Goal: Task Accomplishment & Management: Complete application form

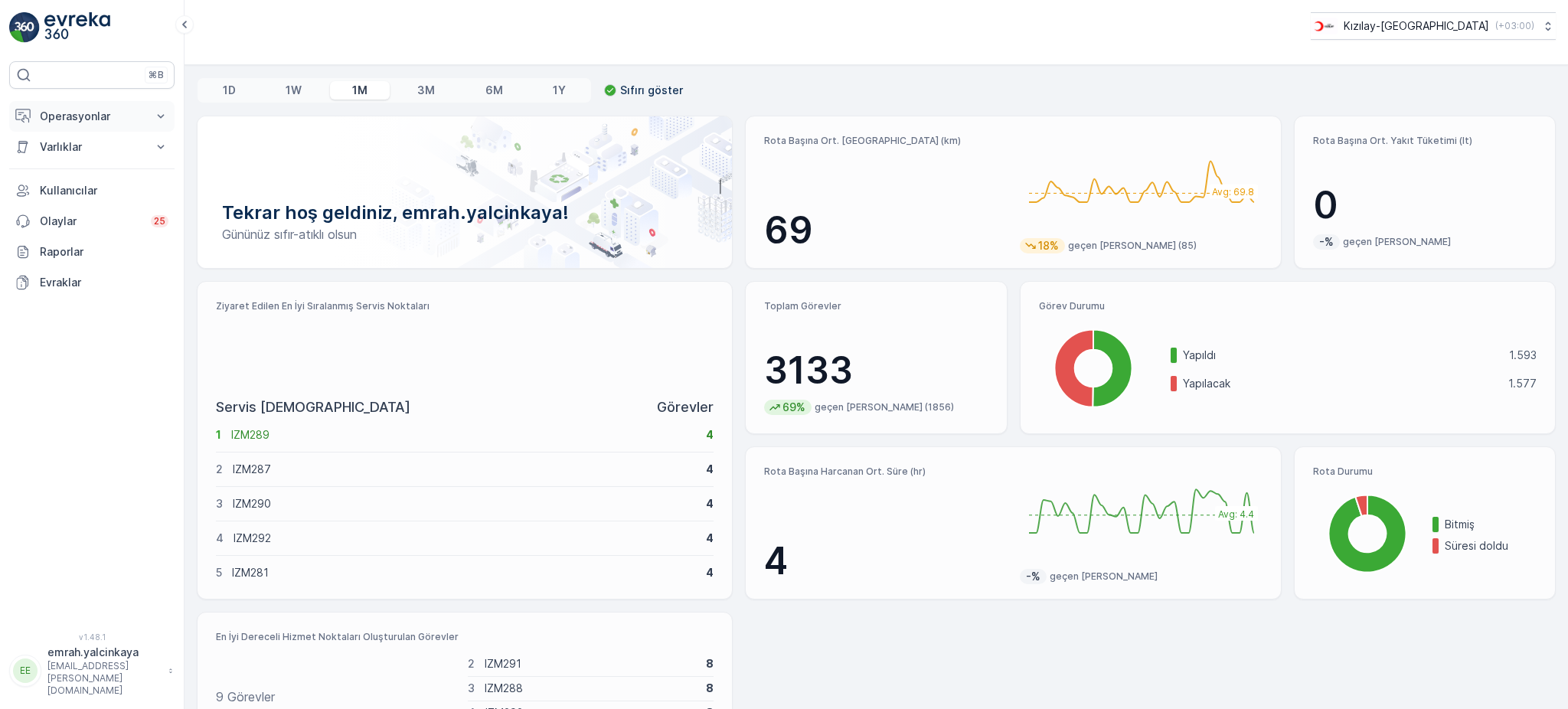
click at [56, 121] on p "Operasyonlar" at bounding box center [92, 116] width 104 height 15
click at [92, 185] on p "Routes & Tasks" at bounding box center [78, 185] width 79 height 15
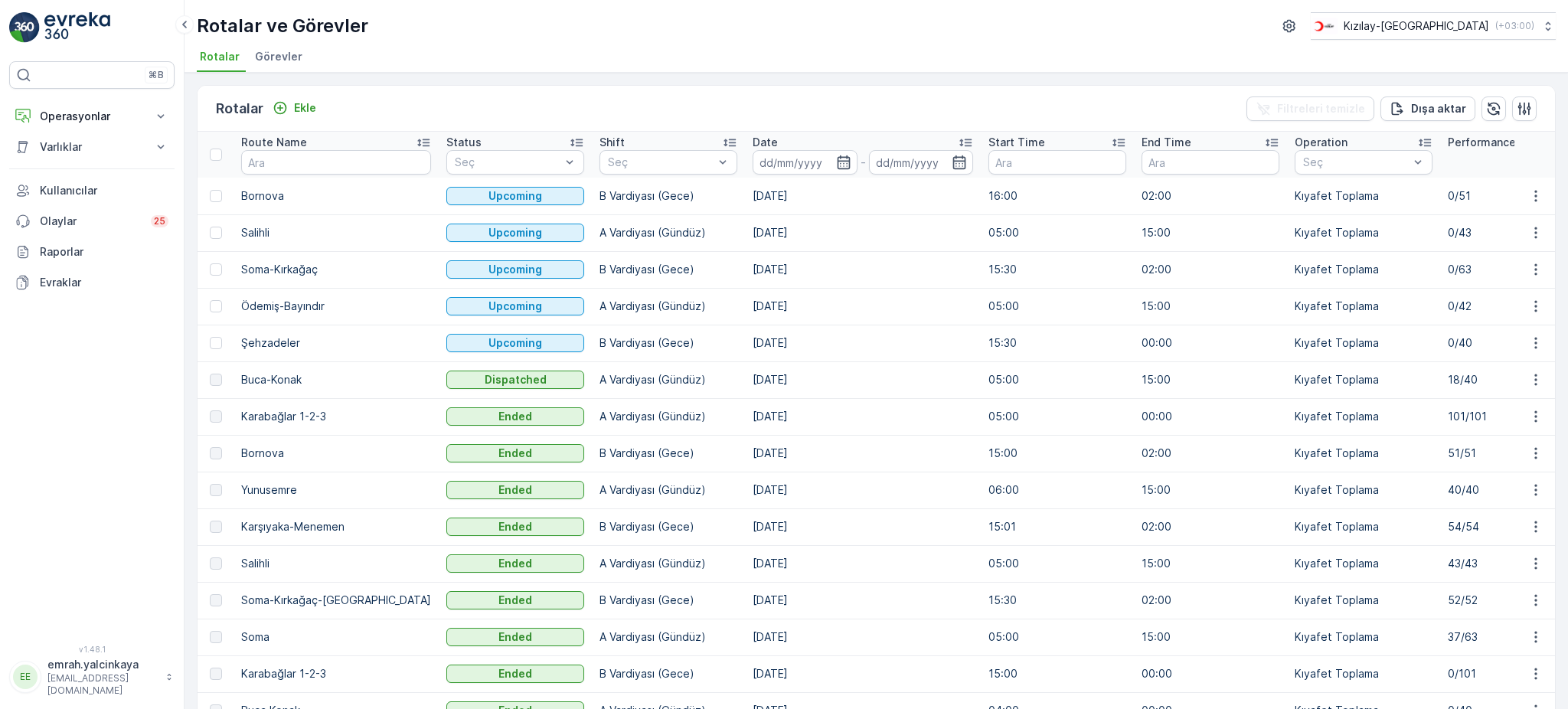
click at [1440, 373] on td "18/40" at bounding box center [1516, 380] width 153 height 37
click at [780, 69] on ul "Rotalar Görevler" at bounding box center [870, 59] width 1347 height 26
click at [745, 191] on td "[DATE]" at bounding box center [863, 196] width 236 height 37
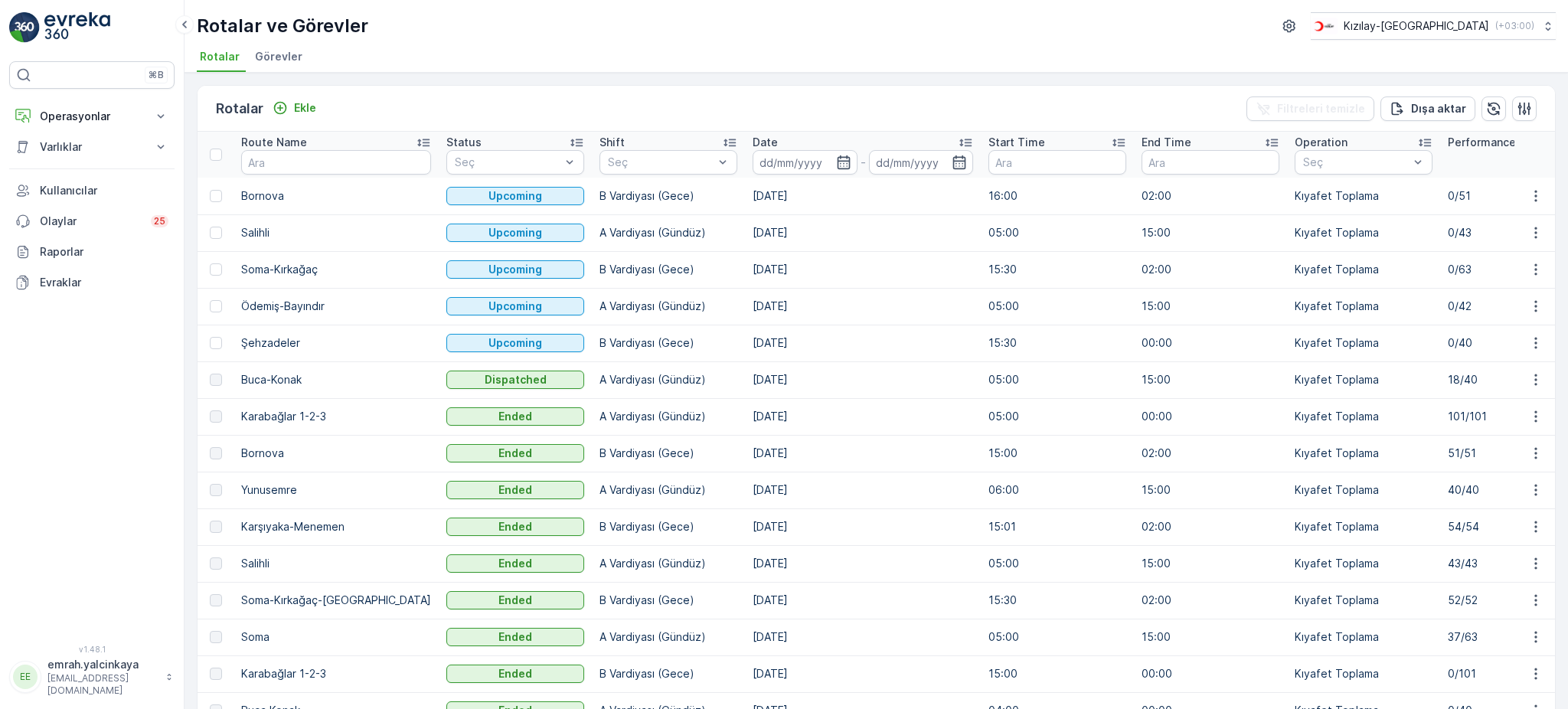
click at [745, 191] on td "[DATE]" at bounding box center [863, 196] width 236 height 37
click at [279, 343] on td "Şehzadeler" at bounding box center [336, 343] width 205 height 37
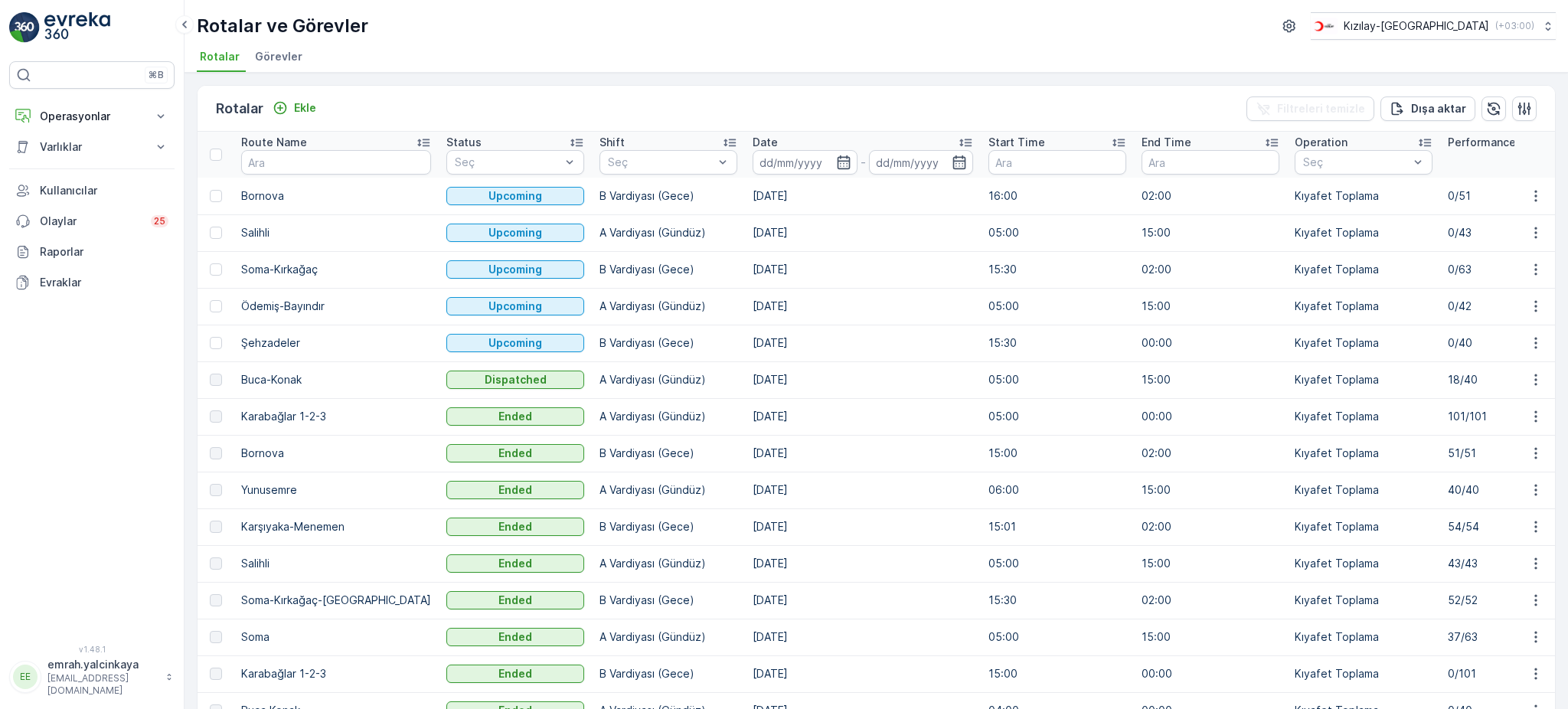
click at [745, 600] on td "[DATE]" at bounding box center [863, 600] width 236 height 37
click at [431, 108] on div "Rotalar Ekle Filtreleri temizle [PERSON_NAME]" at bounding box center [876, 109] width 1358 height 46
click at [299, 102] on p "Ekle" at bounding box center [305, 108] width 23 height 15
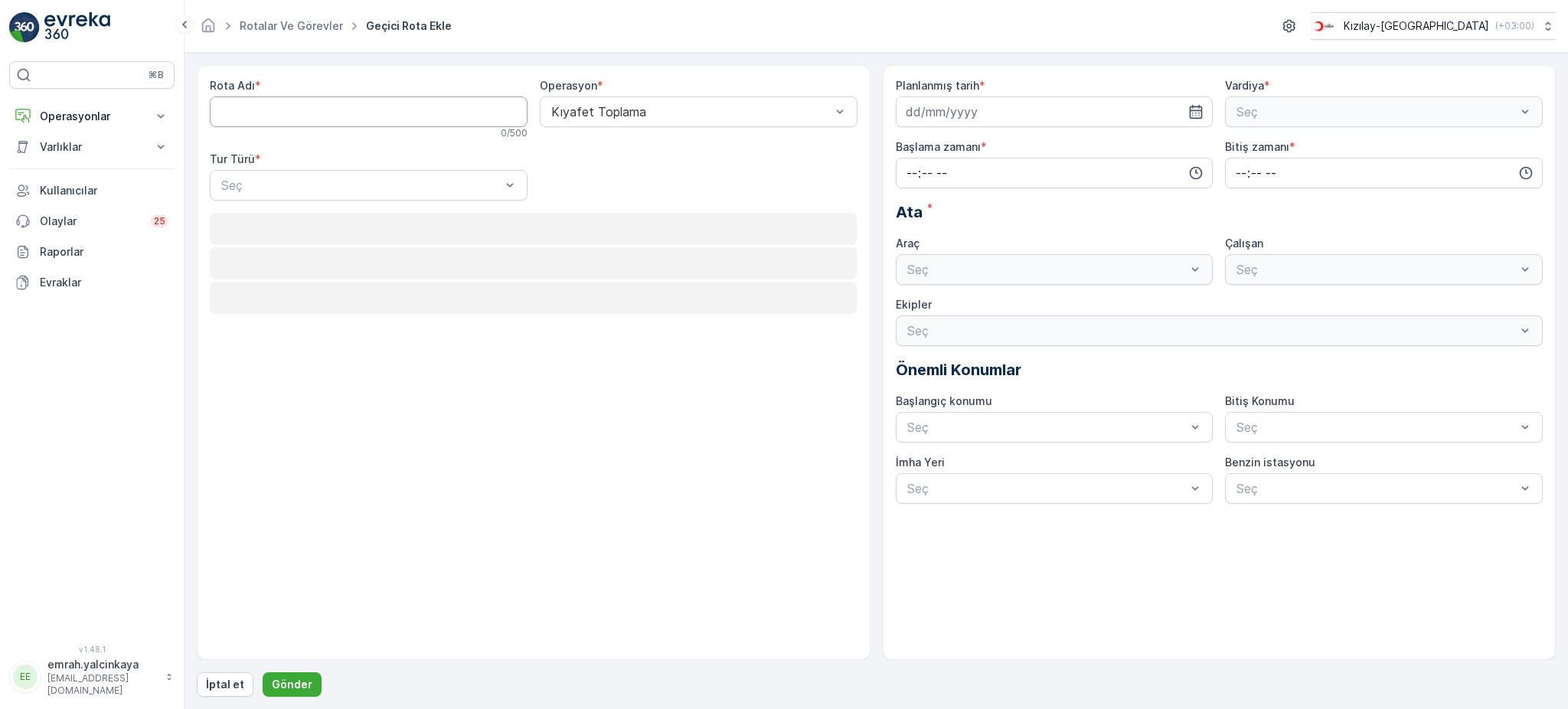
click at [299, 106] on Adı "Rota Adı" at bounding box center [369, 112] width 318 height 31
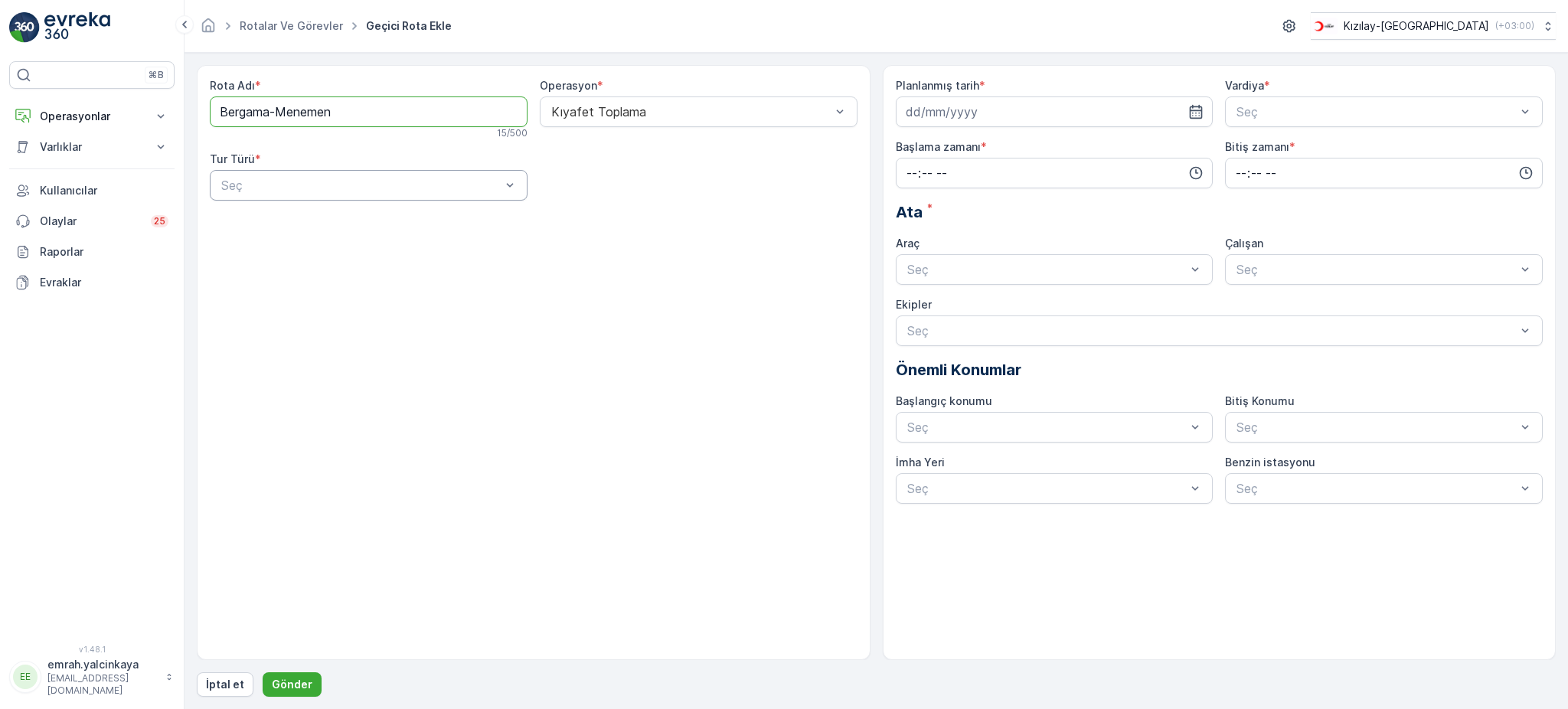
type Adı "Bergama-Menemen"
click at [373, 180] on div at bounding box center [361, 185] width 283 height 14
click at [348, 218] on div "Statik" at bounding box center [369, 222] width 299 height 14
click at [614, 191] on div at bounding box center [692, 185] width 283 height 14
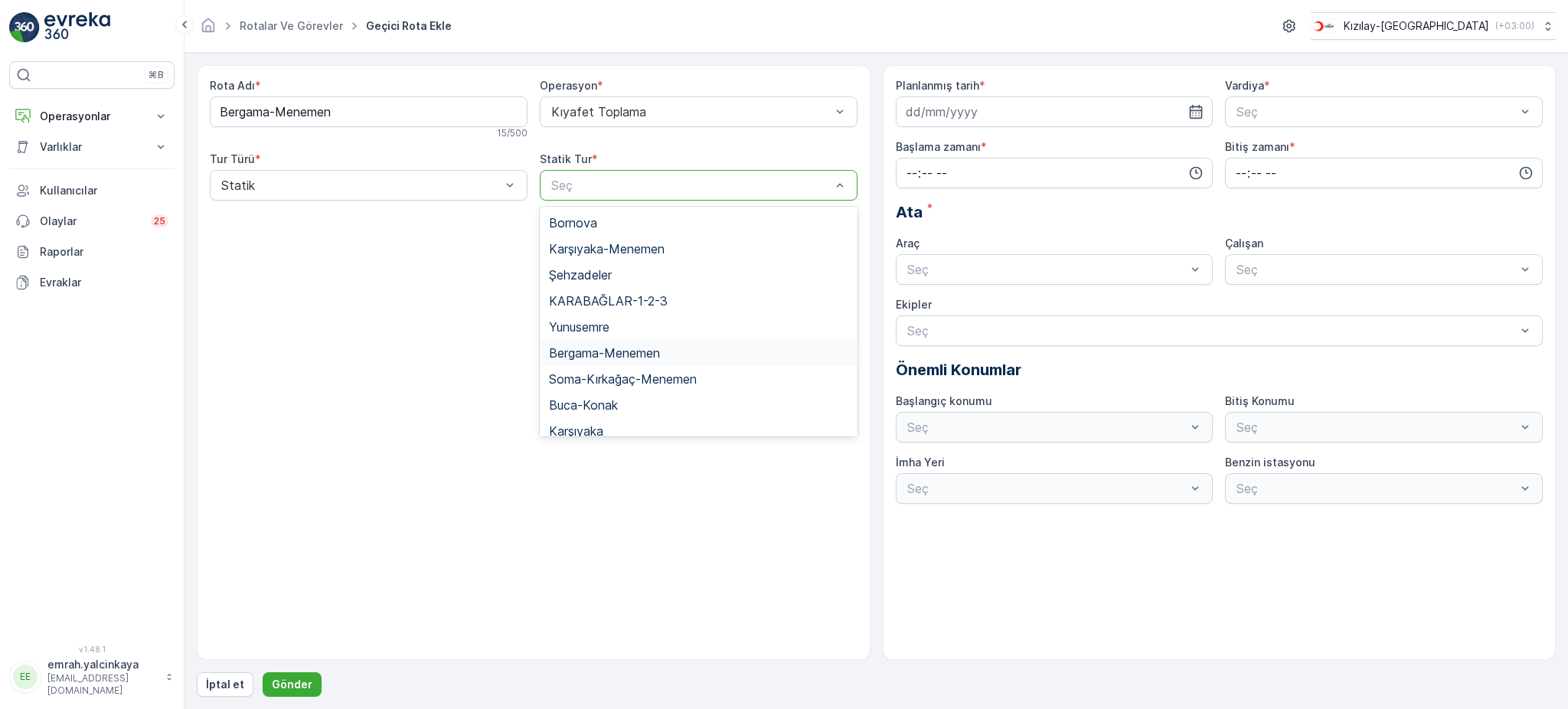
click at [669, 348] on div "Bergama-Menemen" at bounding box center [699, 353] width 299 height 14
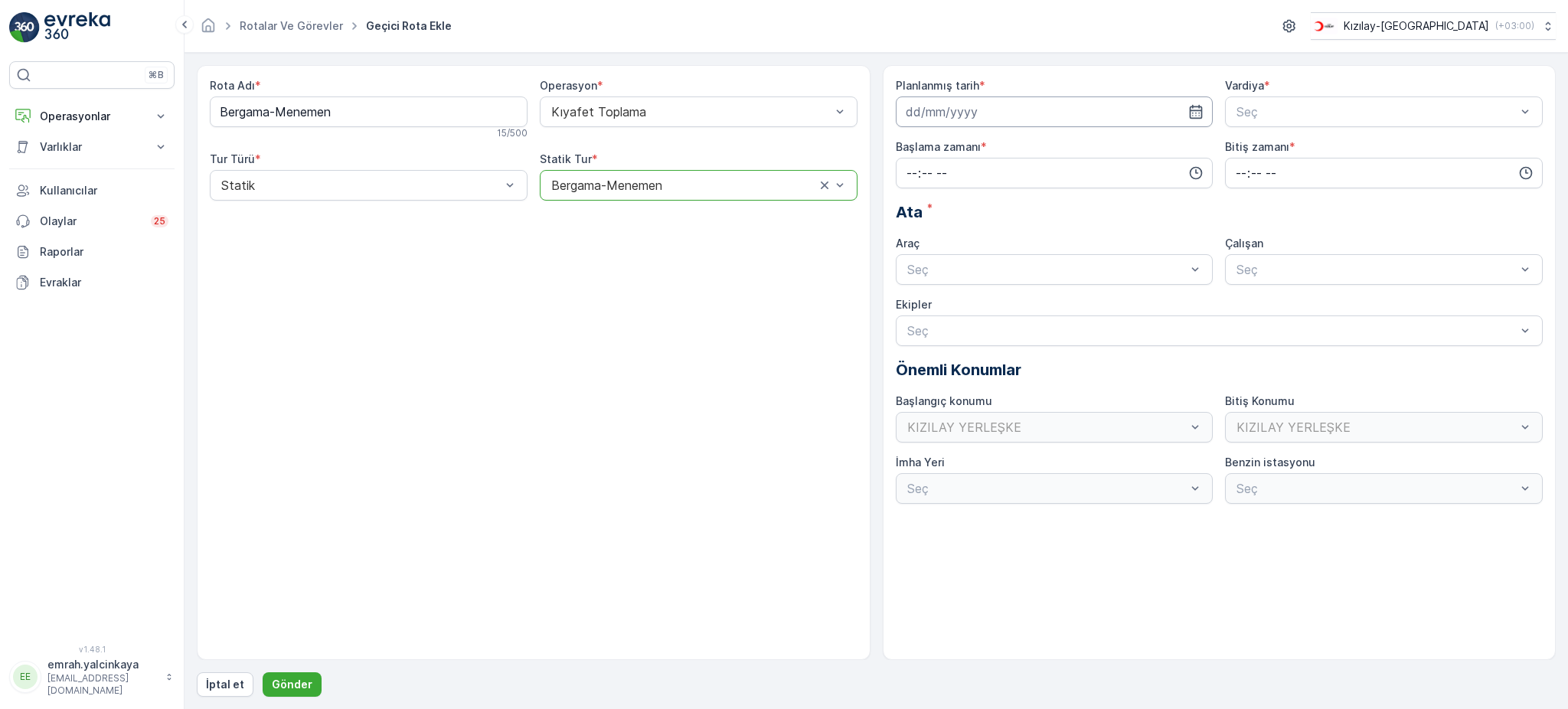
click at [945, 110] on input at bounding box center [1055, 112] width 318 height 31
click at [1088, 154] on icon "button" at bounding box center [1087, 149] width 15 height 15
click at [925, 209] on div "1" at bounding box center [921, 209] width 24 height 24
type input "[DATE]"
click at [1291, 122] on div "Seç" at bounding box center [1384, 112] width 318 height 31
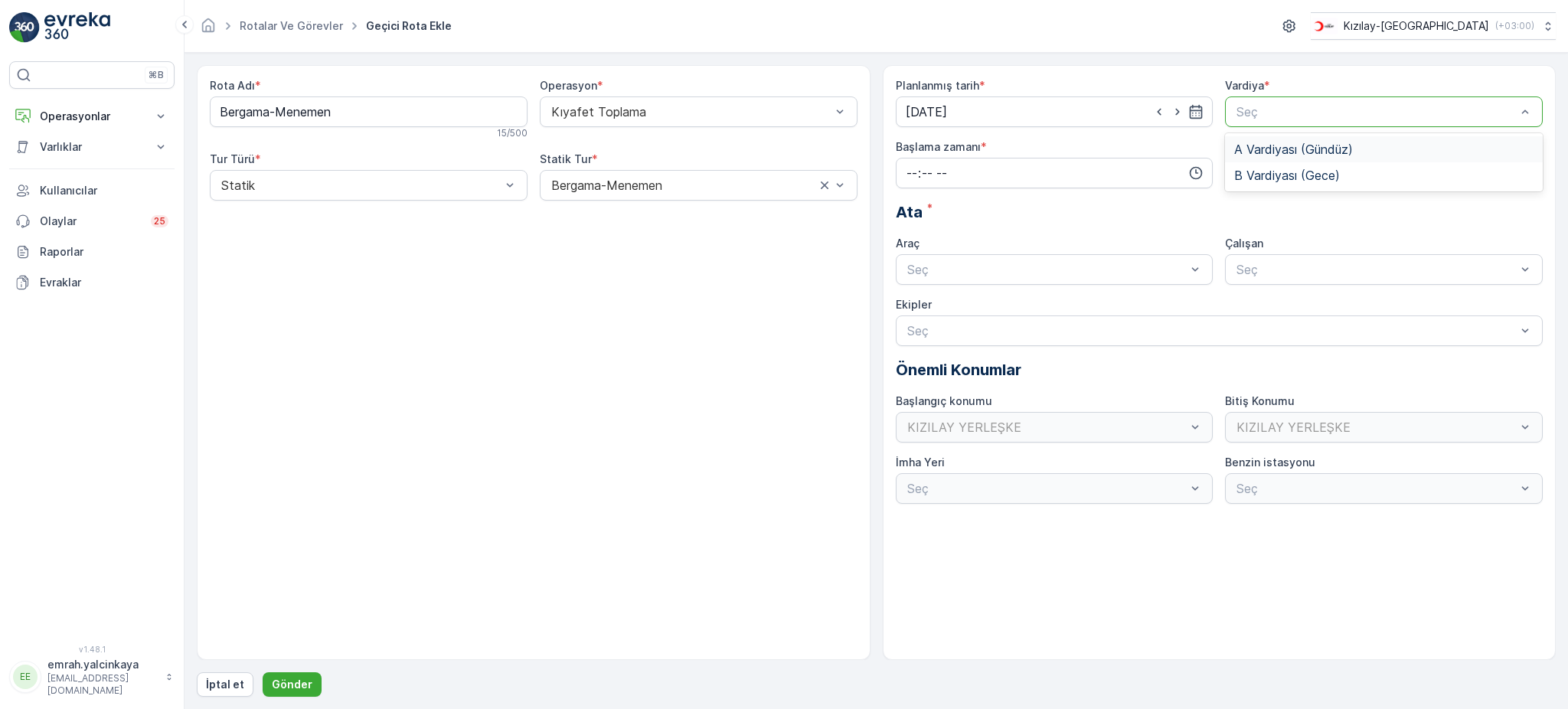
click at [1284, 151] on span "A Vardiyası (Gündüz)" at bounding box center [1293, 149] width 119 height 14
click at [1068, 184] on input "time" at bounding box center [1055, 173] width 318 height 31
click at [915, 306] on span "05" at bounding box center [912, 309] width 14 height 15
type input "05:00"
drag, startPoint x: 1244, startPoint y: 165, endPoint x: 1243, endPoint y: 180, distance: 15.0
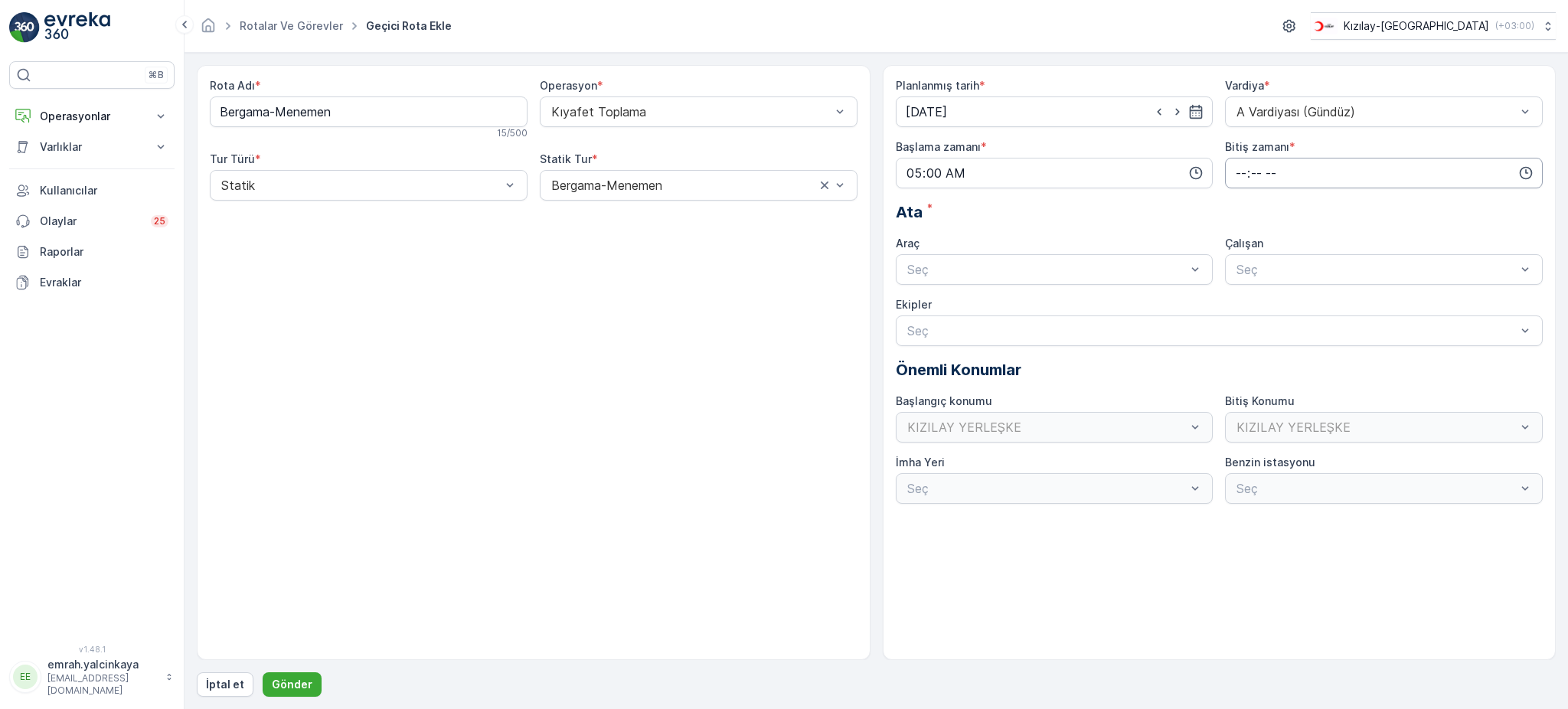
click at [1244, 165] on input "time" at bounding box center [1384, 173] width 318 height 31
click at [1244, 313] on span "15" at bounding box center [1241, 316] width 13 height 15
type input "15:00"
click at [982, 275] on div at bounding box center [1048, 269] width 283 height 14
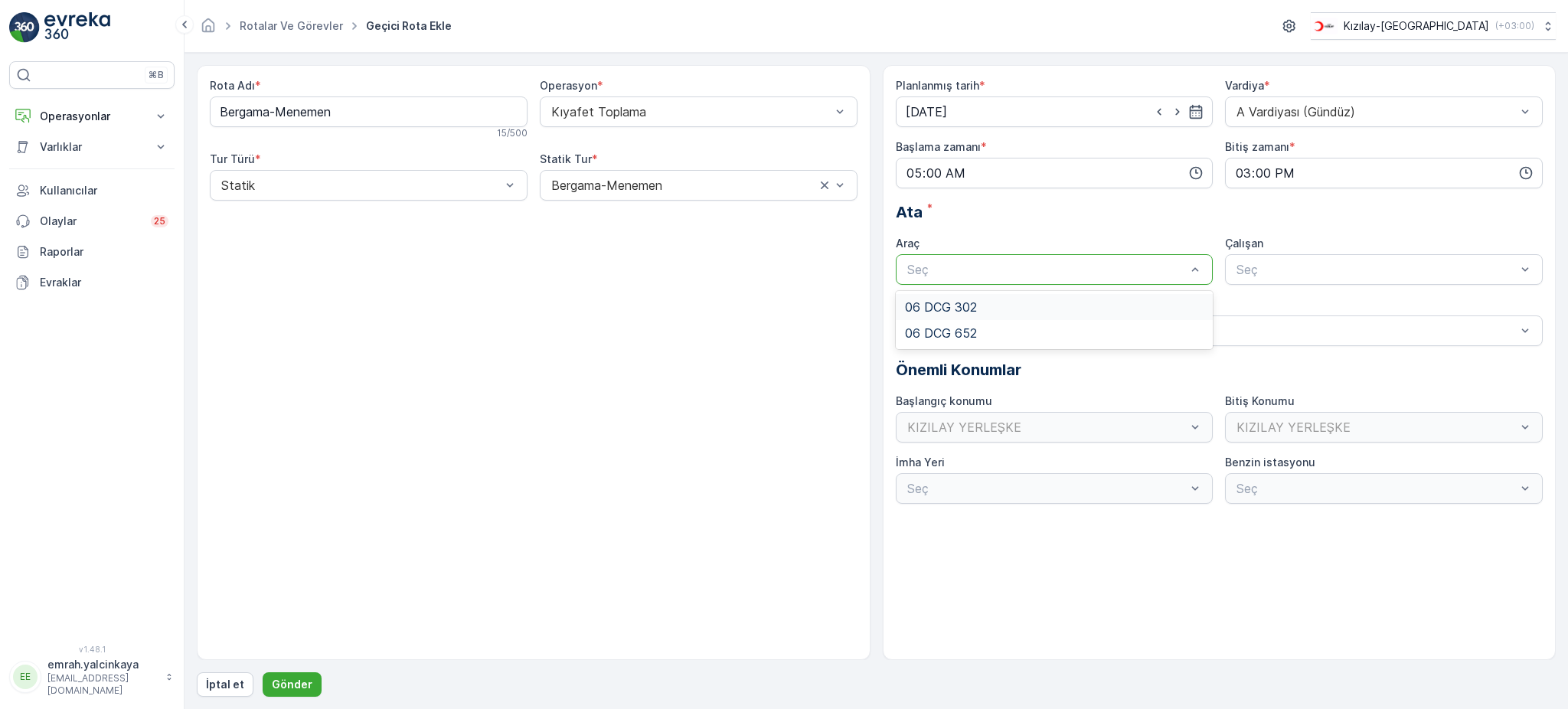
click at [991, 309] on div "06 DCG 302" at bounding box center [1055, 306] width 299 height 14
click at [1242, 280] on div "Seç" at bounding box center [1384, 270] width 318 height 31
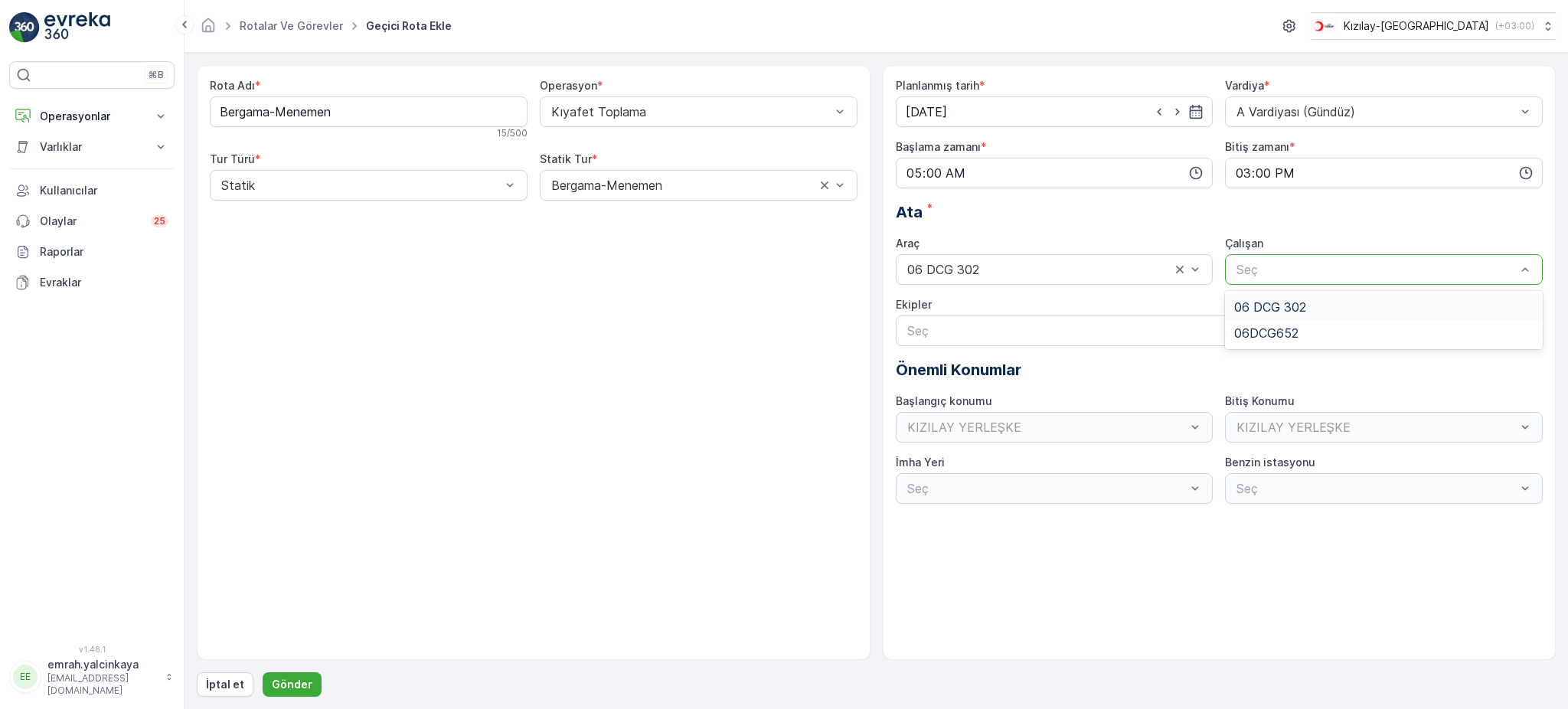
click at [1253, 305] on span "06 DCG 302" at bounding box center [1270, 306] width 72 height 14
click at [279, 687] on p "Gönder" at bounding box center [292, 685] width 41 height 15
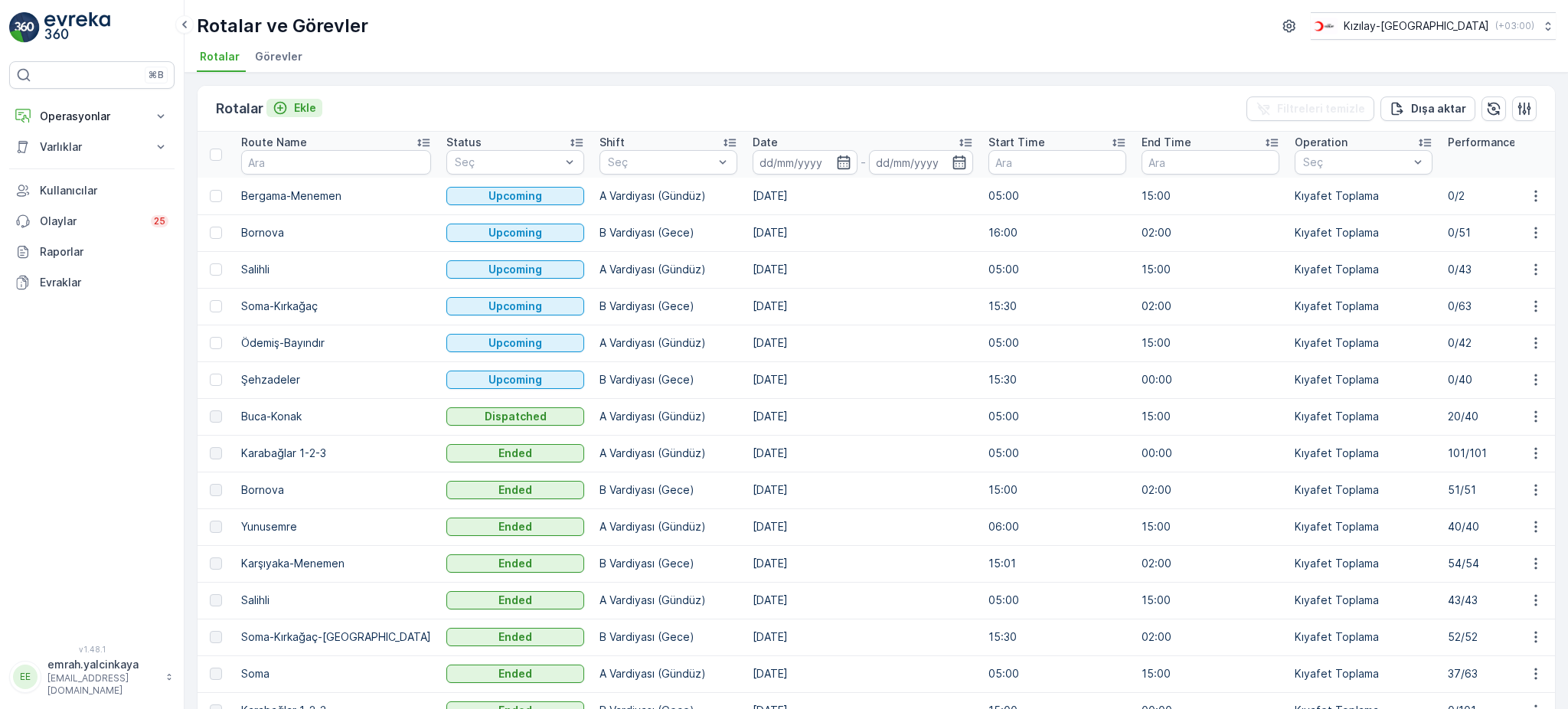
click at [290, 112] on div "Ekle" at bounding box center [295, 108] width 44 height 15
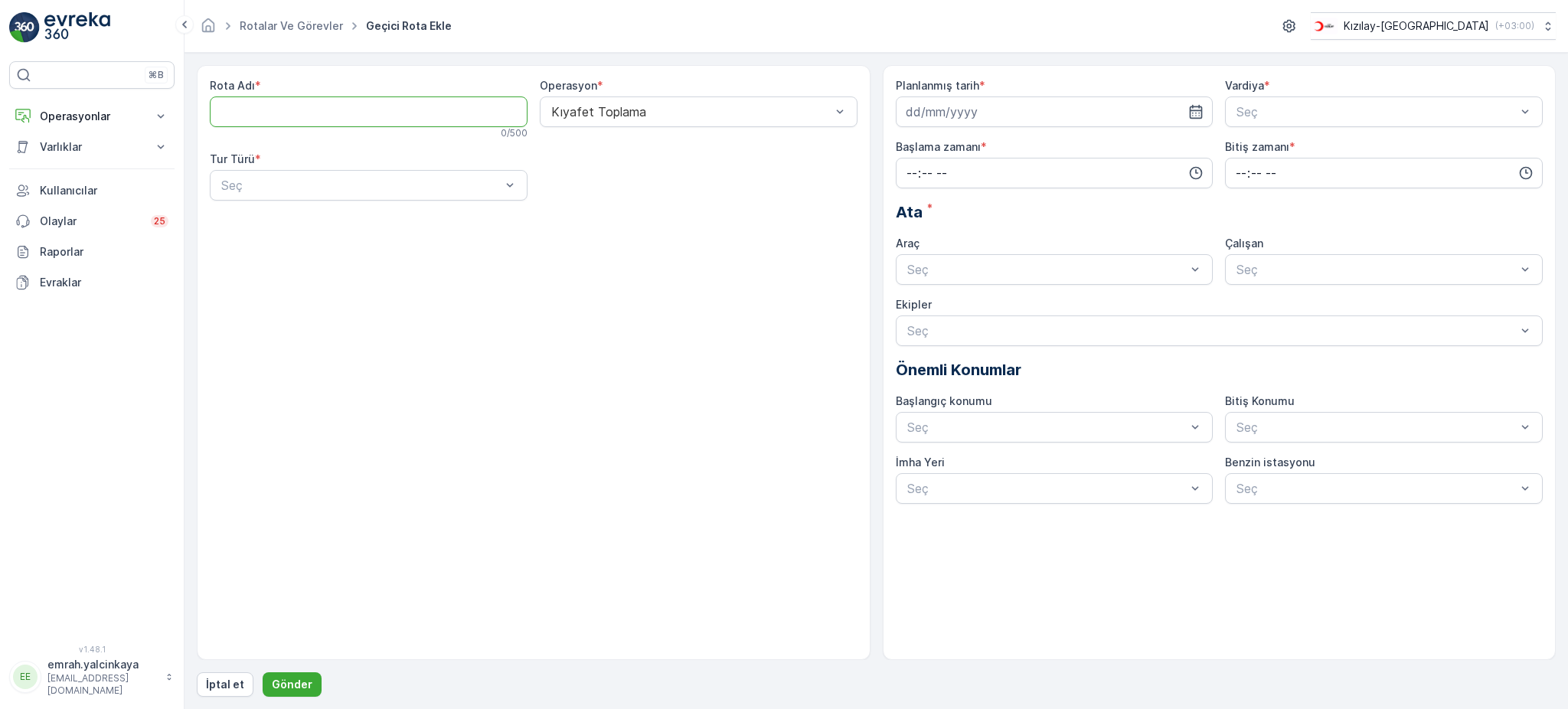
click at [336, 120] on Adı "Rota Adı" at bounding box center [369, 112] width 318 height 31
type Adı "Karşıyaka"
click at [301, 183] on div at bounding box center [361, 185] width 283 height 14
click at [299, 227] on div "Statik" at bounding box center [369, 222] width 299 height 14
click at [580, 189] on div at bounding box center [692, 185] width 283 height 14
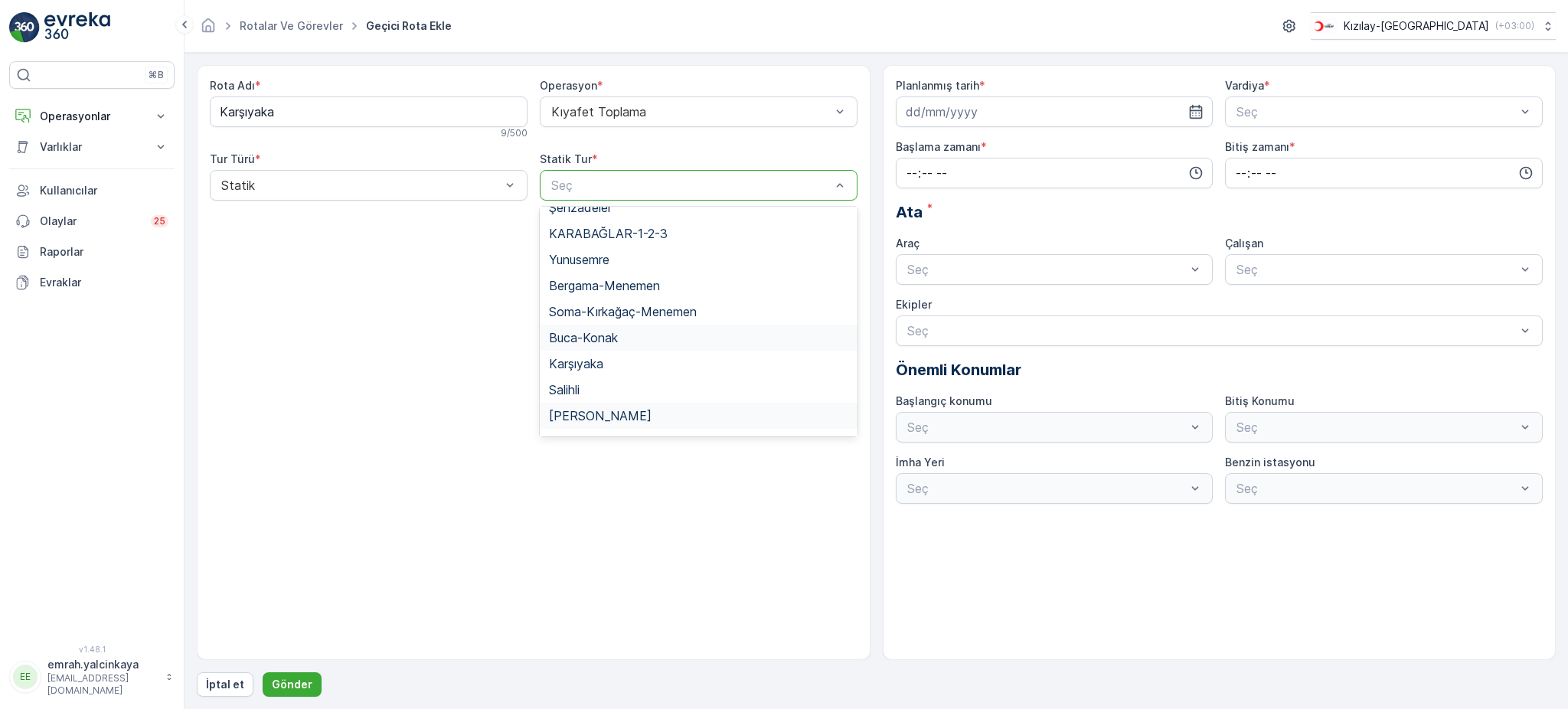
scroll to position [102, 0]
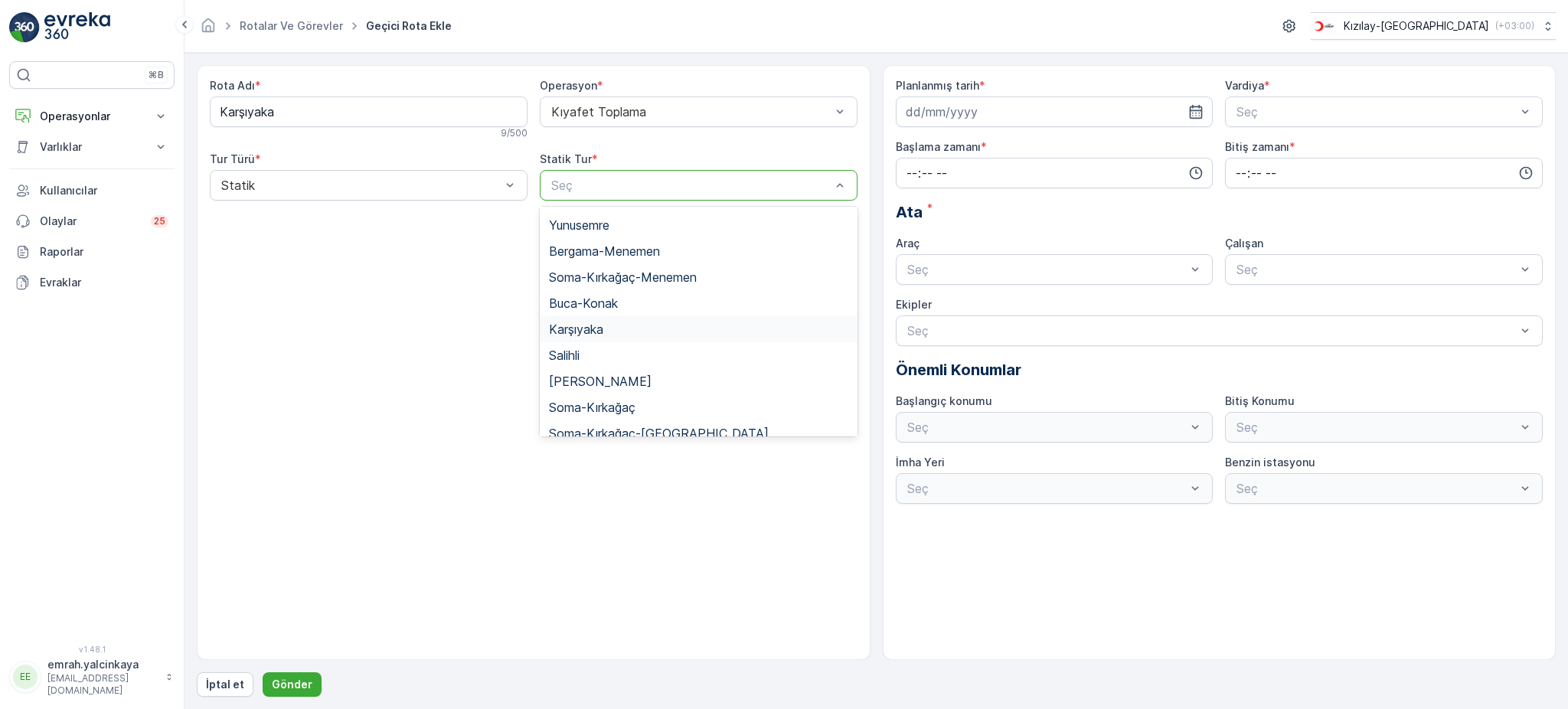
click at [595, 326] on span "Karşıyaka" at bounding box center [576, 329] width 54 height 14
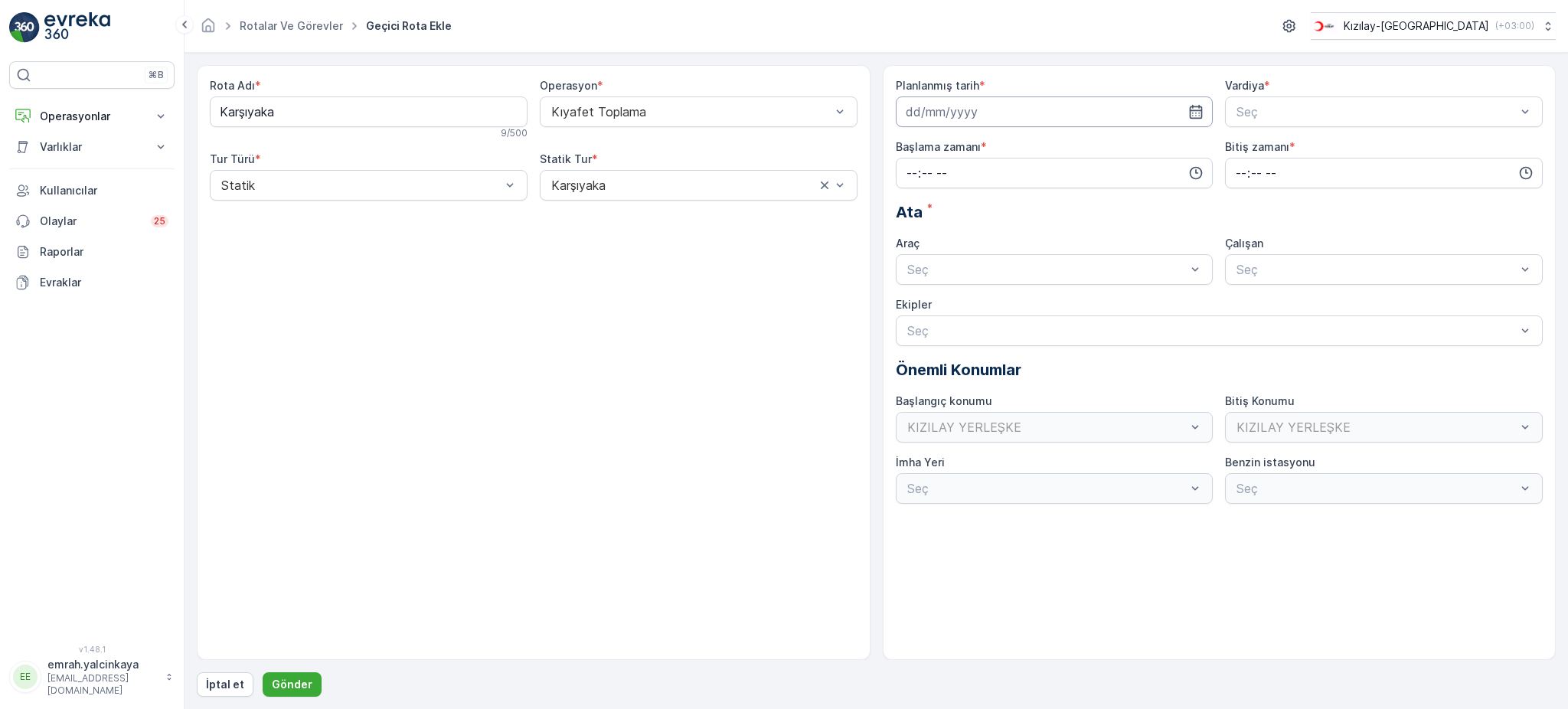
click at [952, 107] on input at bounding box center [1055, 112] width 318 height 31
click at [1083, 145] on icon "button" at bounding box center [1087, 149] width 15 height 15
drag, startPoint x: 945, startPoint y: 207, endPoint x: 919, endPoint y: 209, distance: 26.1
click at [919, 209] on tr "1 2 3 4 5 6 7" at bounding box center [1003, 210] width 193 height 31
click at [919, 209] on div "1" at bounding box center [921, 209] width 24 height 24
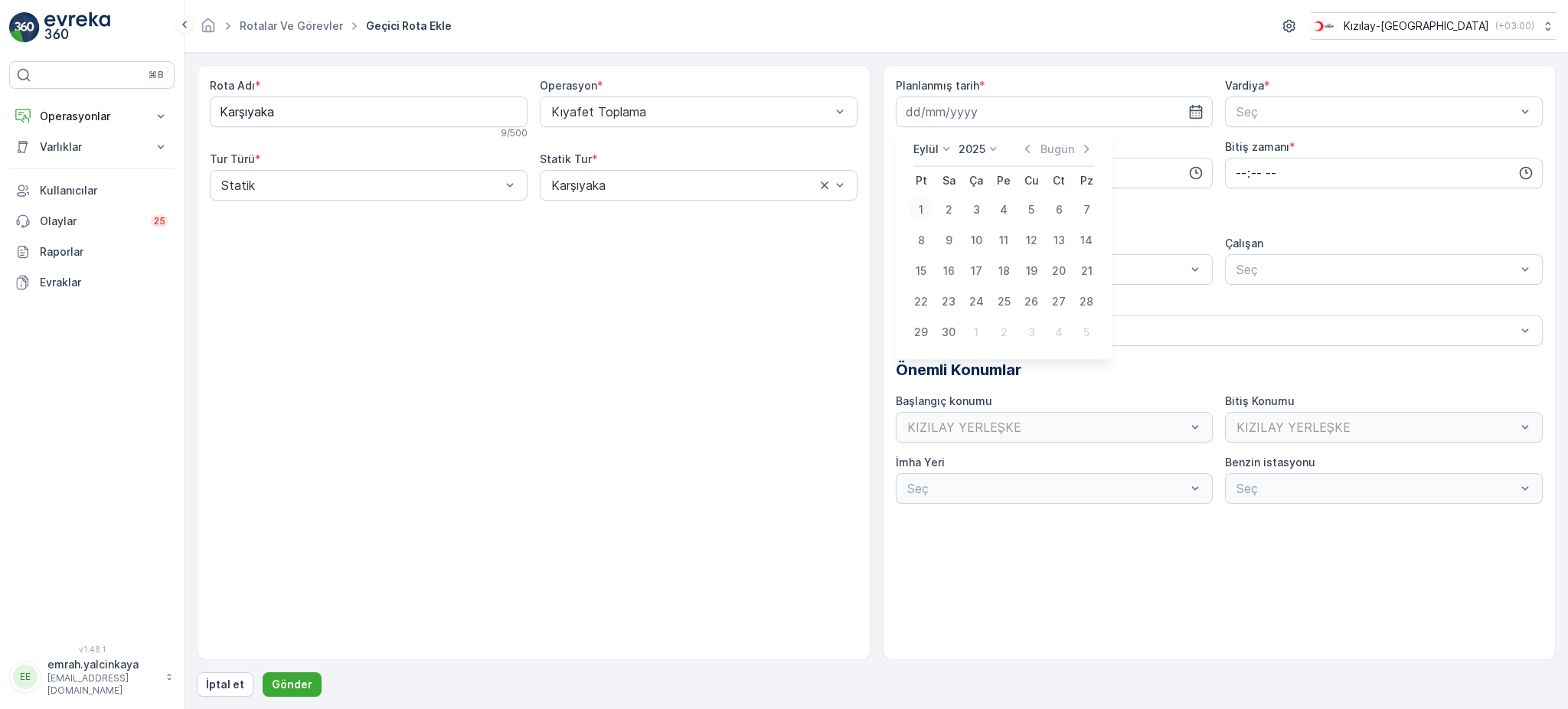
type input "[DATE]"
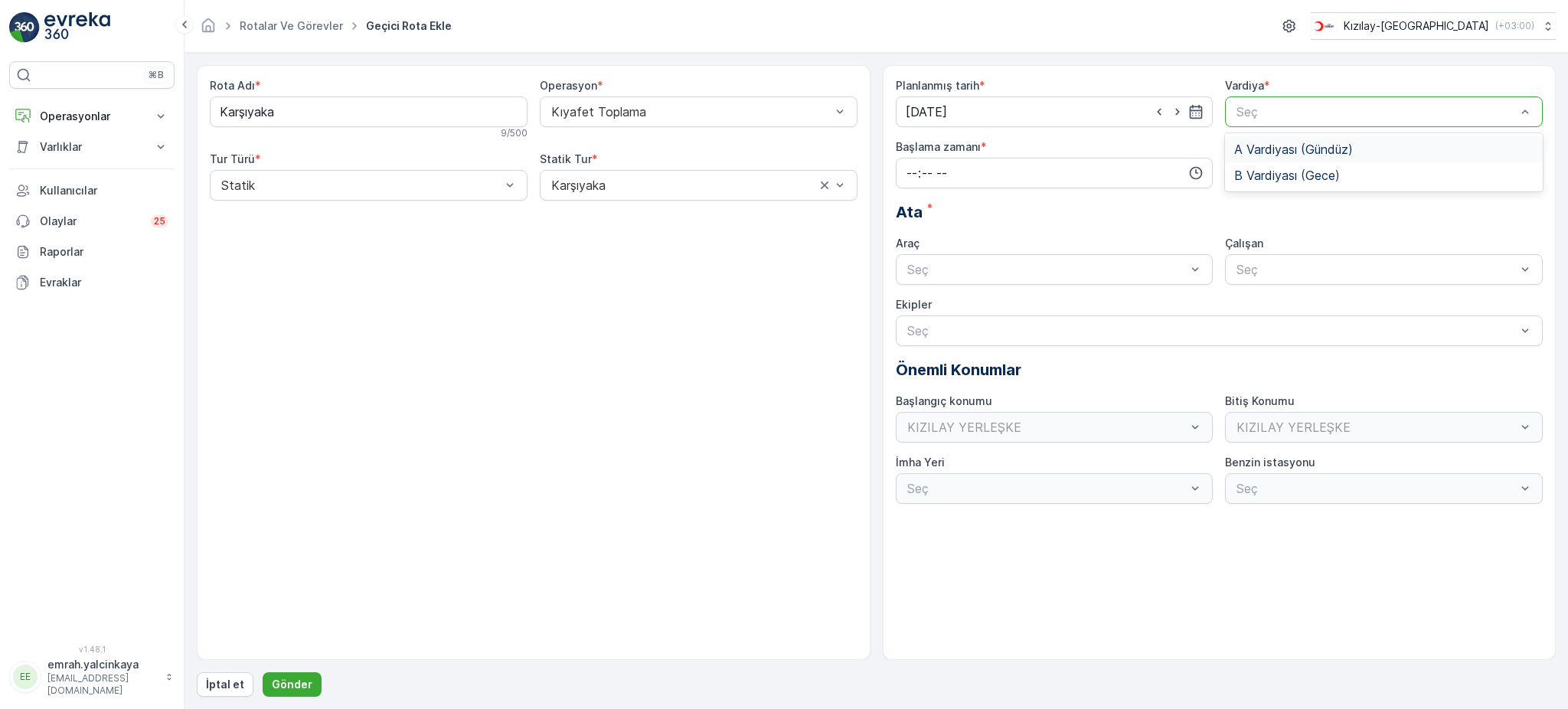
drag, startPoint x: 1273, startPoint y: 110, endPoint x: 1267, endPoint y: 131, distance: 21.8
click at [1272, 109] on div at bounding box center [1377, 112] width 283 height 14
click at [1266, 170] on span "B Vardiyası (Gece)" at bounding box center [1287, 175] width 106 height 14
click at [1071, 181] on input "time" at bounding box center [1055, 173] width 318 height 31
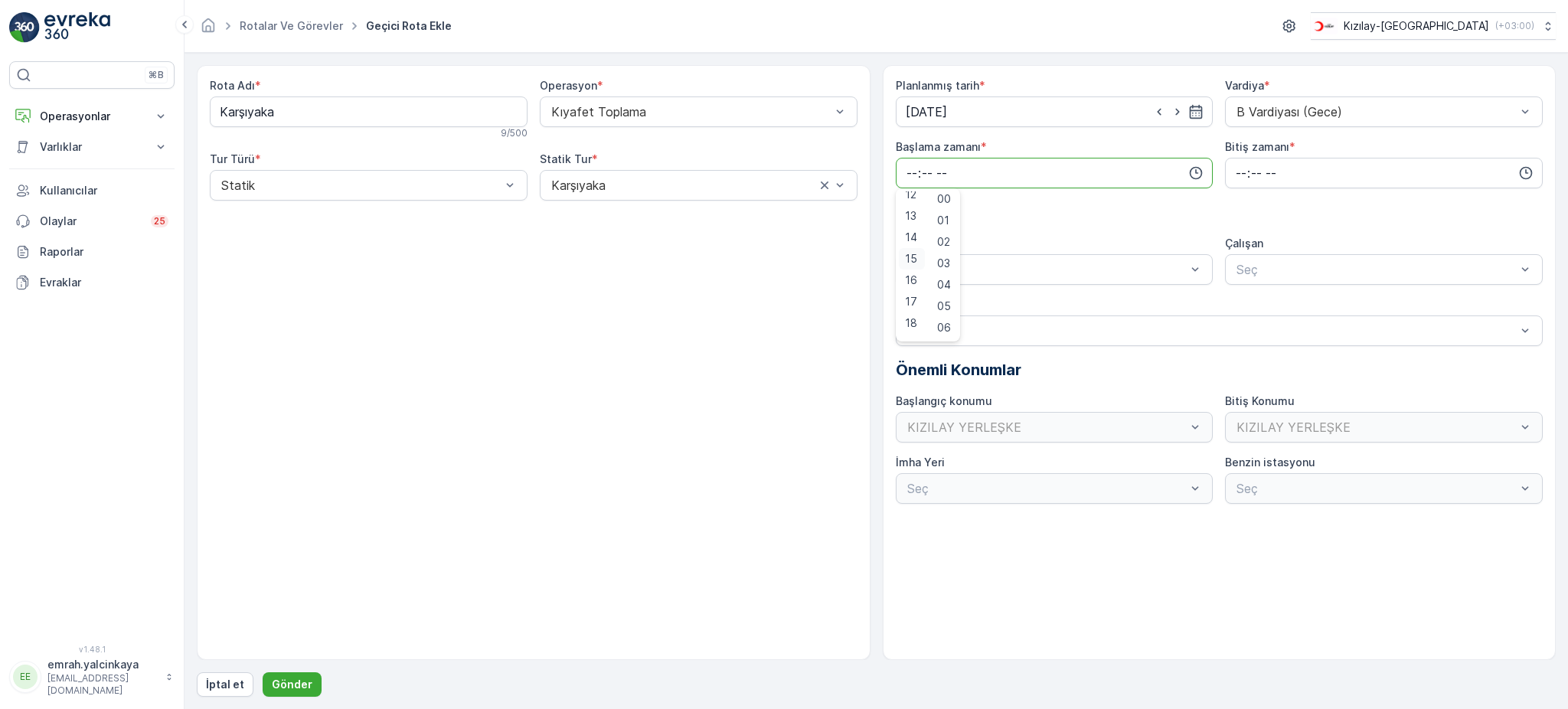
click at [909, 263] on span "15" at bounding box center [912, 258] width 13 height 15
click at [947, 232] on span "30" at bounding box center [944, 229] width 13 height 15
type input "15:30"
click at [1242, 177] on input "time" at bounding box center [1384, 173] width 318 height 31
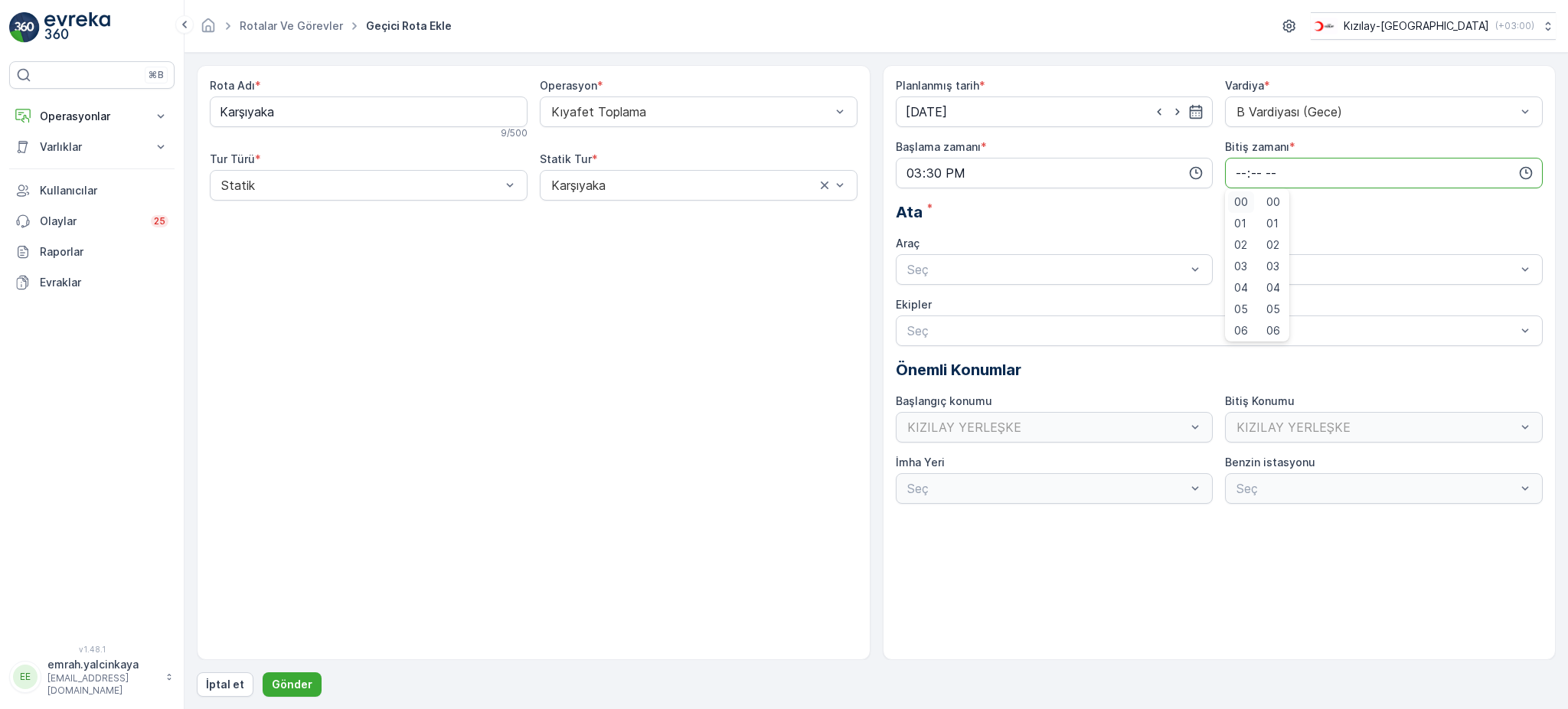
click at [1239, 203] on span "00" at bounding box center [1241, 202] width 14 height 15
type input "00:00"
click at [1047, 267] on div at bounding box center [1048, 269] width 283 height 14
click at [1040, 302] on div "06 DCG 302" at bounding box center [1055, 306] width 299 height 14
click at [1273, 279] on div "Seç" at bounding box center [1384, 270] width 318 height 31
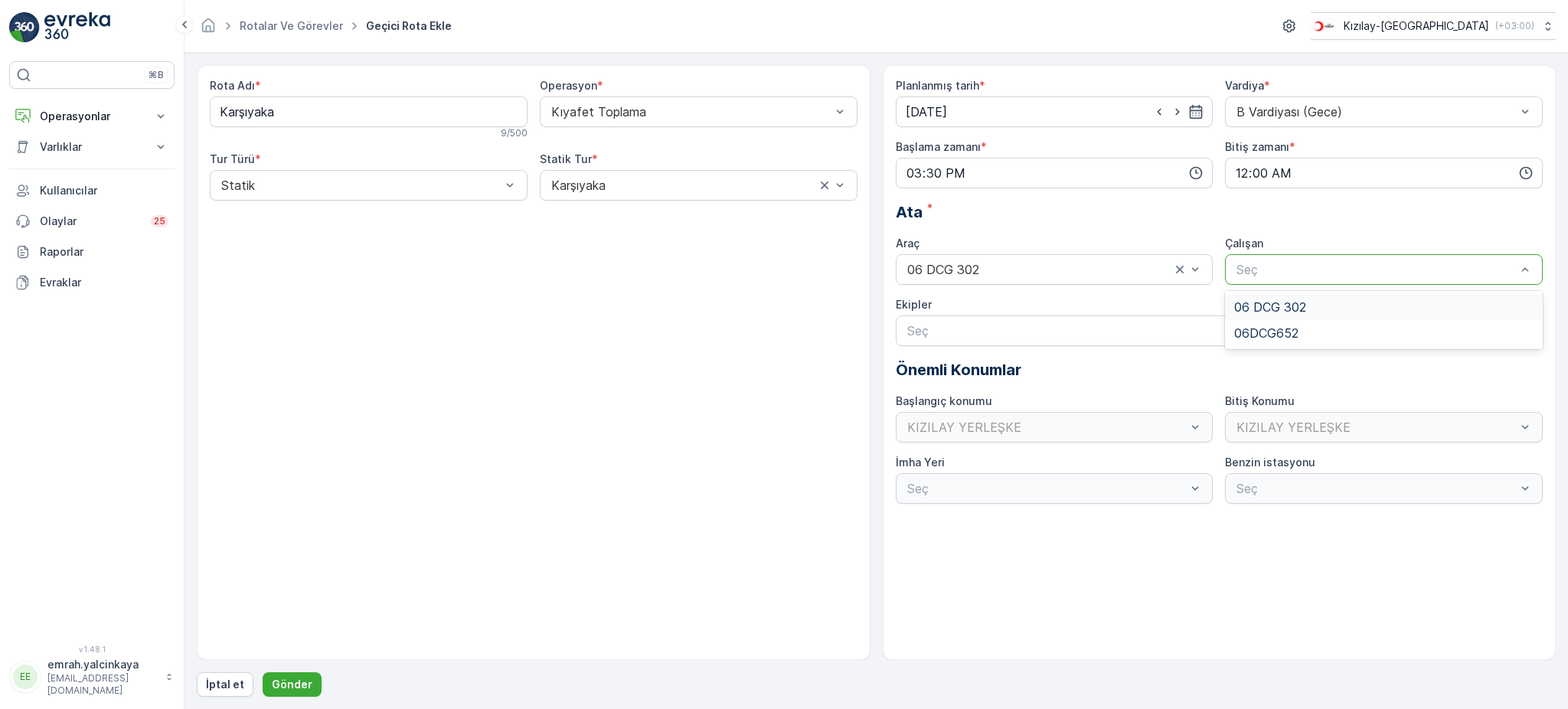
click at [1264, 300] on span "06 DCG 302" at bounding box center [1270, 306] width 72 height 14
click at [294, 683] on p "Gönder" at bounding box center [292, 685] width 41 height 15
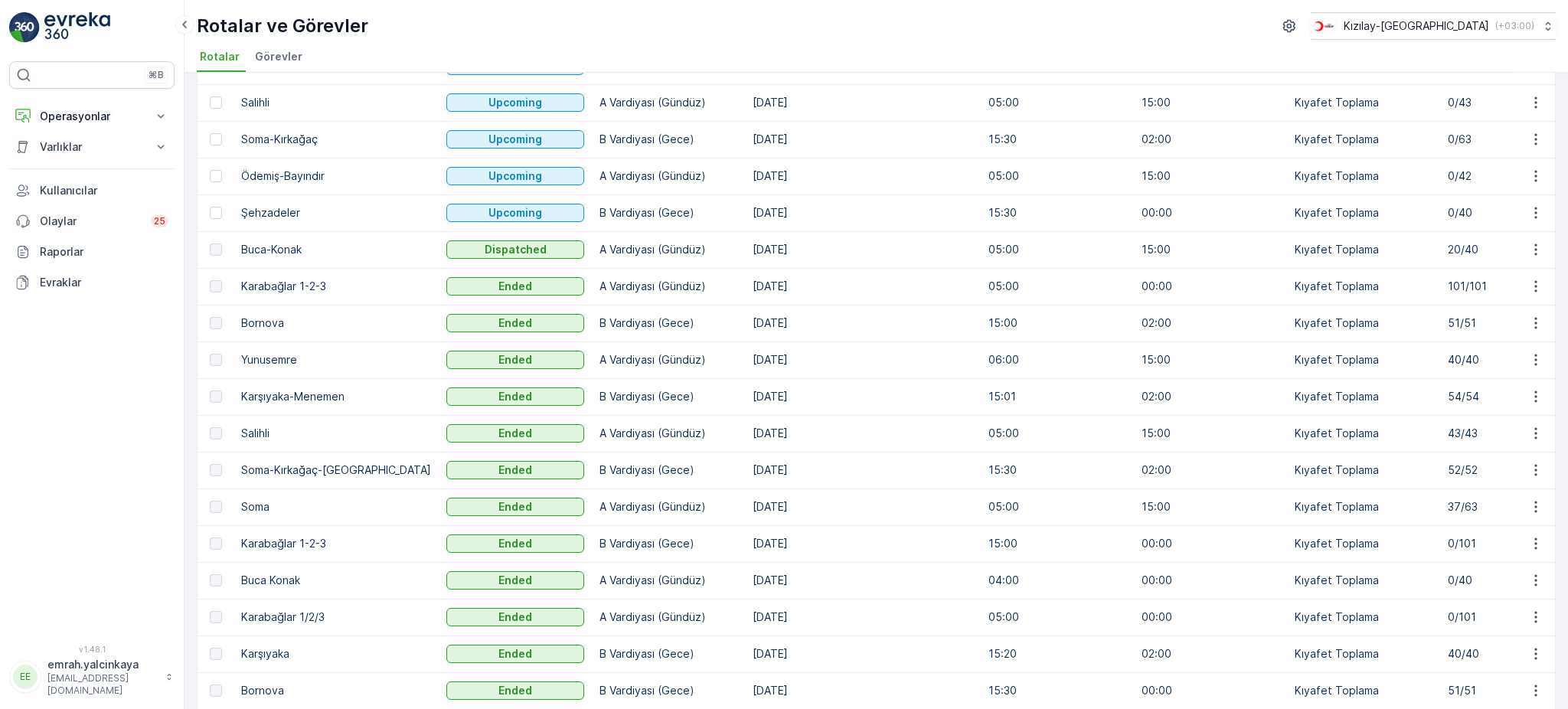
scroll to position [102, 0]
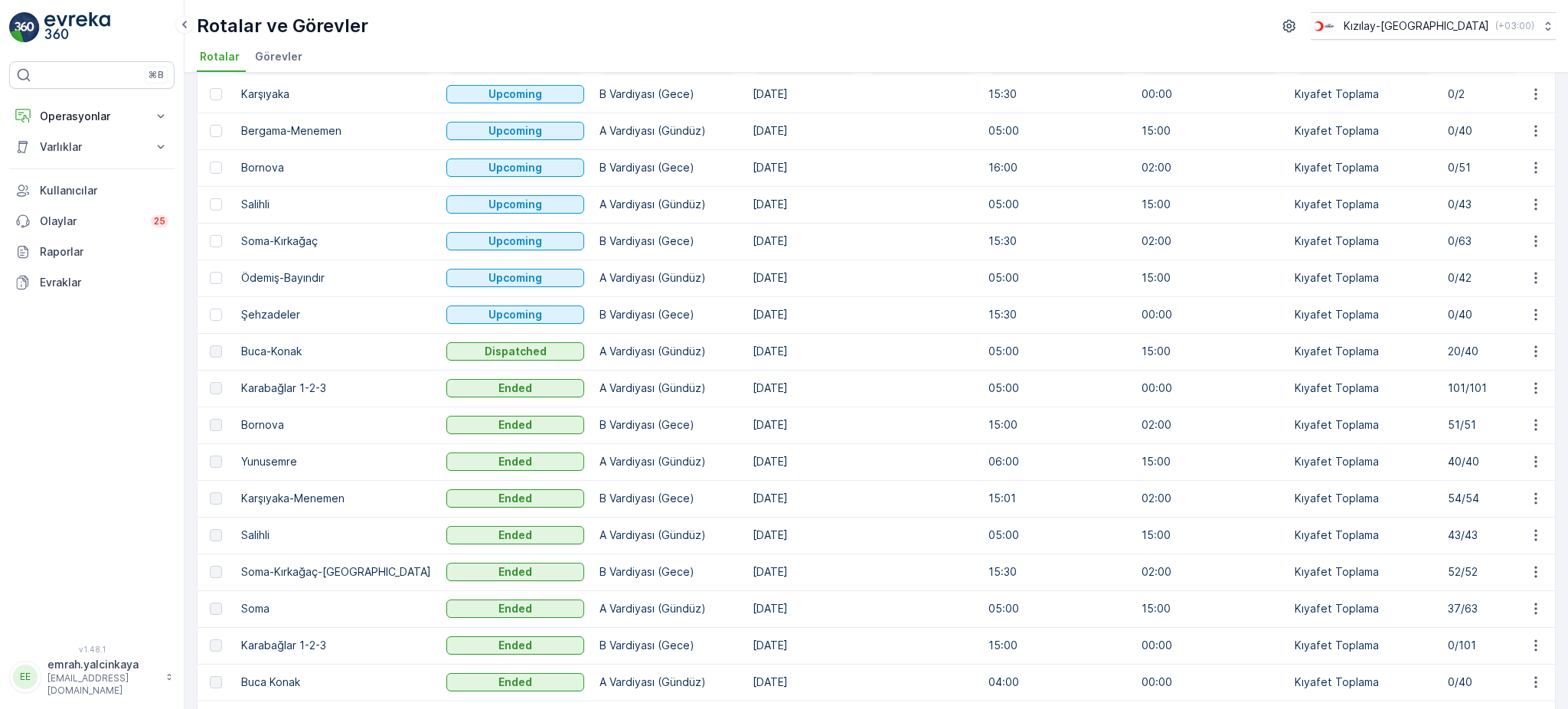
click at [272, 312] on td "Şehzadeler" at bounding box center [336, 315] width 205 height 37
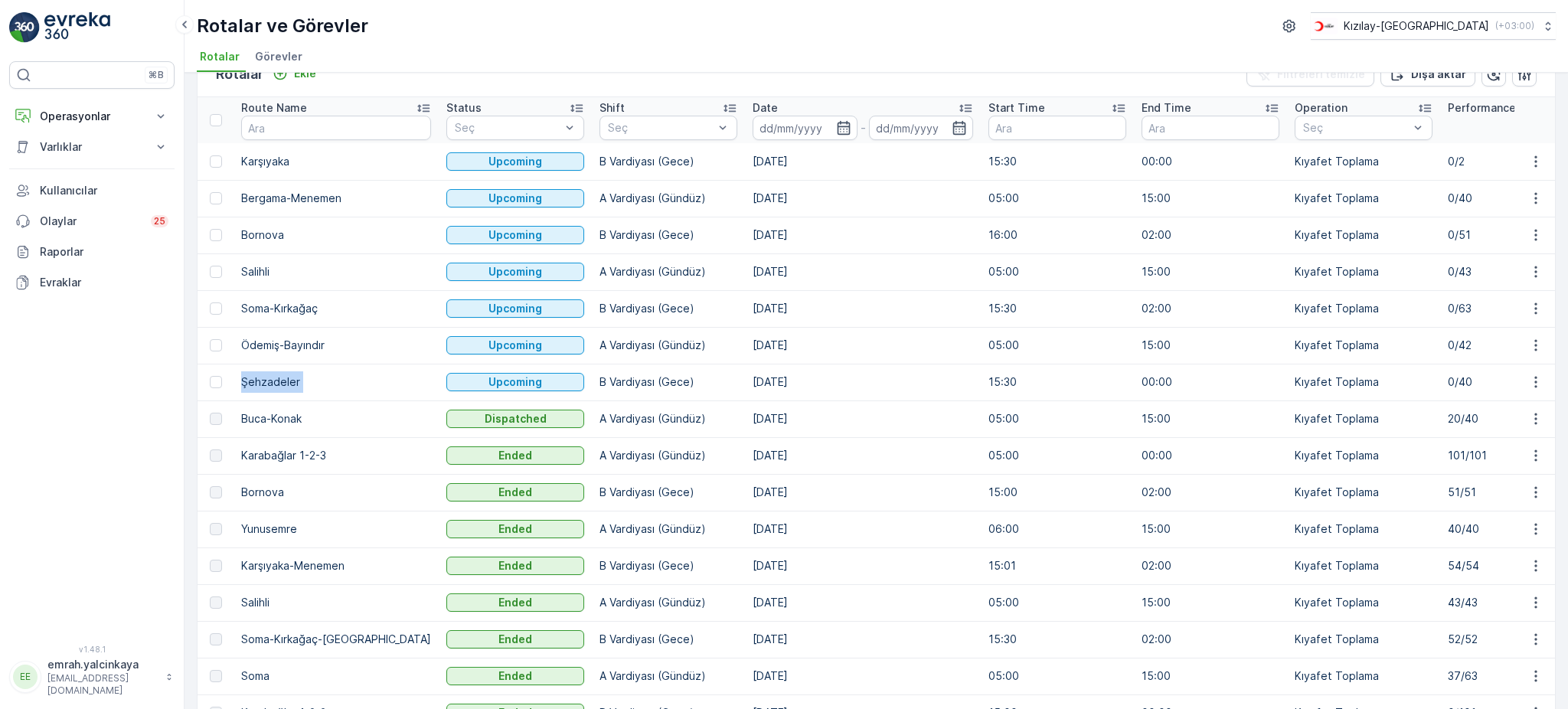
scroll to position [0, 0]
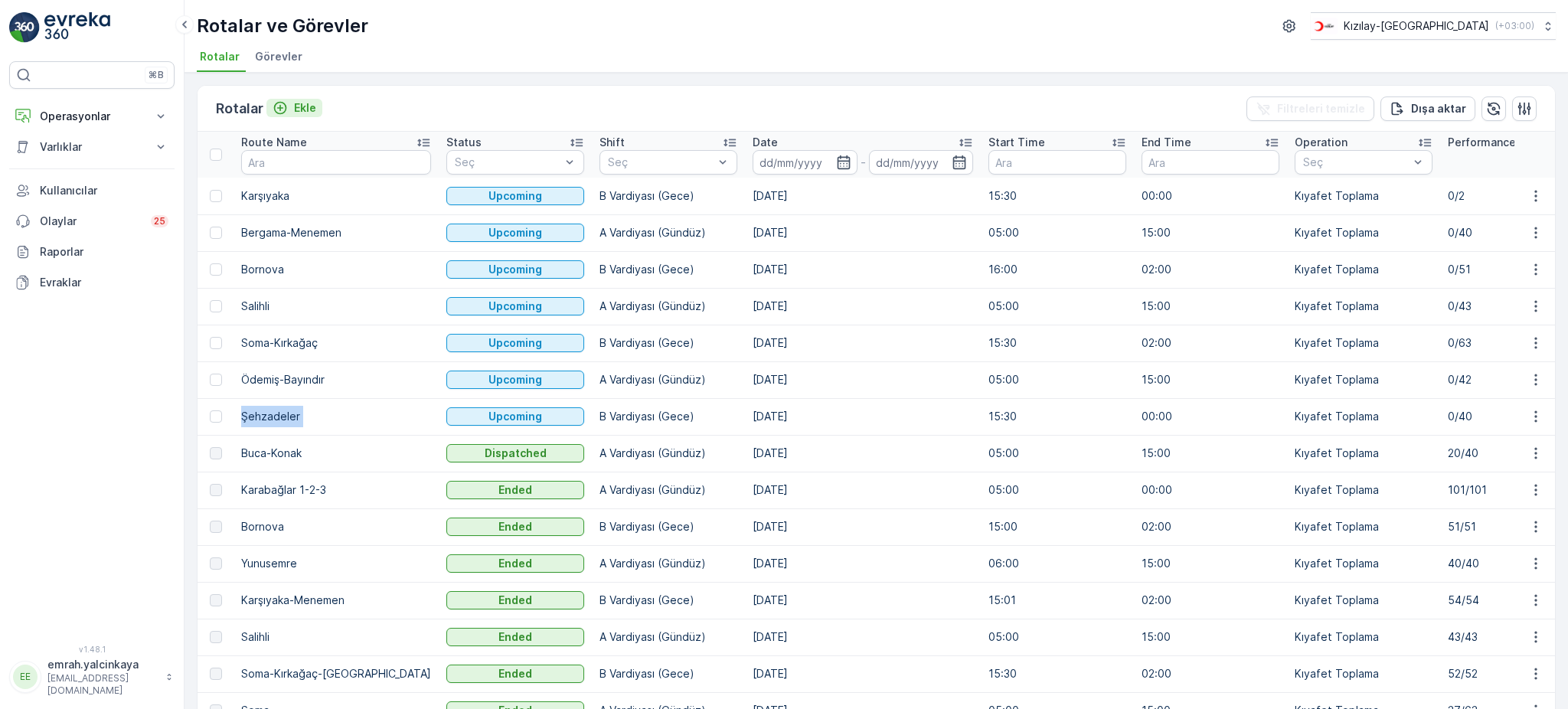
click at [300, 102] on p "Ekle" at bounding box center [305, 108] width 23 height 15
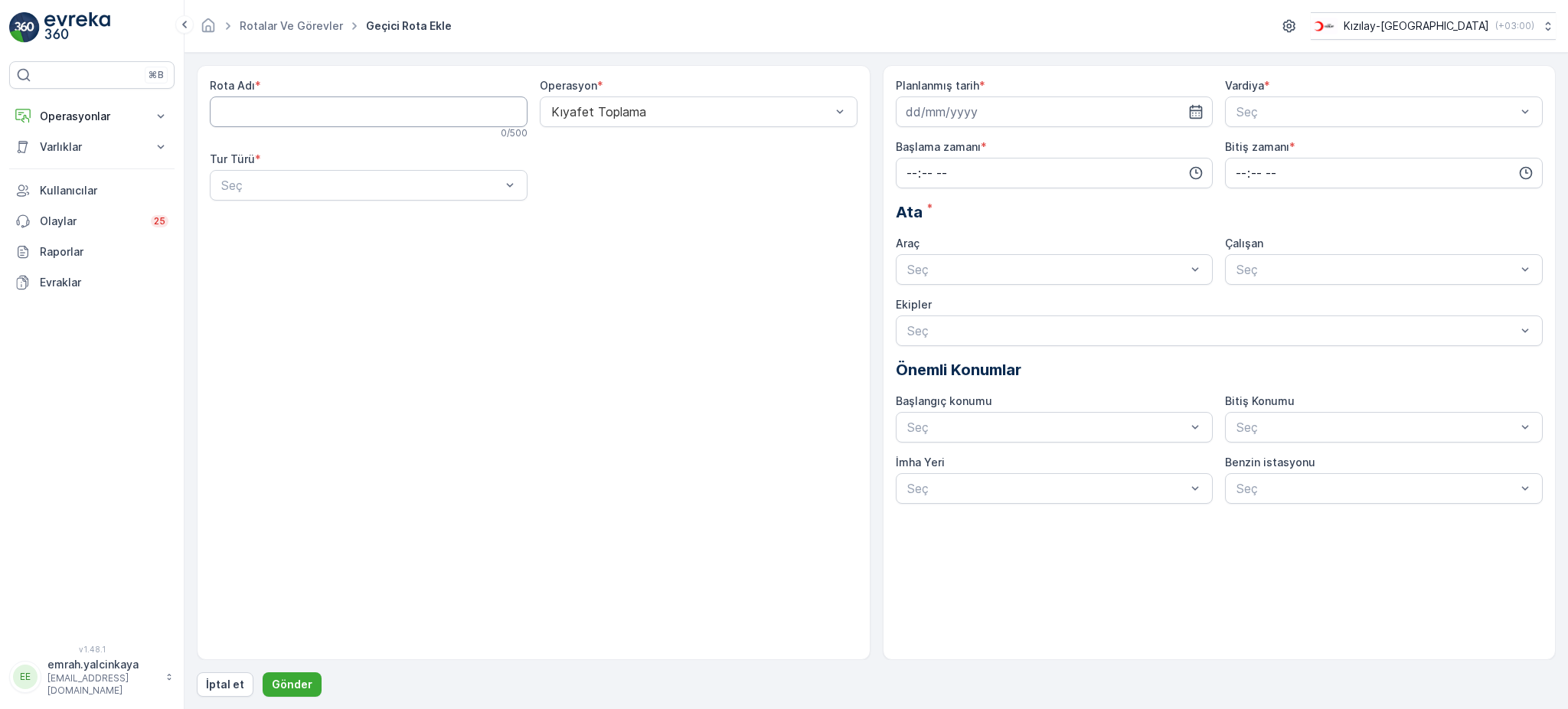
click at [364, 117] on Adı "Rota Adı" at bounding box center [369, 112] width 318 height 31
type Adı "Yunusemre"
click at [310, 190] on div at bounding box center [361, 185] width 283 height 14
click at [301, 228] on div "Statik" at bounding box center [369, 222] width 299 height 14
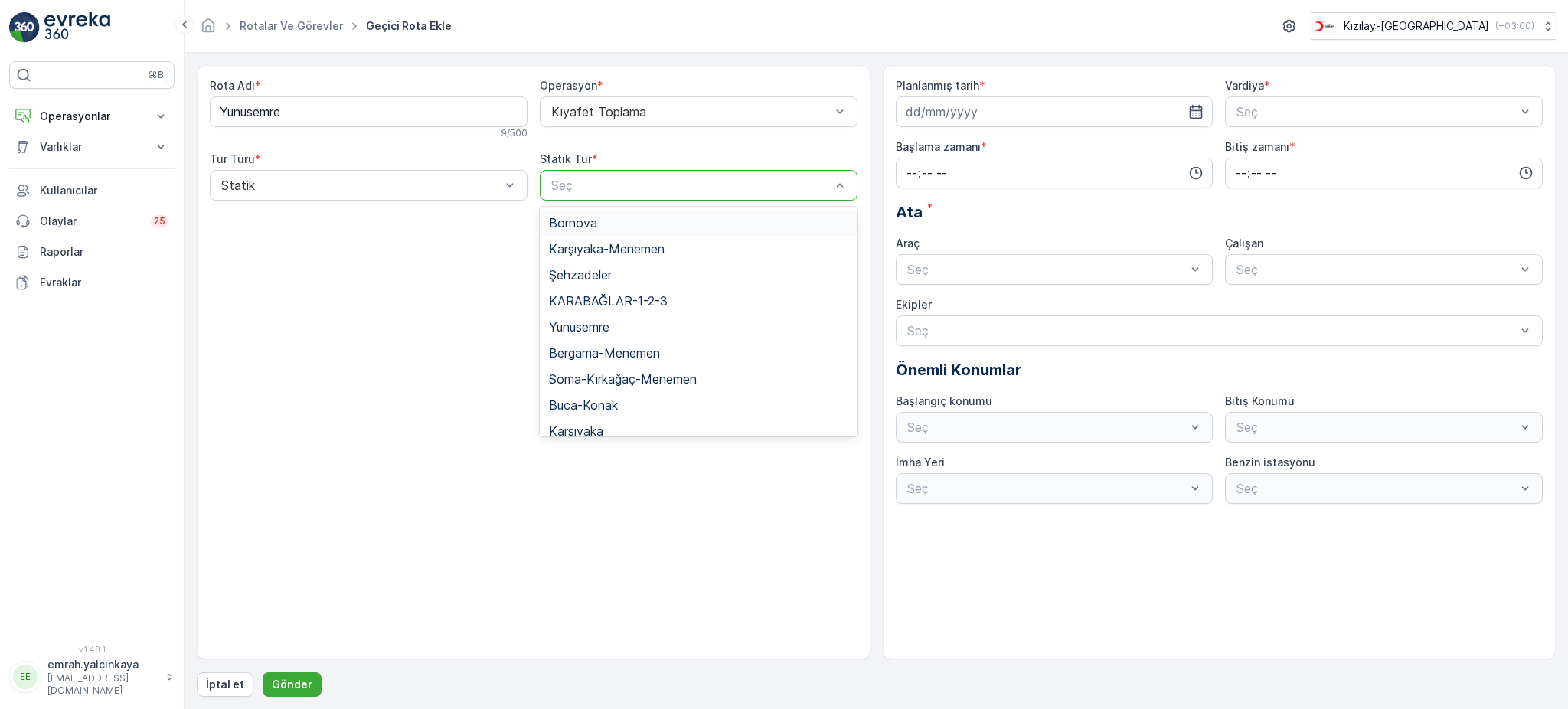
click at [699, 179] on div at bounding box center [692, 185] width 283 height 14
click at [619, 320] on div "Yunusemre" at bounding box center [699, 326] width 299 height 14
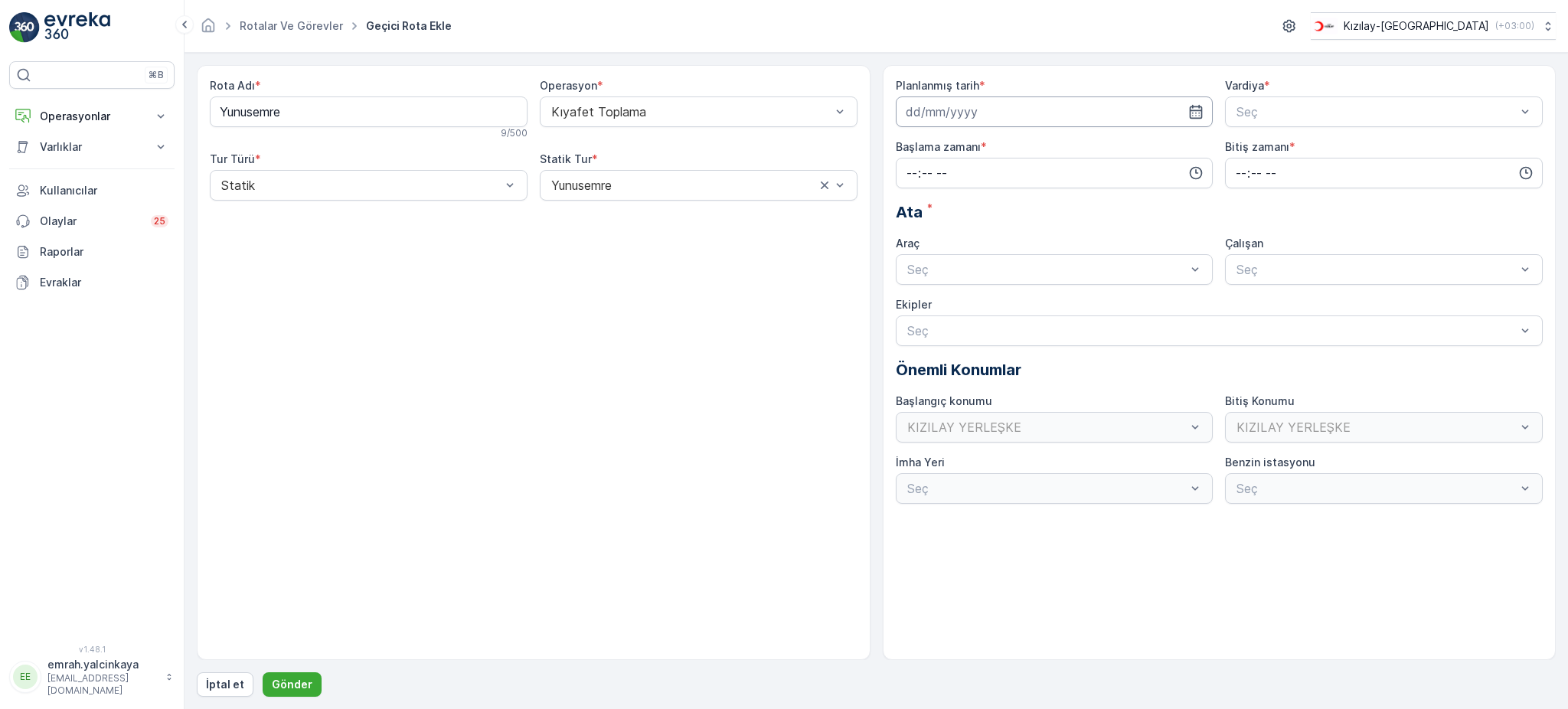
click at [946, 100] on input at bounding box center [1055, 112] width 318 height 31
click at [1085, 147] on icon "button" at bounding box center [1087, 149] width 15 height 15
click at [954, 213] on div "2" at bounding box center [948, 209] width 24 height 24
type input "[DATE]"
click at [1266, 116] on div at bounding box center [1377, 112] width 283 height 14
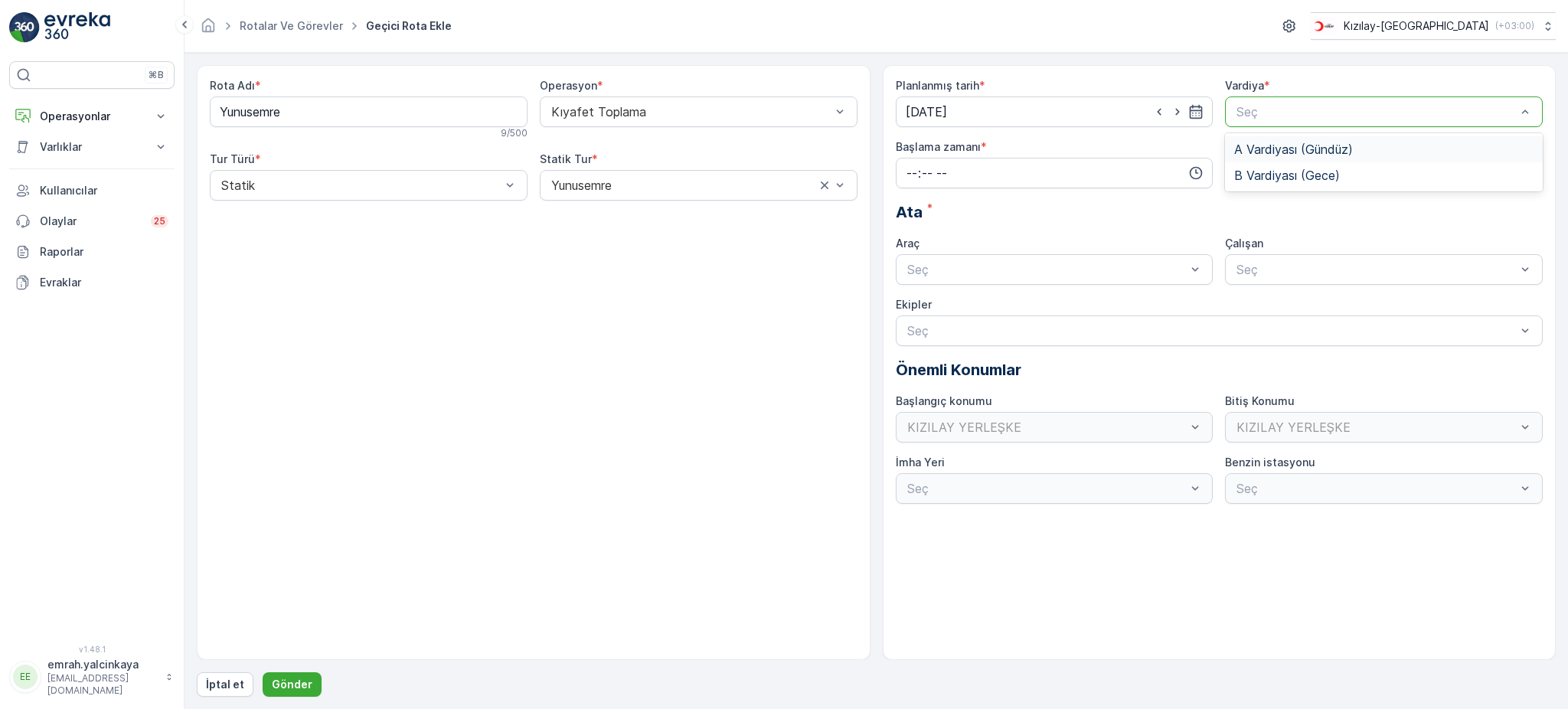
click at [1283, 143] on span "A Vardiyası (Gündüz)" at bounding box center [1293, 149] width 119 height 14
click at [1068, 177] on input "time" at bounding box center [1055, 173] width 318 height 31
click at [919, 305] on div "05" at bounding box center [912, 306] width 26 height 22
type input "05:00"
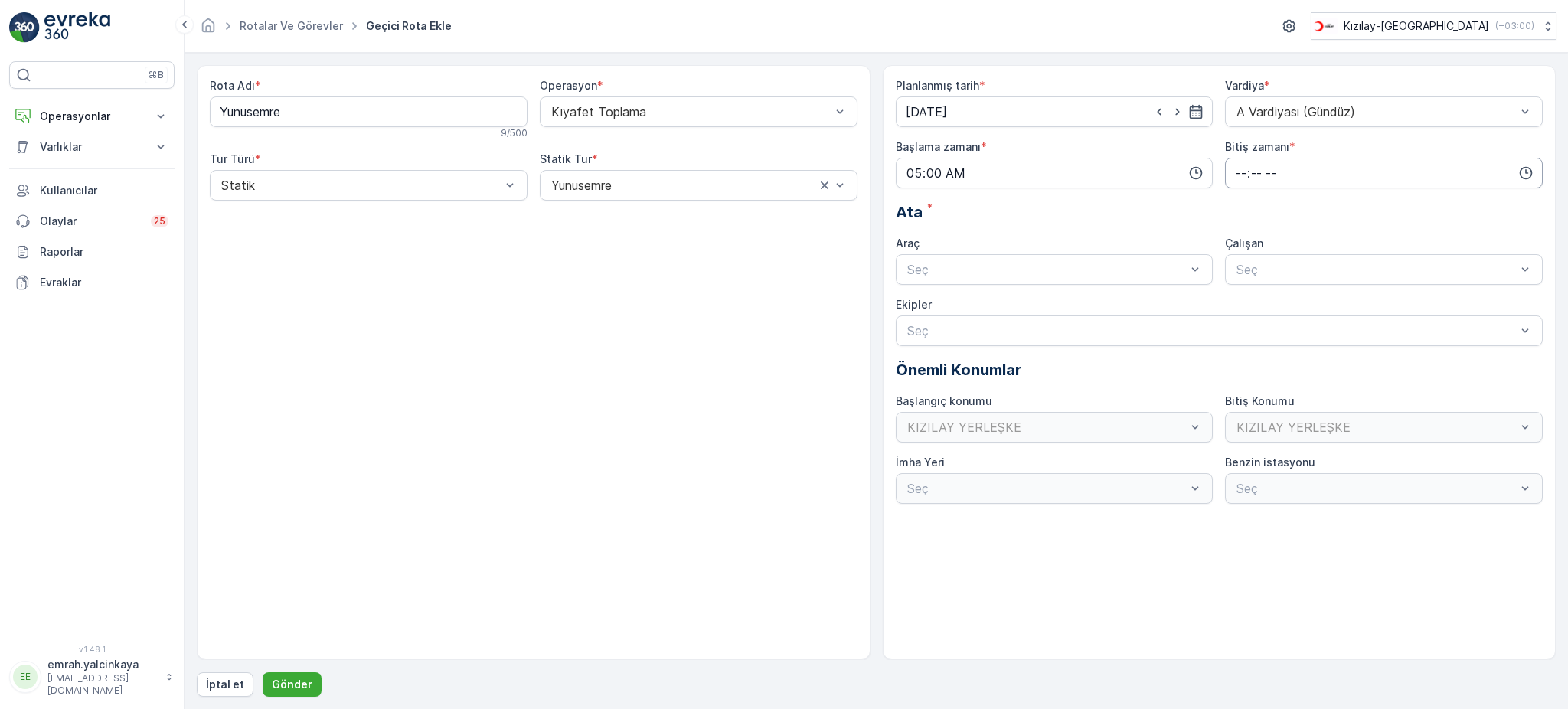
click at [1243, 169] on input "time" at bounding box center [1384, 173] width 318 height 31
click at [1236, 207] on span "15" at bounding box center [1241, 202] width 13 height 15
type input "15:00"
click at [1092, 270] on div at bounding box center [1048, 269] width 283 height 14
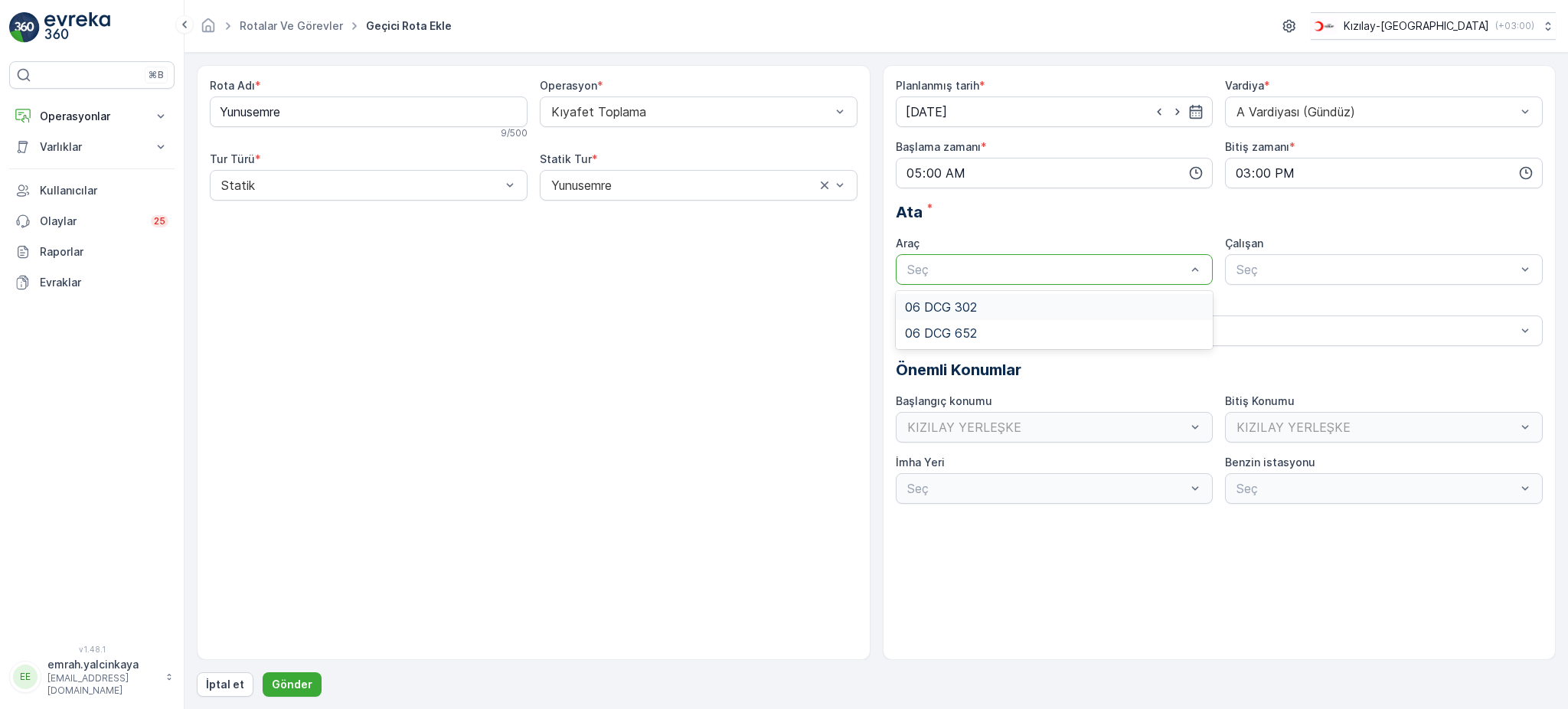
click at [1069, 304] on div "06 DCG 302" at bounding box center [1055, 306] width 299 height 14
click at [1285, 274] on div at bounding box center [1377, 269] width 283 height 14
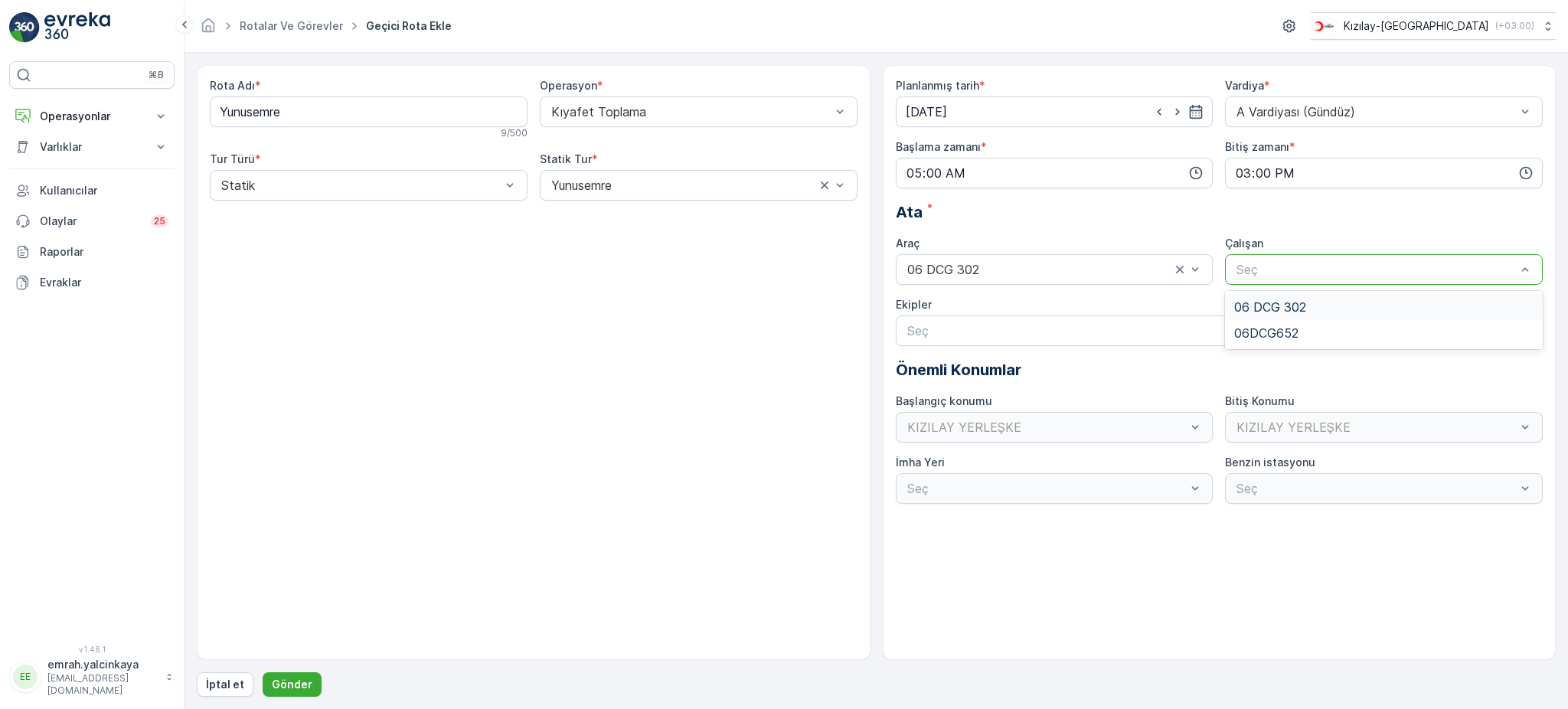
click at [1290, 306] on span "06 DCG 302" at bounding box center [1270, 306] width 72 height 14
click at [304, 693] on p "Gönder" at bounding box center [292, 685] width 41 height 15
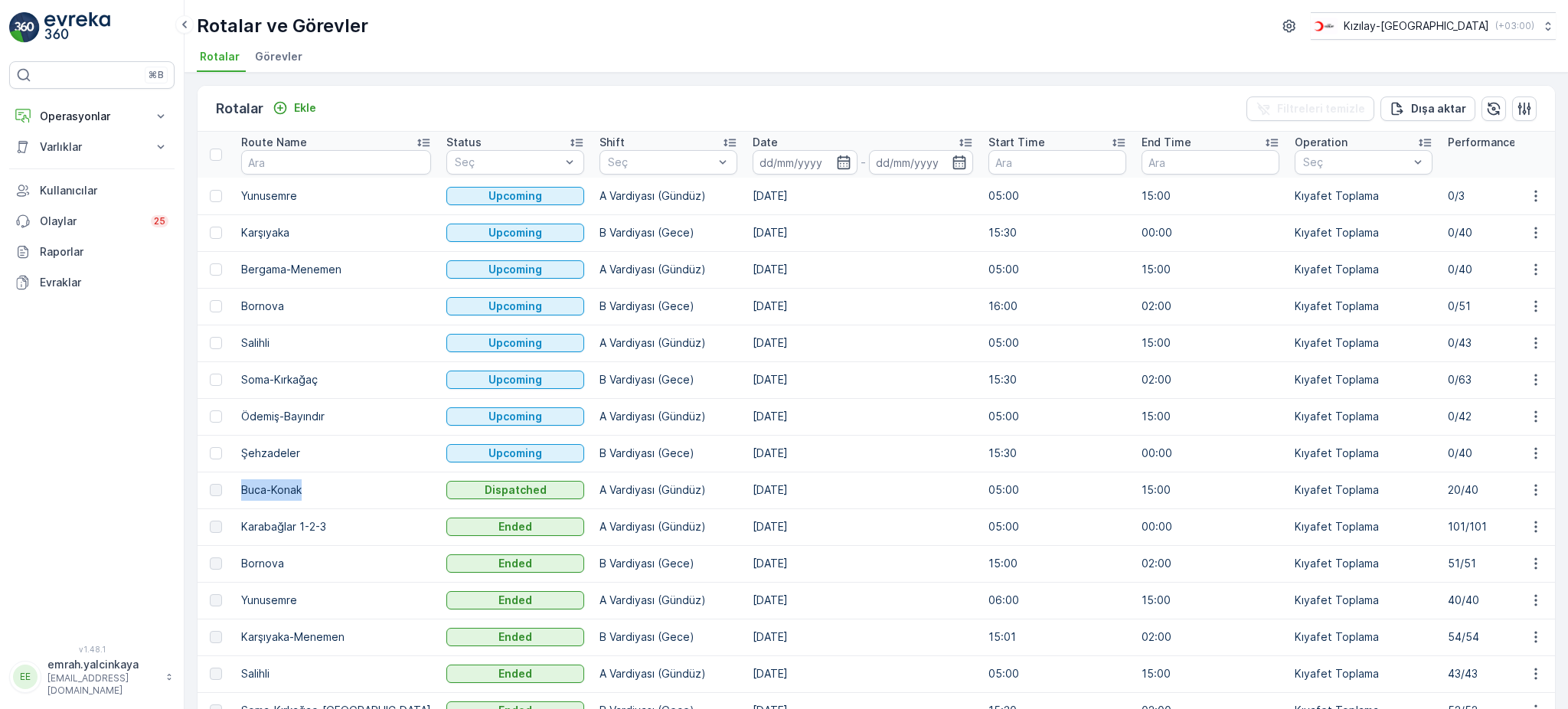
drag, startPoint x: 240, startPoint y: 487, endPoint x: 302, endPoint y: 487, distance: 62.0
click at [302, 485] on td "Buca-Konak" at bounding box center [336, 490] width 205 height 37
copy td "Buca-Konak"
click at [297, 106] on p "Ekle" at bounding box center [305, 108] width 23 height 15
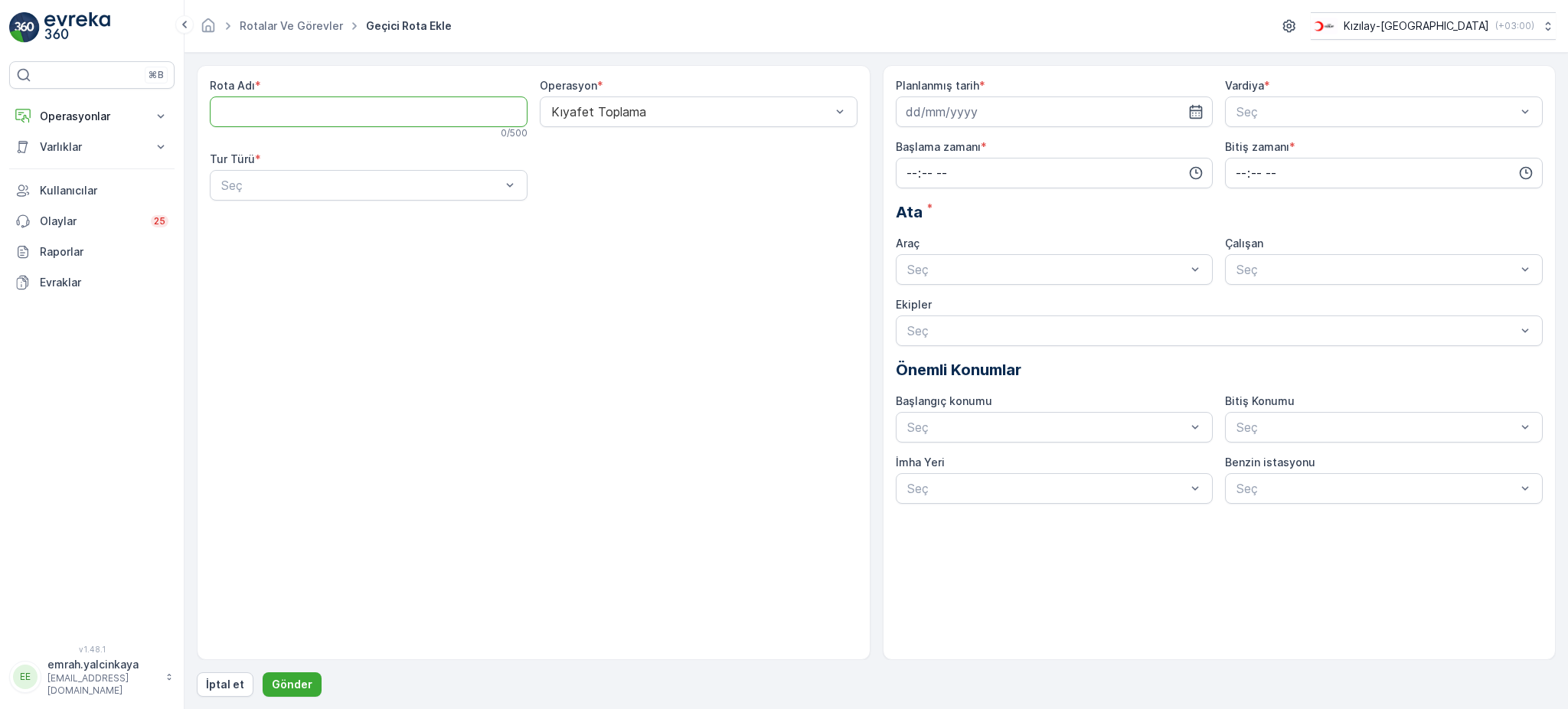
paste Adı "Buca-Konak"
type Adı "Buca-Konak"
click at [371, 191] on div at bounding box center [361, 185] width 283 height 14
click at [364, 225] on div "Statik" at bounding box center [369, 222] width 299 height 14
click at [586, 188] on div at bounding box center [692, 185] width 283 height 14
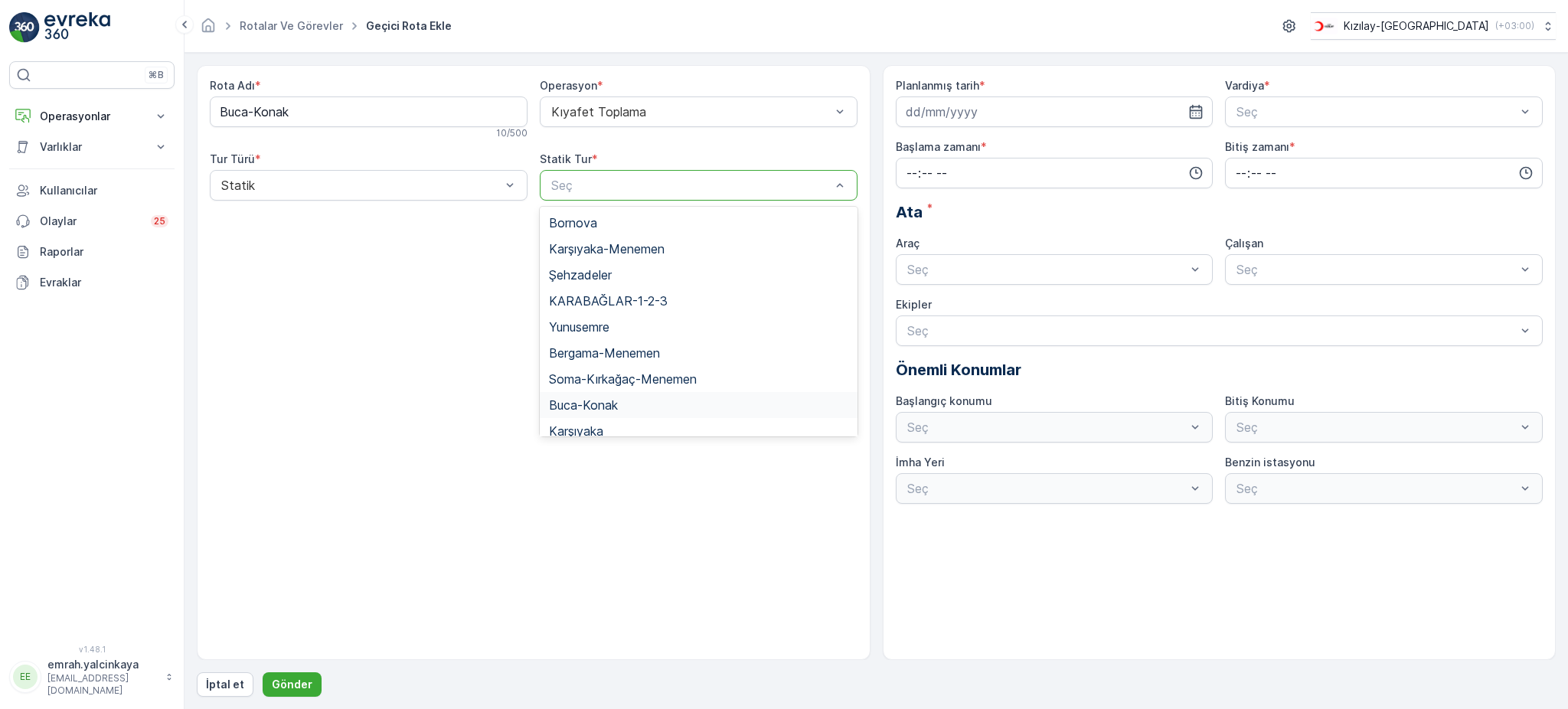
click at [626, 403] on div "Buca-Konak" at bounding box center [699, 404] width 299 height 14
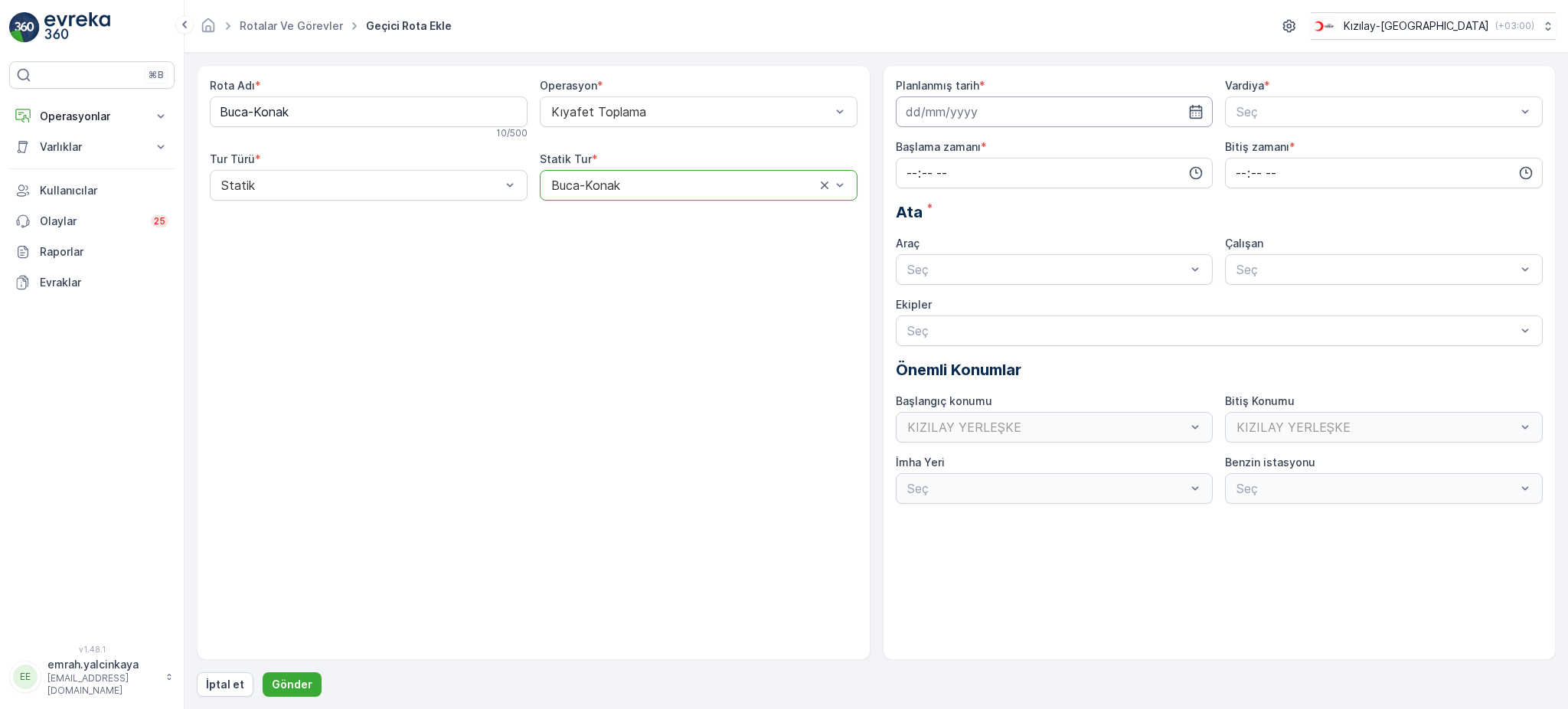
click at [1005, 120] on input at bounding box center [1055, 112] width 318 height 31
click at [1085, 147] on icon "button" at bounding box center [1087, 149] width 15 height 15
click at [971, 207] on div "3" at bounding box center [976, 209] width 24 height 24
type input "[DATE]"
click at [1245, 114] on div at bounding box center [1377, 112] width 283 height 14
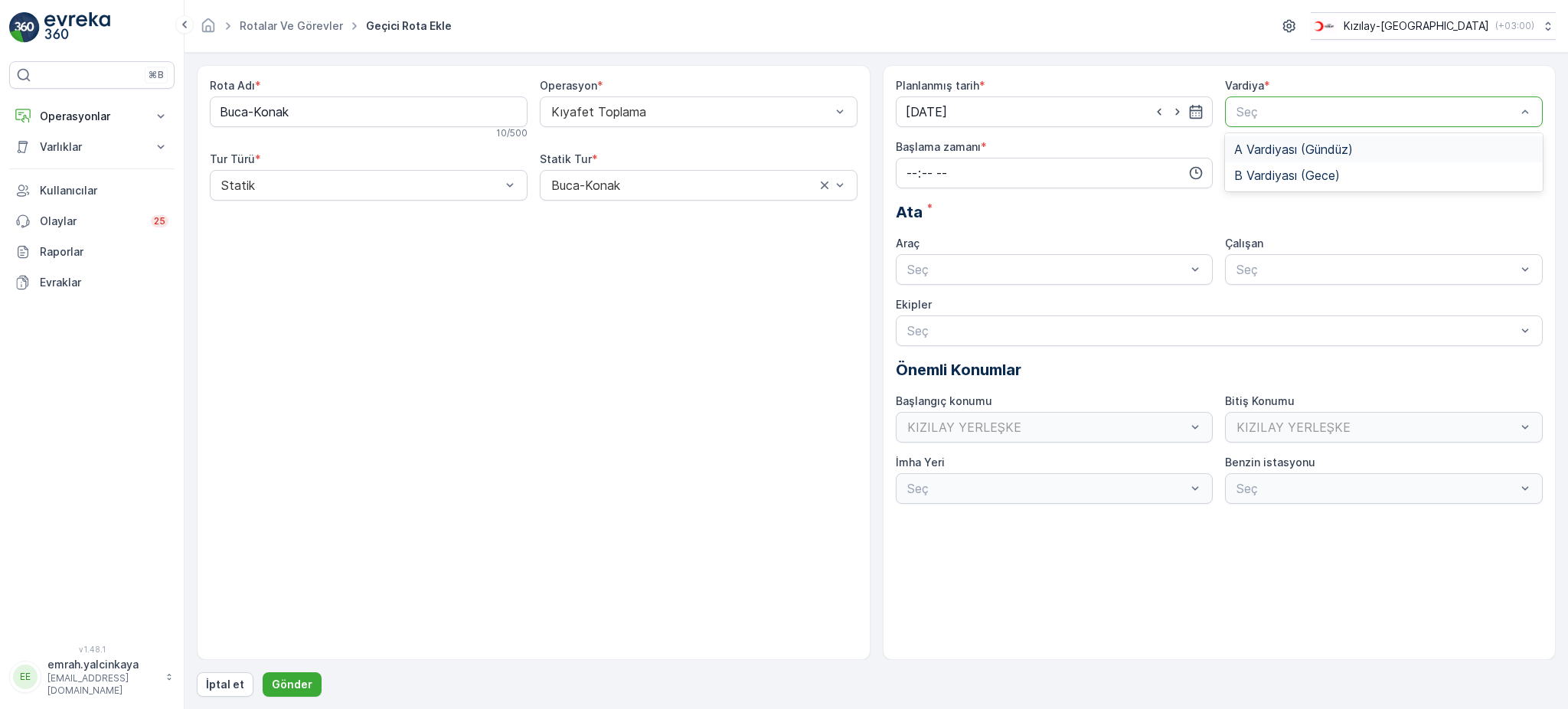
click at [1266, 151] on span "A Vardiyası (Gündüz)" at bounding box center [1293, 149] width 119 height 14
drag, startPoint x: 1014, startPoint y: 172, endPoint x: 965, endPoint y: 212, distance: 63.3
click at [1014, 171] on input "time" at bounding box center [1055, 173] width 318 height 31
drag, startPoint x: 913, startPoint y: 310, endPoint x: 950, endPoint y: 287, distance: 43.6
click at [913, 308] on span "05" at bounding box center [912, 309] width 14 height 15
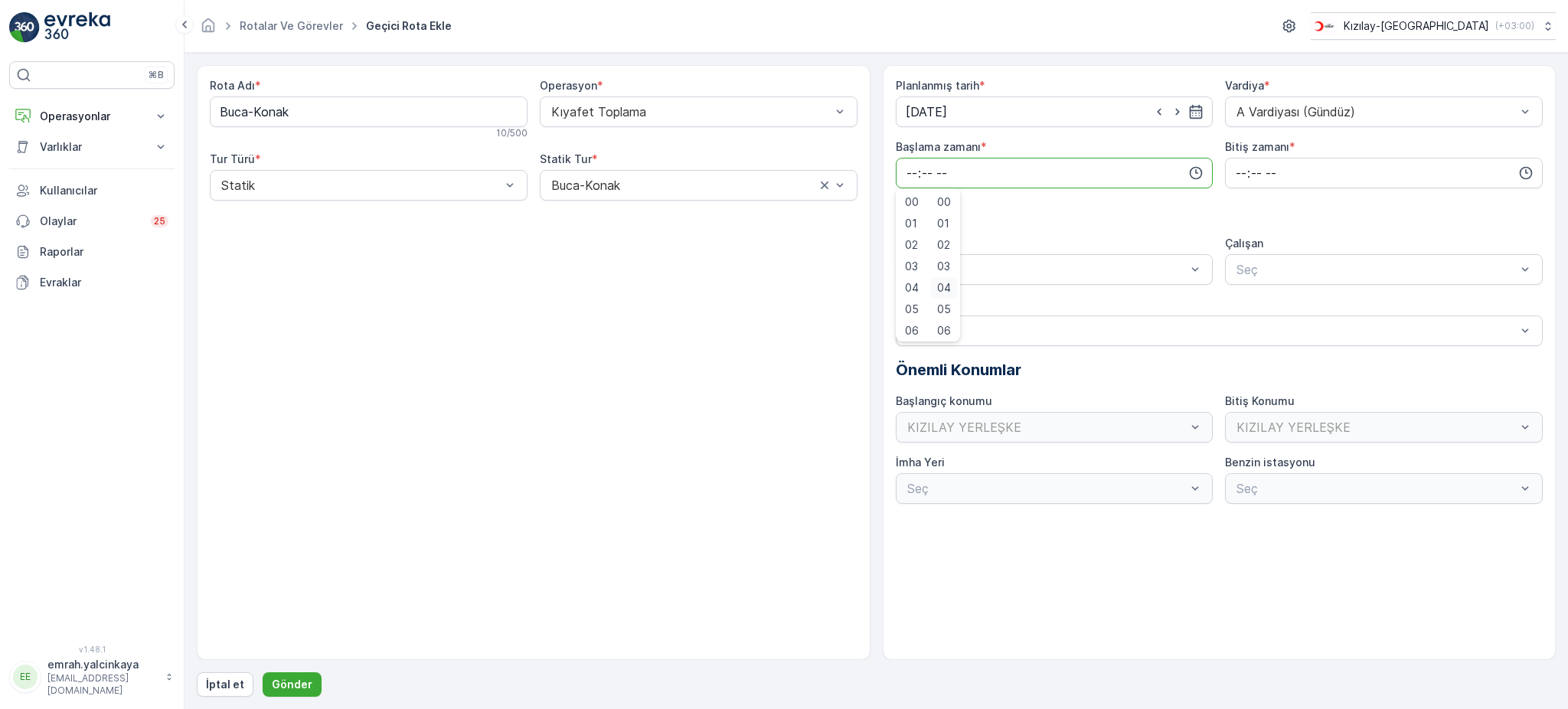
type input "05:00"
click at [1114, 112] on input "[DATE]" at bounding box center [1055, 112] width 318 height 31
drag, startPoint x: 951, startPoint y: 206, endPoint x: 997, endPoint y: 195, distance: 47.3
click at [951, 205] on div "2" at bounding box center [948, 209] width 24 height 24
type input "[DATE]"
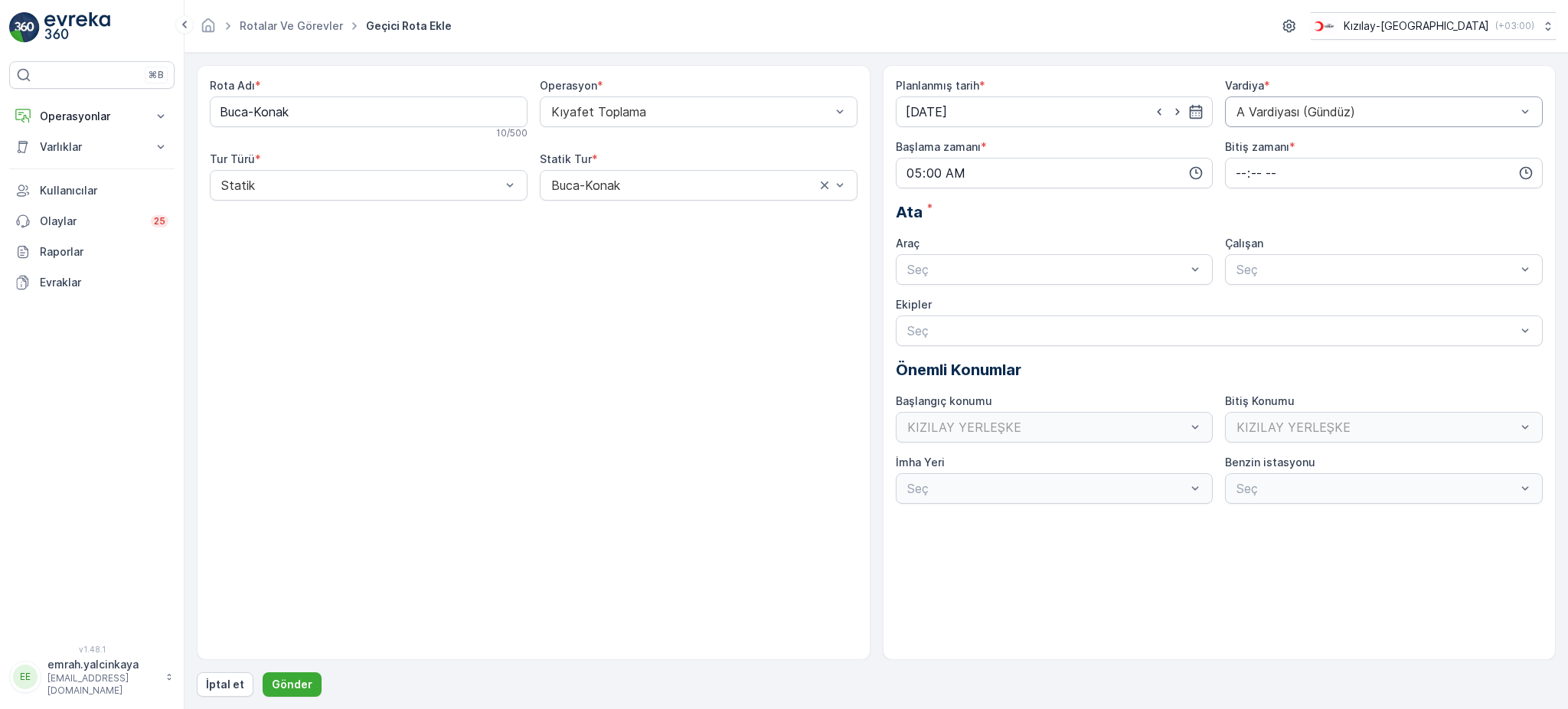
click at [1245, 114] on div at bounding box center [1377, 112] width 283 height 14
click at [1244, 175] on span "B Vardiyası (Gece)" at bounding box center [1287, 175] width 106 height 14
click at [1056, 160] on input "05:00" at bounding box center [1055, 173] width 318 height 31
click at [915, 215] on span "15" at bounding box center [912, 214] width 13 height 15
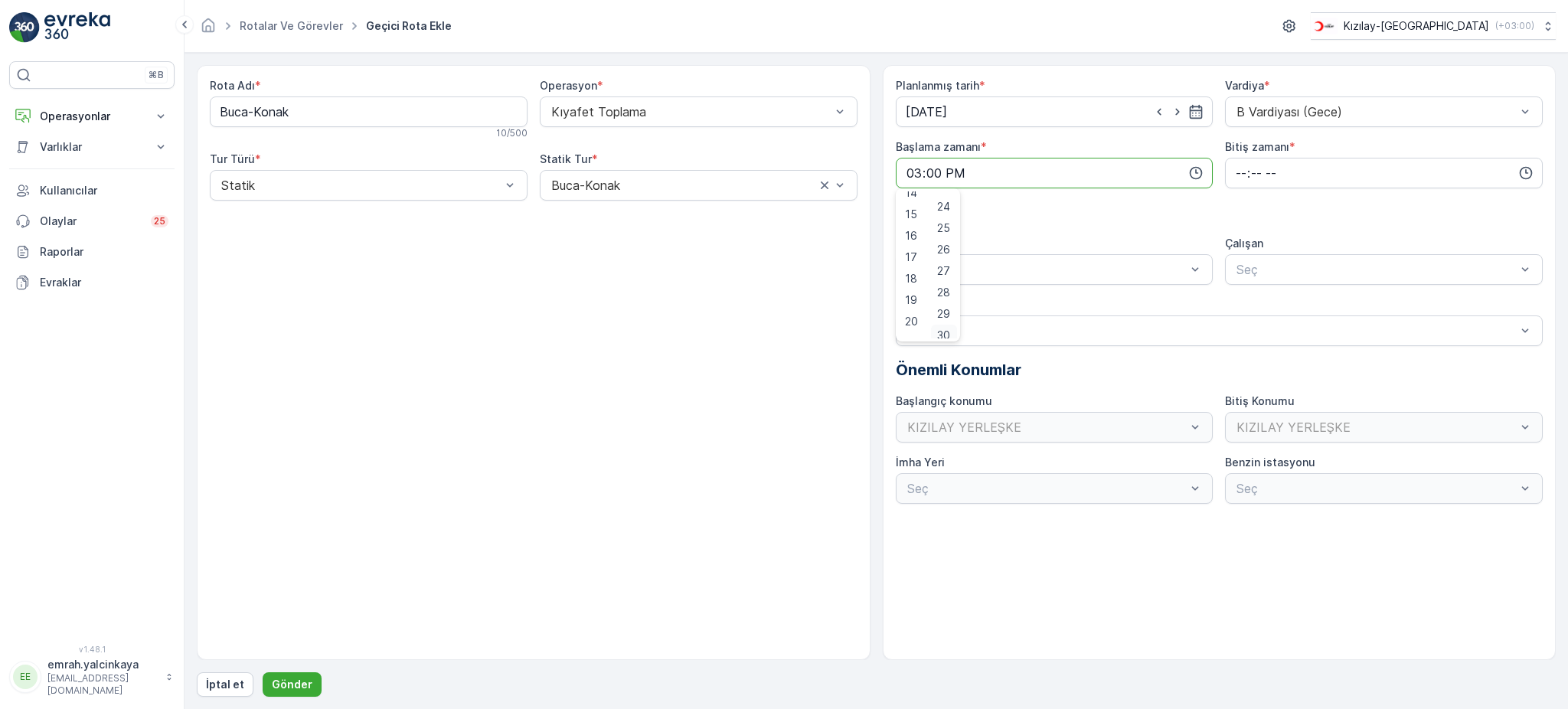
scroll to position [518, 0]
drag, startPoint x: 945, startPoint y: 325, endPoint x: 965, endPoint y: 320, distance: 20.6
click at [945, 324] on span "30" at bounding box center [944, 327] width 13 height 15
type input "15:30"
click at [1256, 177] on input "time" at bounding box center [1384, 173] width 318 height 31
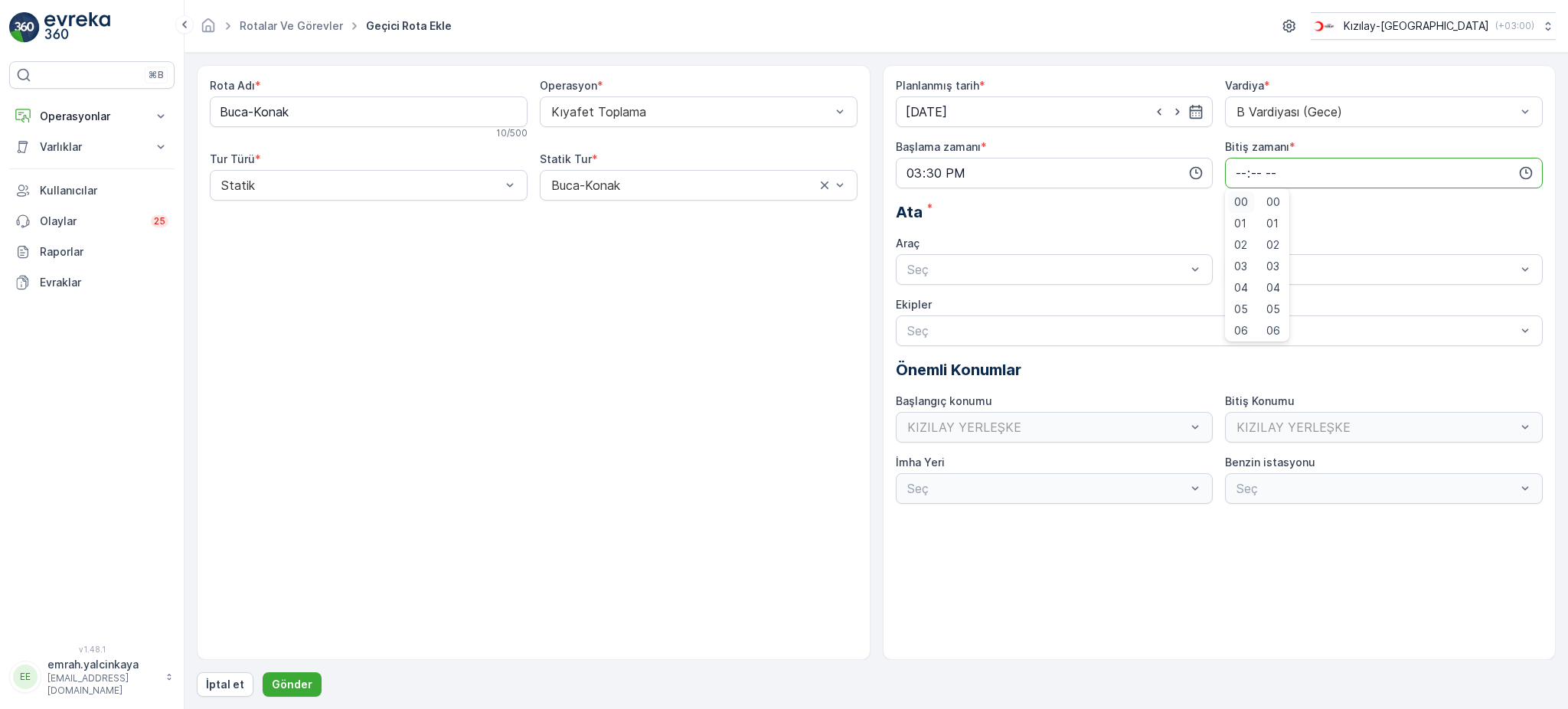
click at [1232, 201] on div "00" at bounding box center [1241, 202] width 26 height 22
type input "00:00"
click at [1121, 264] on div at bounding box center [1048, 269] width 283 height 14
drag, startPoint x: 1108, startPoint y: 305, endPoint x: 1123, endPoint y: 306, distance: 15.0
click at [1108, 306] on div "06 DCG 302" at bounding box center [1055, 306] width 299 height 14
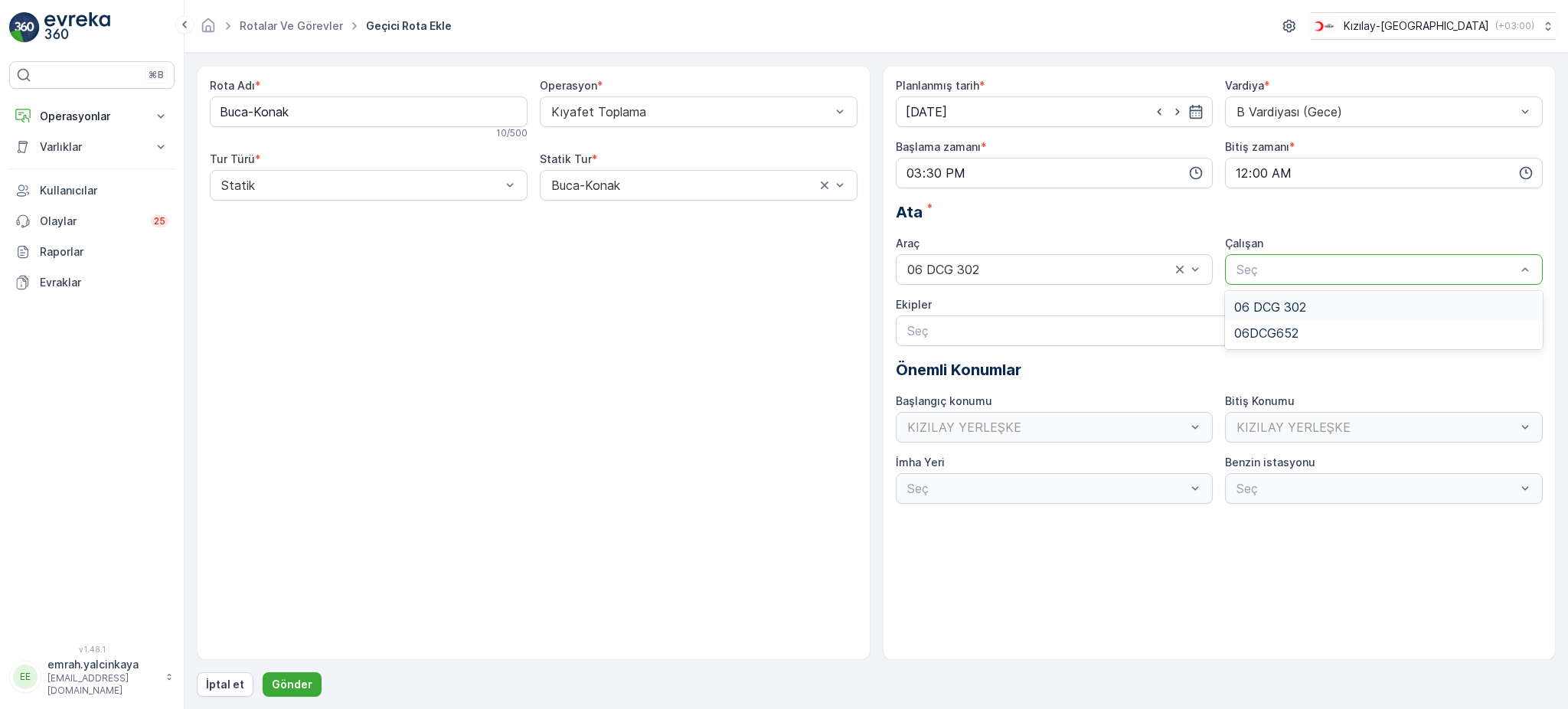
click at [1239, 284] on div "Seç" at bounding box center [1384, 270] width 318 height 31
click at [1244, 303] on span "06 DCG 302" at bounding box center [1270, 306] width 72 height 14
click at [309, 678] on button "Gönder" at bounding box center [292, 685] width 59 height 24
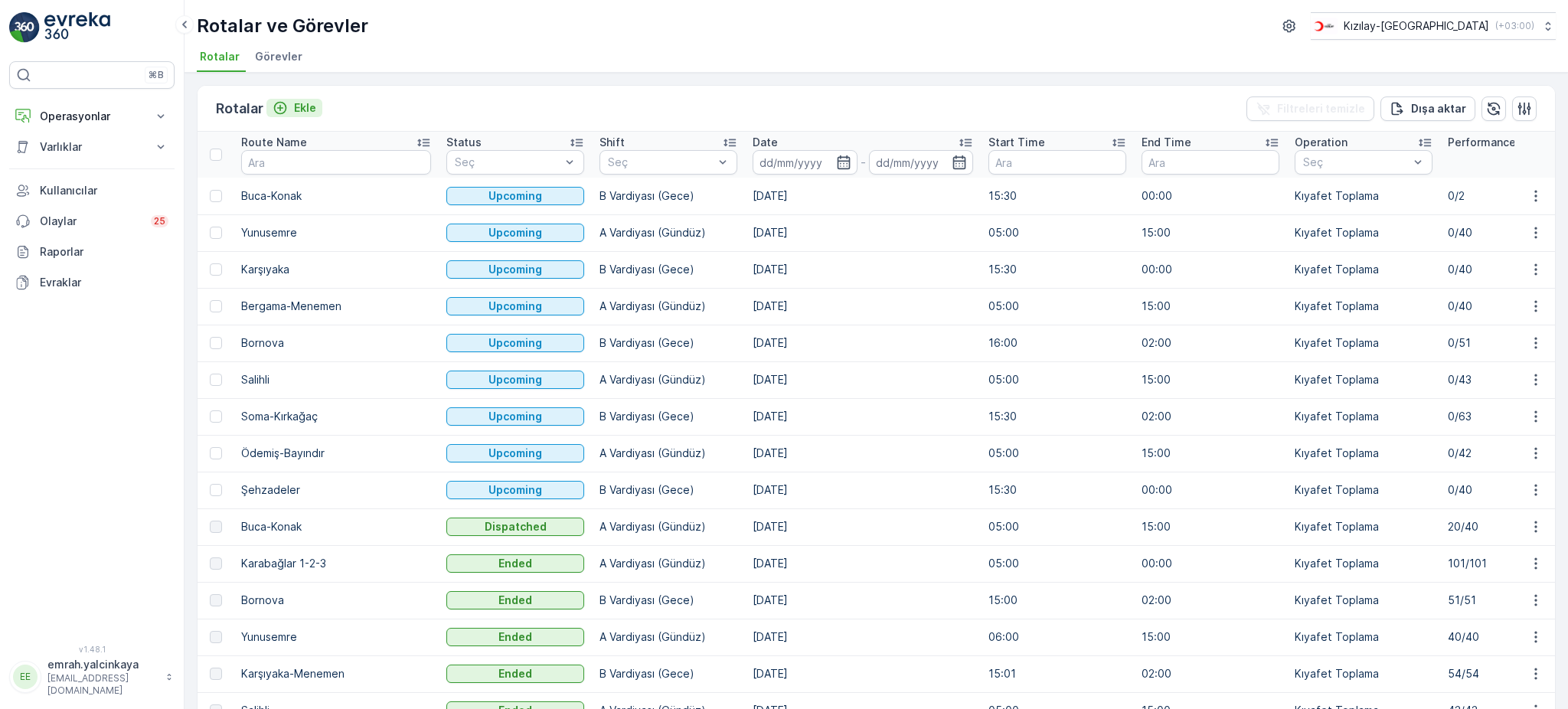
click at [308, 106] on p "Ekle" at bounding box center [305, 108] width 23 height 15
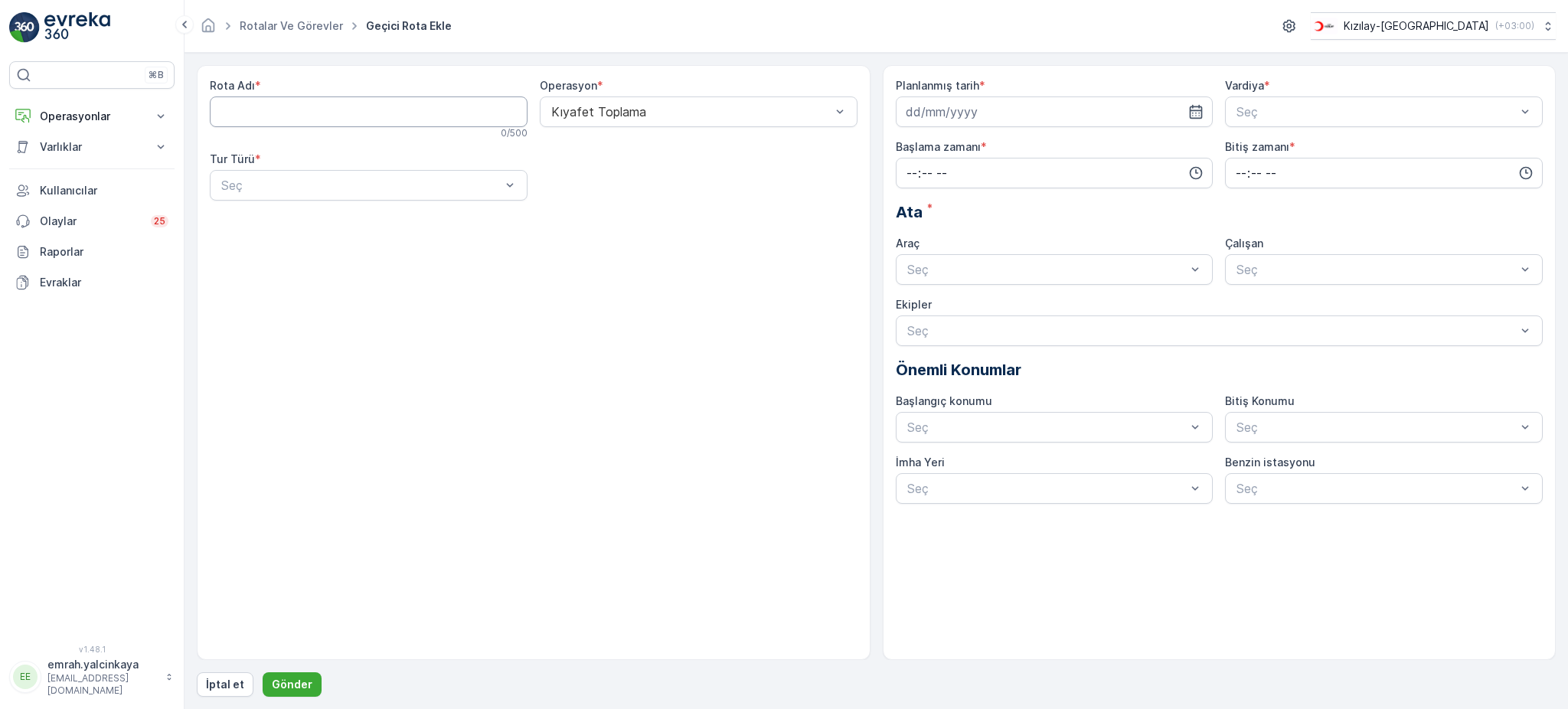
click at [308, 106] on Adı "Rota Adı" at bounding box center [369, 112] width 318 height 31
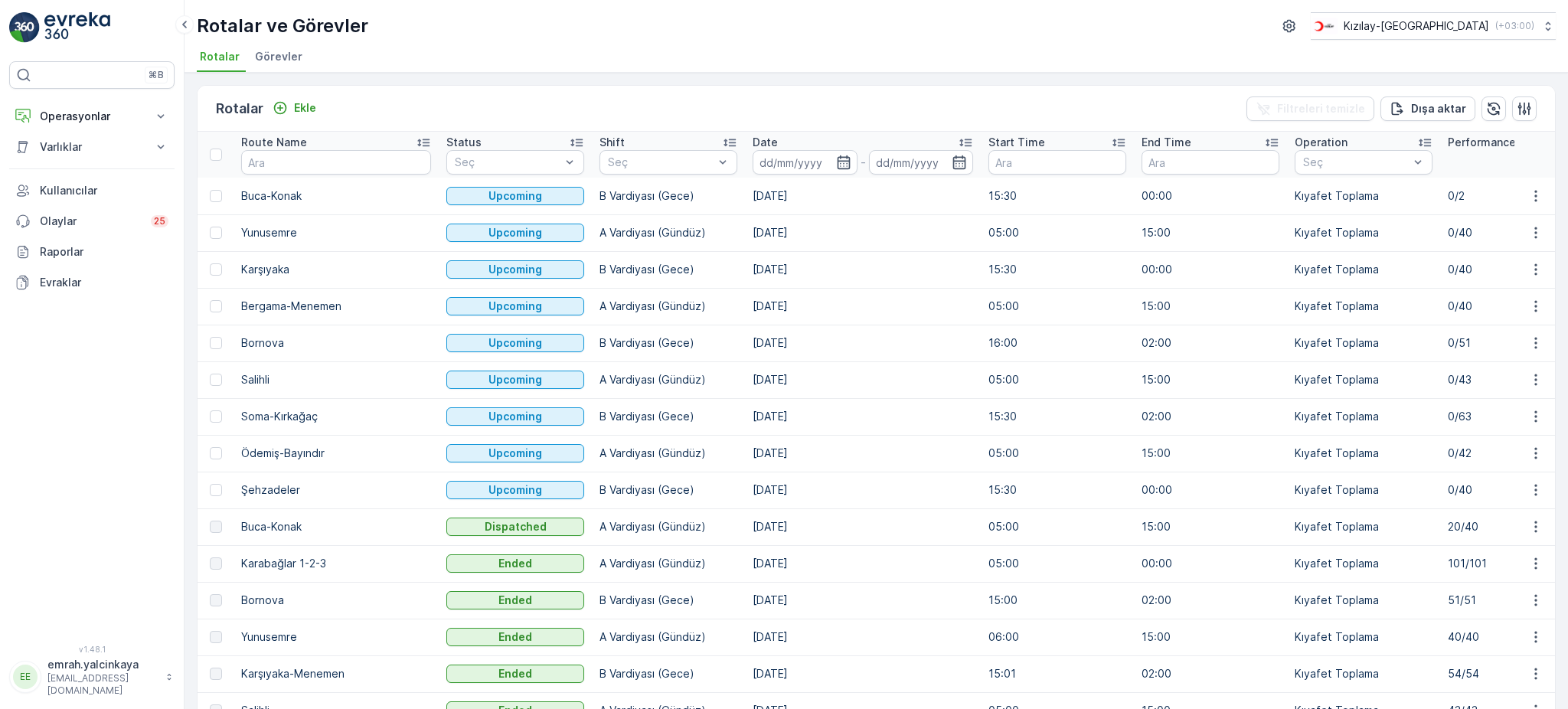
click at [315, 564] on td "Karabağlar 1-2-3" at bounding box center [336, 564] width 205 height 37
copy td "Karabağlar 1-2-3"
click at [303, 99] on button "Ekle" at bounding box center [295, 108] width 56 height 18
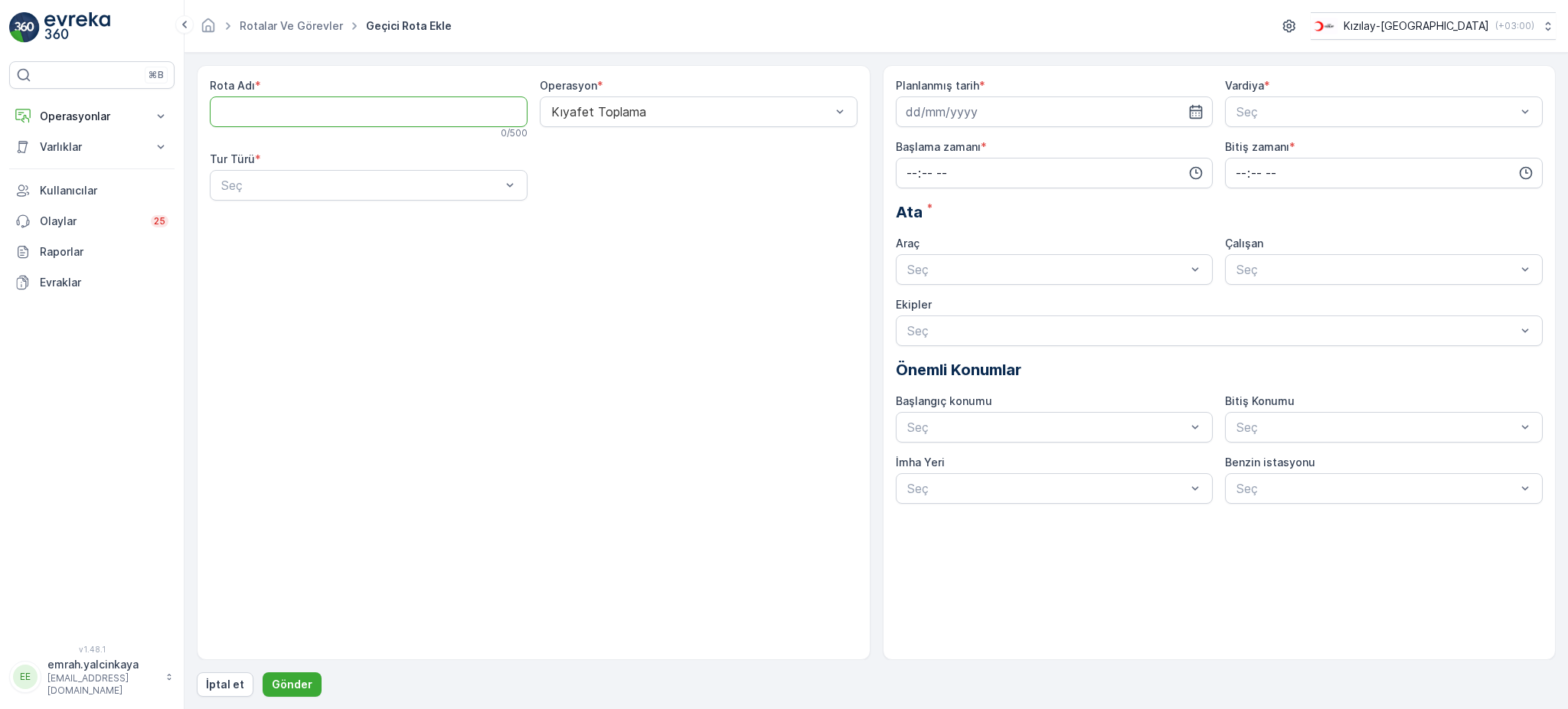
paste Adı "Karabağlar 1-2-3"
type Adı "Karabağlar 1-2-3"
click at [361, 187] on div at bounding box center [361, 185] width 283 height 14
click at [363, 219] on div "Statik" at bounding box center [369, 222] width 299 height 14
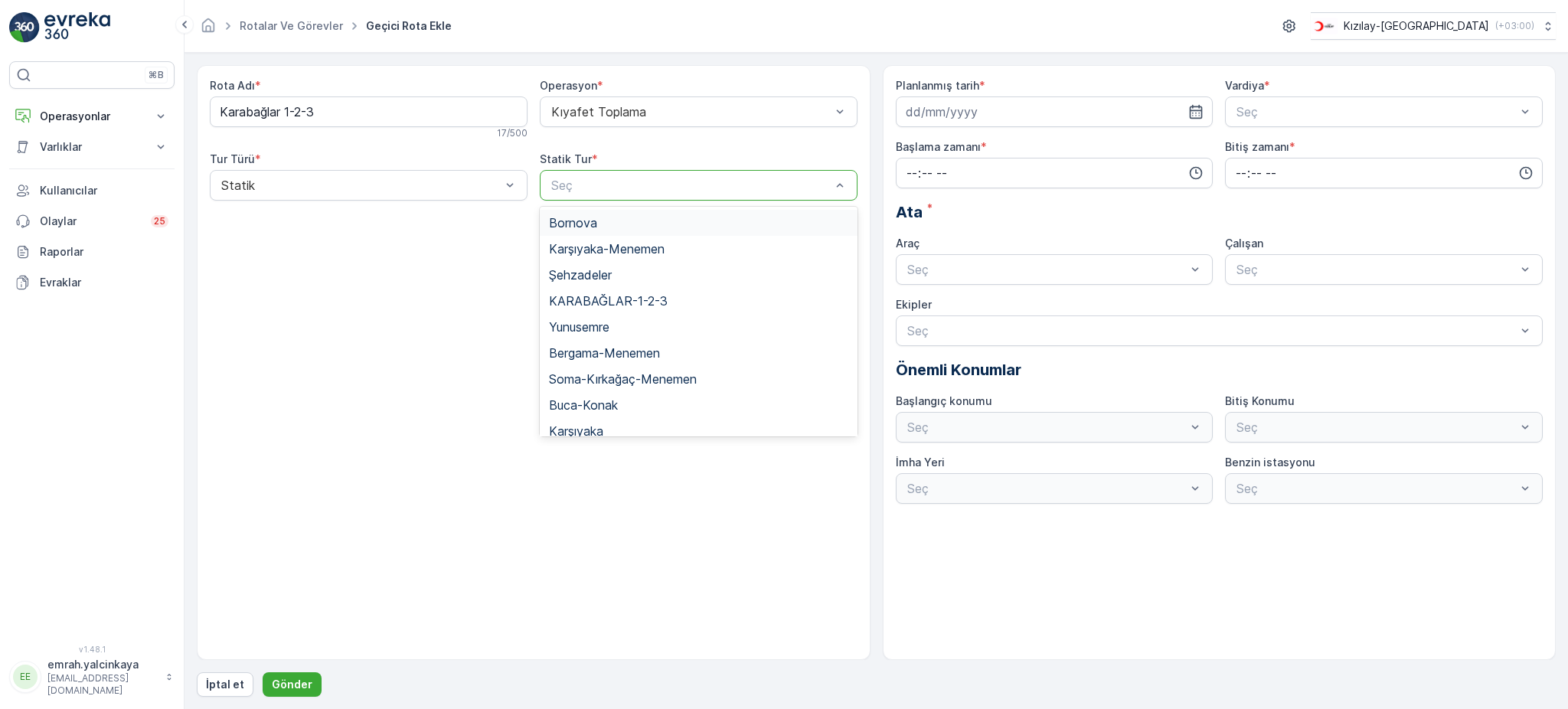
click at [565, 191] on div at bounding box center [692, 185] width 283 height 14
click at [638, 302] on span "KARABAĞLAR-1-2-3" at bounding box center [608, 300] width 119 height 14
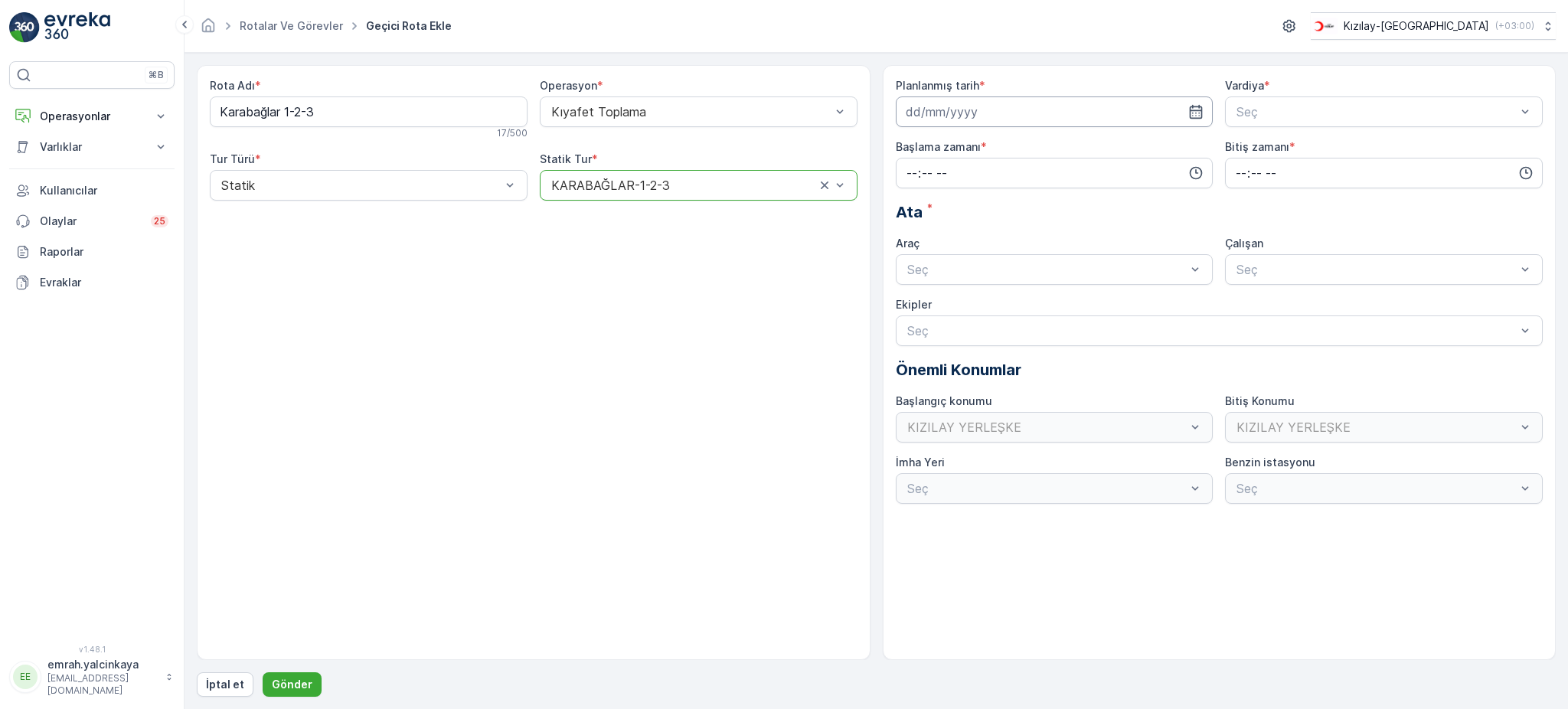
click at [949, 109] on input at bounding box center [1055, 112] width 318 height 31
click at [1089, 144] on icon "button" at bounding box center [1087, 149] width 15 height 15
click at [977, 209] on div "3" at bounding box center [976, 209] width 24 height 24
type input "[DATE]"
click at [1247, 116] on div at bounding box center [1377, 112] width 283 height 14
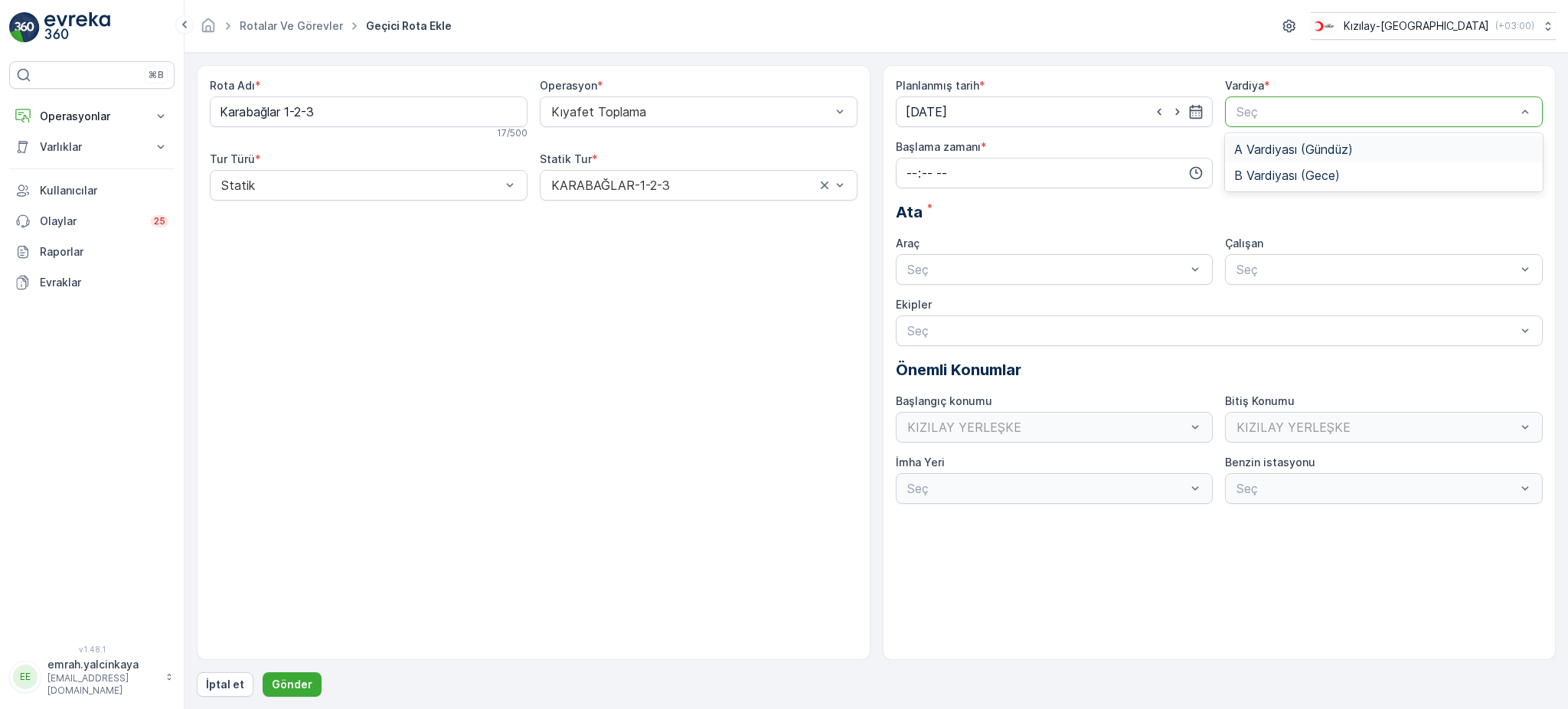
click at [1265, 145] on span "A Vardiyası (Gündüz)" at bounding box center [1293, 149] width 119 height 14
click at [908, 172] on input "time" at bounding box center [1055, 173] width 318 height 31
click at [915, 312] on span "05" at bounding box center [912, 306] width 14 height 15
type input "05:00"
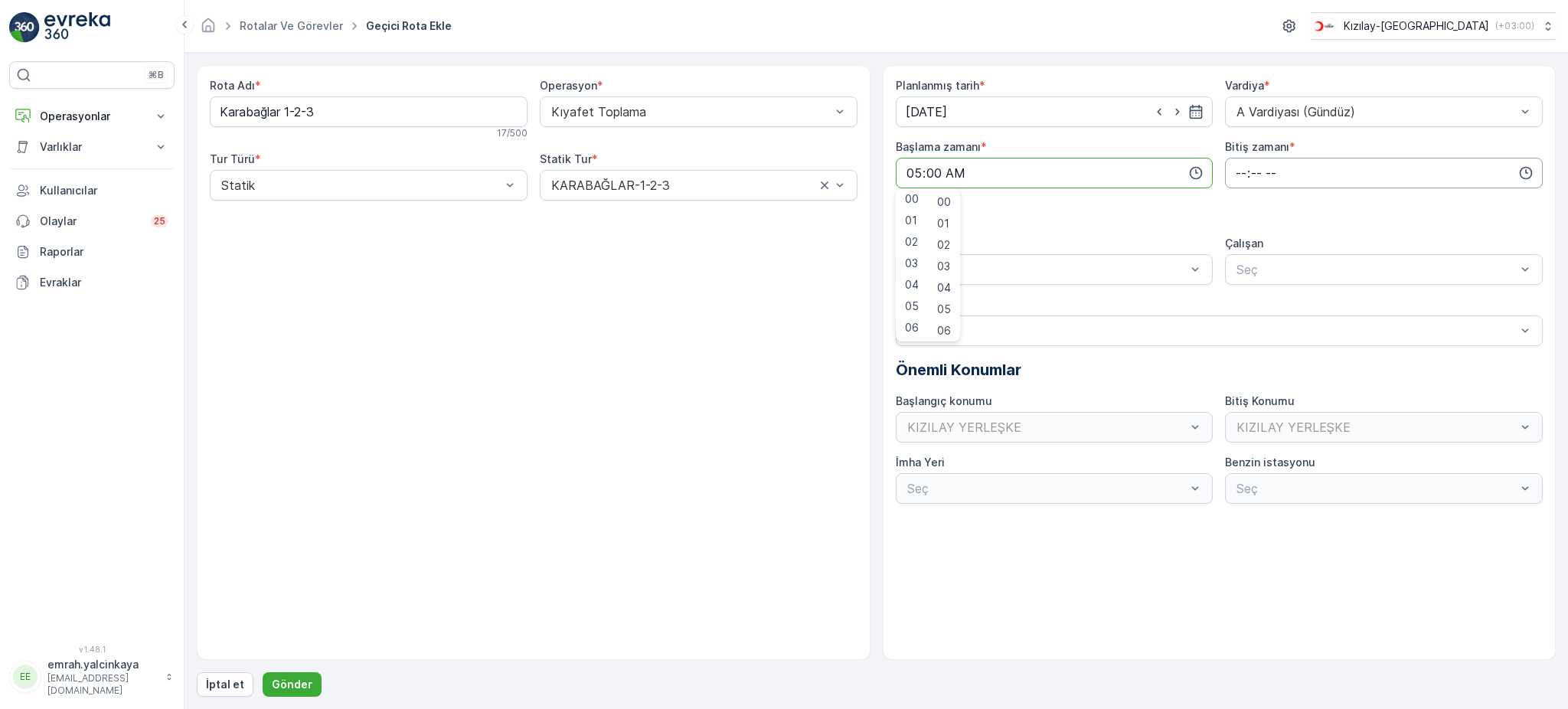
click at [1240, 172] on input "time" at bounding box center [1384, 173] width 318 height 31
click at [1245, 200] on span "00" at bounding box center [1241, 202] width 14 height 15
type input "00:00"
click at [994, 302] on div "06 DCG 302" at bounding box center [1055, 306] width 299 height 14
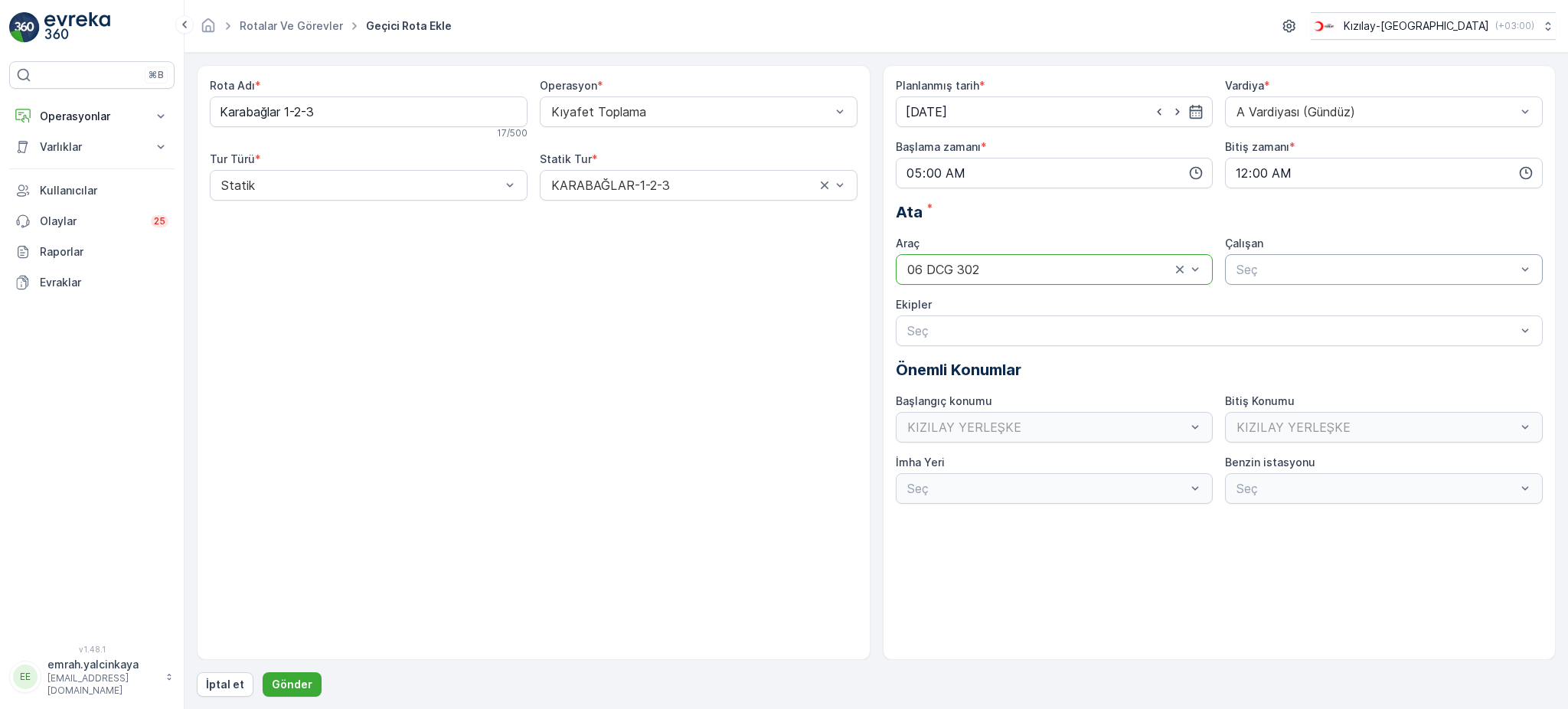
click at [1320, 271] on div at bounding box center [1377, 269] width 283 height 14
click at [1306, 301] on span "06 DCG 302" at bounding box center [1270, 306] width 72 height 14
click at [286, 683] on p "Gönder" at bounding box center [292, 685] width 41 height 15
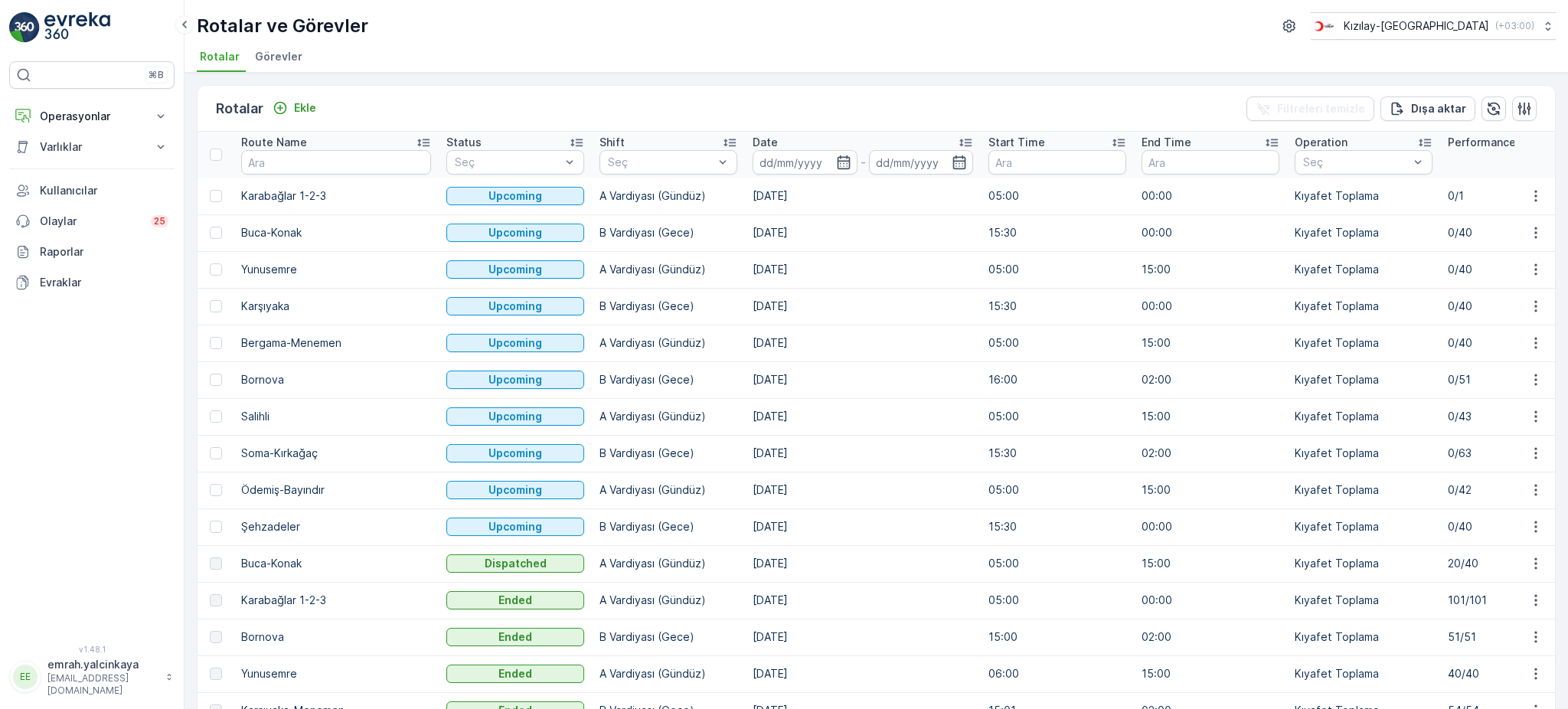
click at [239, 530] on td "Şehzadeler" at bounding box center [336, 527] width 205 height 37
drag, startPoint x: 239, startPoint y: 528, endPoint x: 314, endPoint y: 538, distance: 75.7
click at [314, 538] on td "Şehzadeler" at bounding box center [336, 527] width 205 height 37
copy td "Şehzadeler"
click at [299, 106] on p "Ekle" at bounding box center [305, 108] width 23 height 15
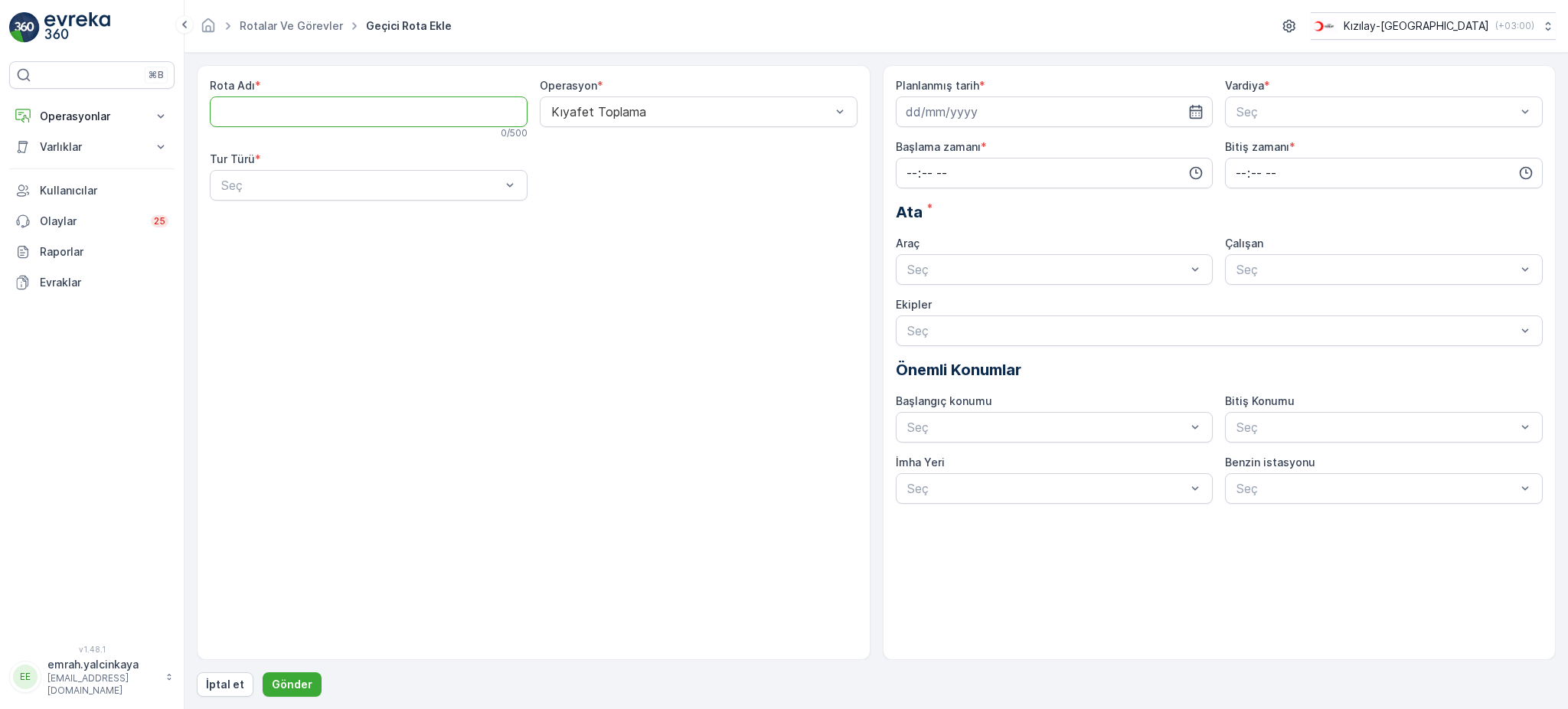
paste Adı "Şehzadeler"
type Adı "Şehzadeler"
click at [351, 180] on div at bounding box center [361, 185] width 283 height 14
click at [331, 228] on div "Statik" at bounding box center [369, 222] width 299 height 14
click at [578, 190] on div at bounding box center [692, 185] width 283 height 14
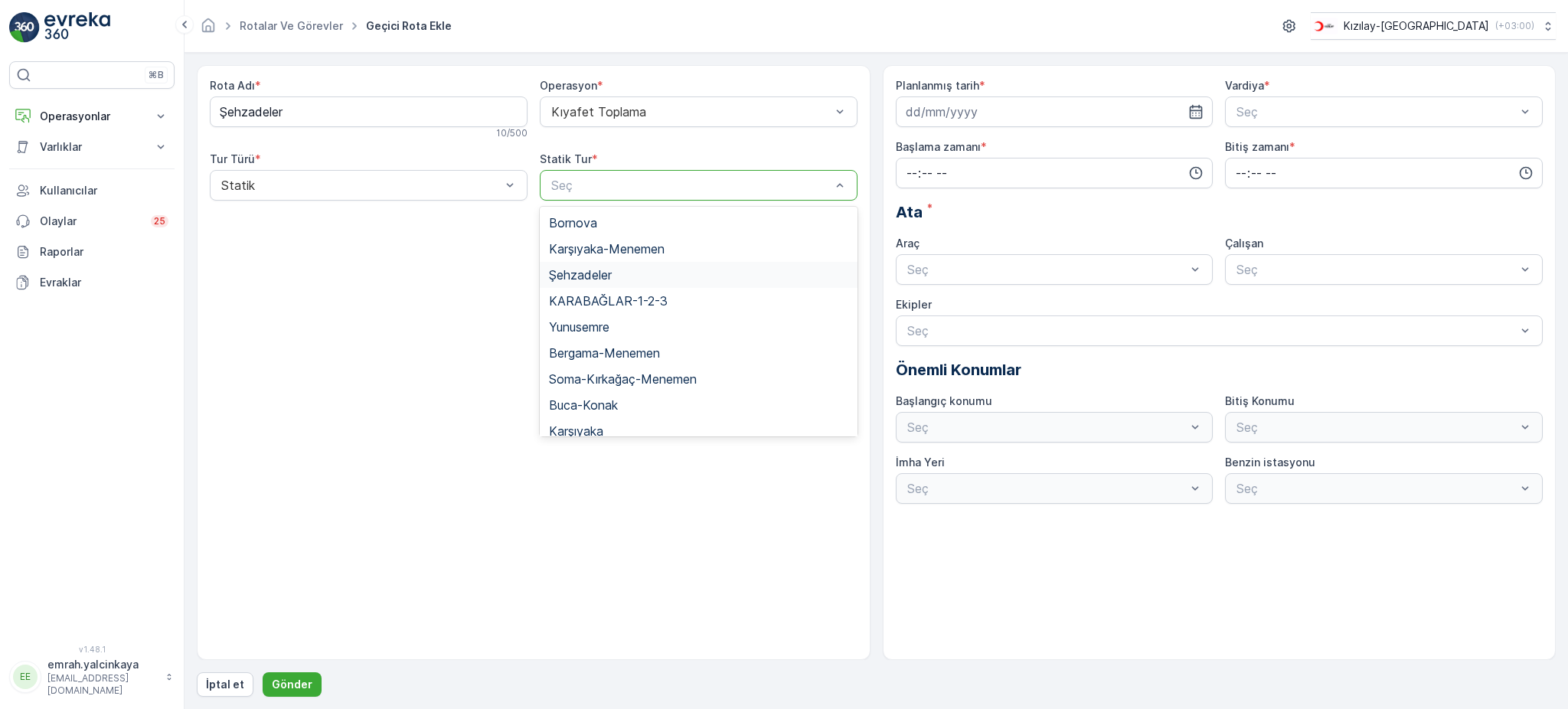
click at [622, 277] on div "Şehzadeler" at bounding box center [699, 275] width 299 height 14
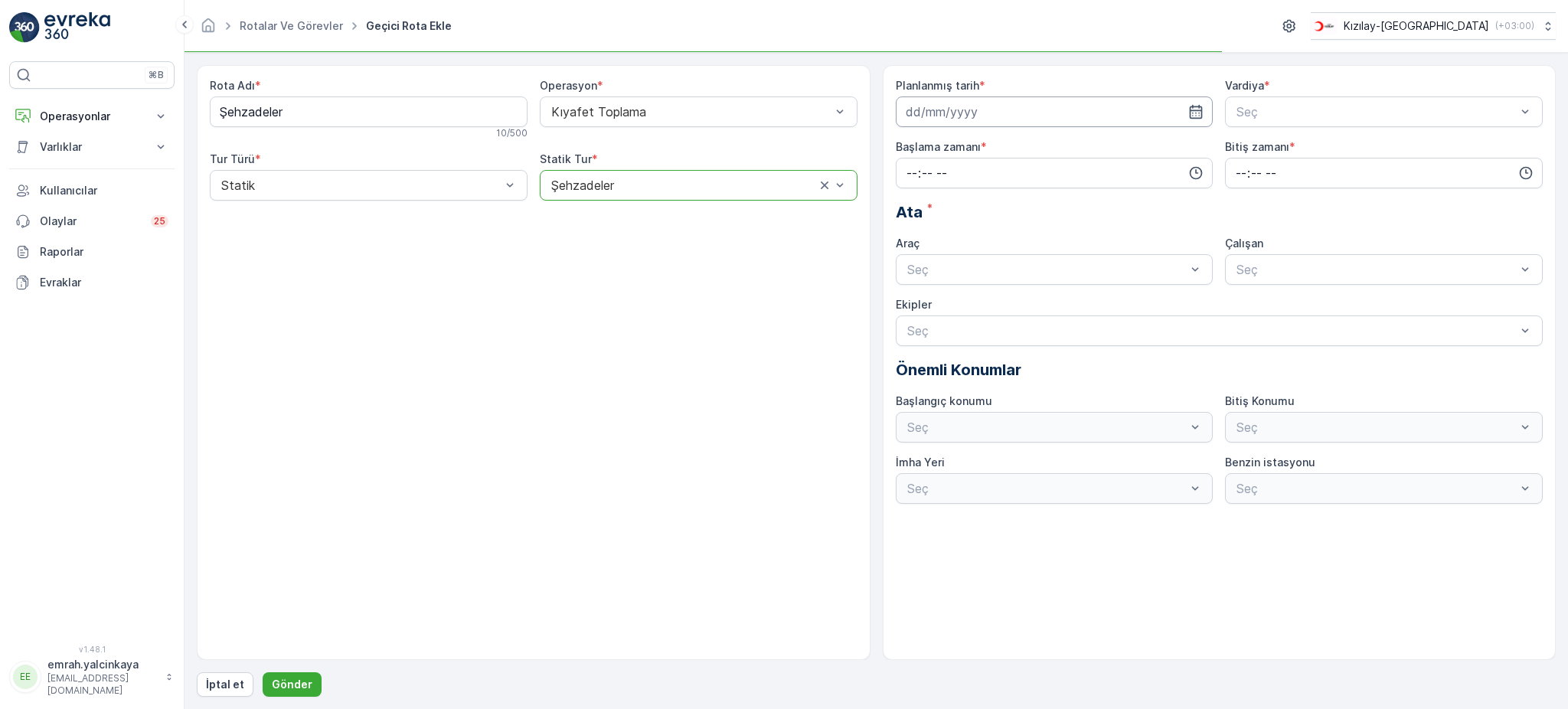
click at [1104, 110] on input at bounding box center [1055, 112] width 318 height 31
click at [1087, 151] on icon "button" at bounding box center [1087, 149] width 5 height 8
click at [1009, 210] on div "4" at bounding box center [1003, 209] width 24 height 24
type input "[DATE]"
click at [1247, 115] on div at bounding box center [1377, 112] width 283 height 14
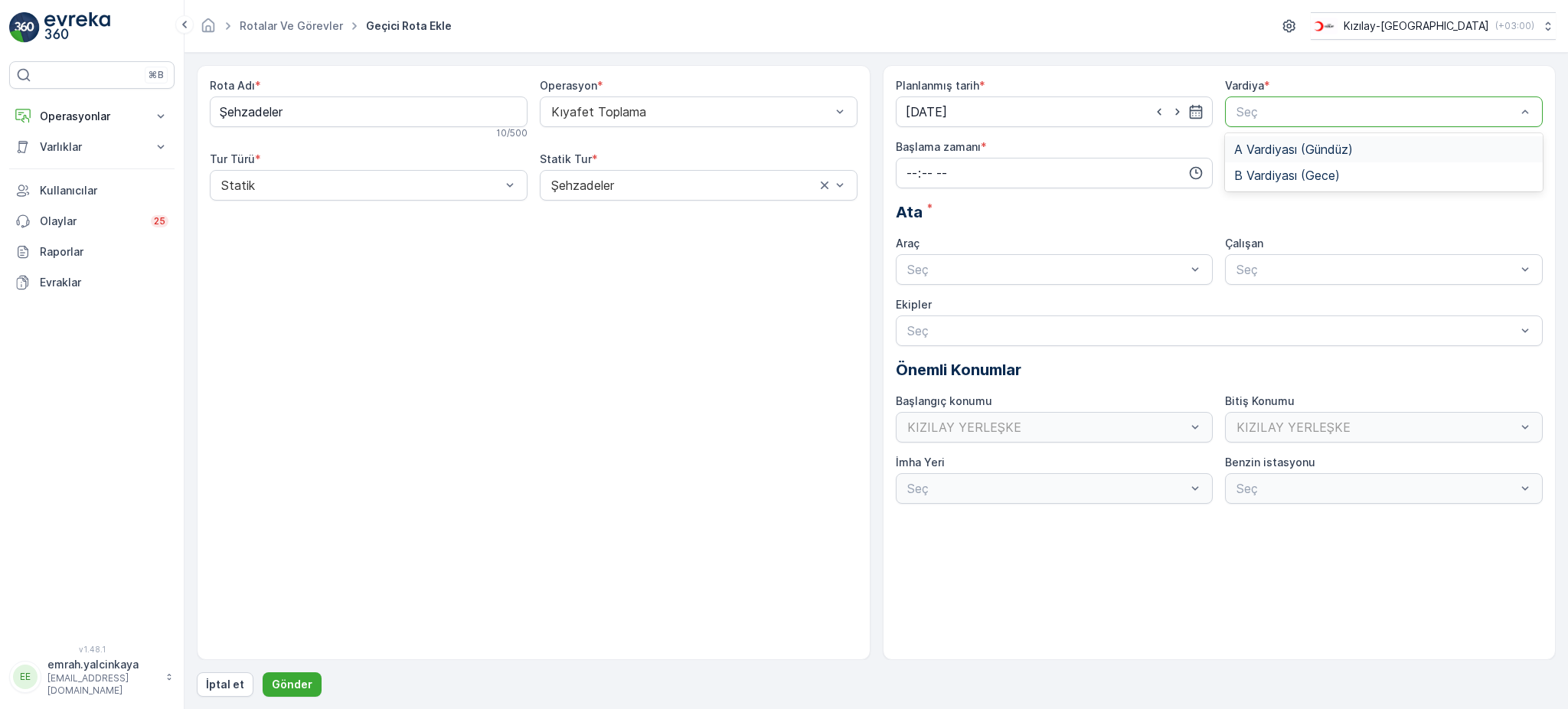
click at [1254, 144] on span "A Vardiyası (Gündüz)" at bounding box center [1293, 149] width 119 height 14
click at [1003, 176] on input "time" at bounding box center [1055, 173] width 318 height 31
click at [911, 304] on span "05" at bounding box center [912, 309] width 14 height 15
type input "05:00"
click at [1227, 179] on input "time" at bounding box center [1384, 173] width 318 height 31
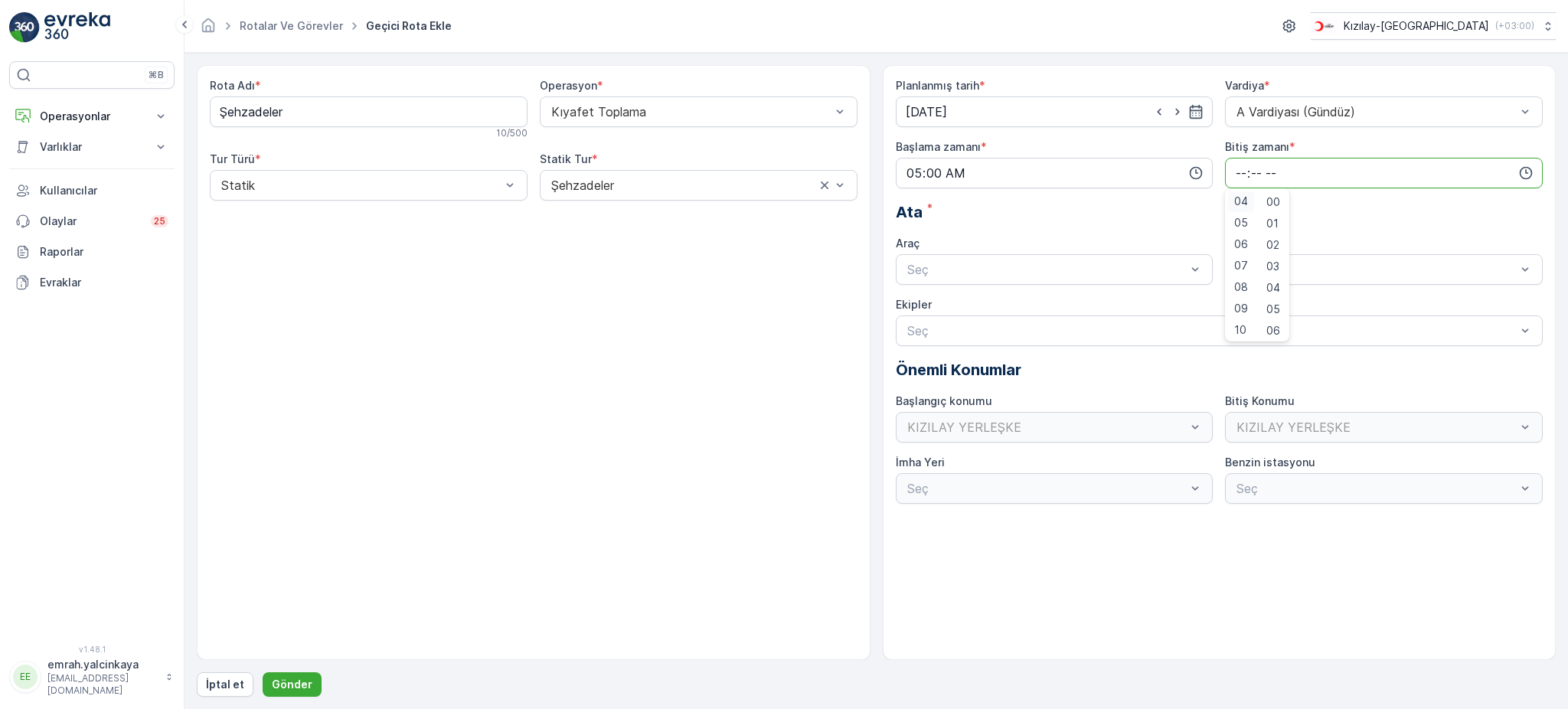
scroll to position [204, 0]
click at [1242, 317] on span "15" at bounding box center [1241, 320] width 13 height 15
type input "15:00"
click at [938, 282] on div "Seç" at bounding box center [1055, 270] width 318 height 31
drag, startPoint x: 945, startPoint y: 299, endPoint x: 1057, endPoint y: 314, distance: 113.0
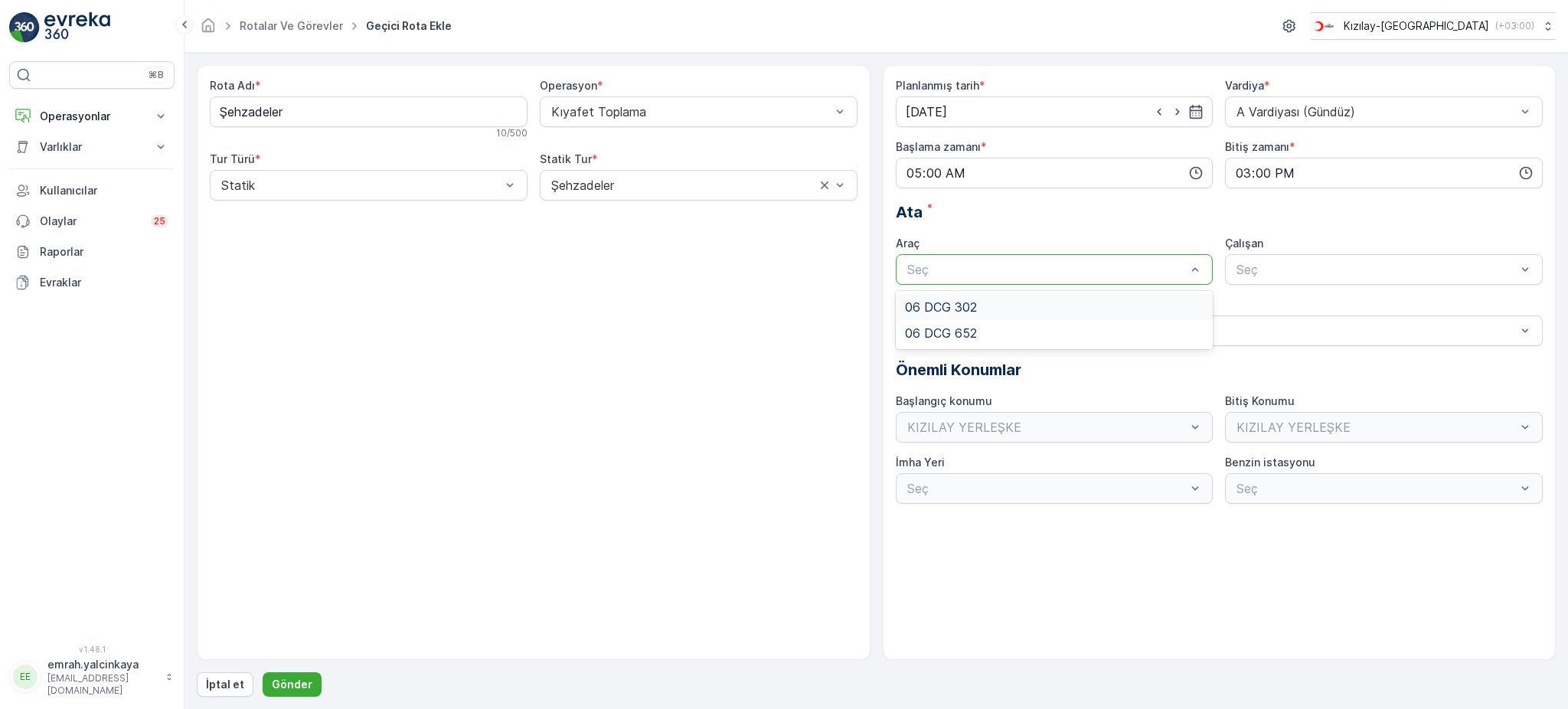
click at [946, 300] on span "06 DCG 302" at bounding box center [941, 306] width 72 height 14
click at [1251, 281] on div "Seç" at bounding box center [1384, 270] width 318 height 31
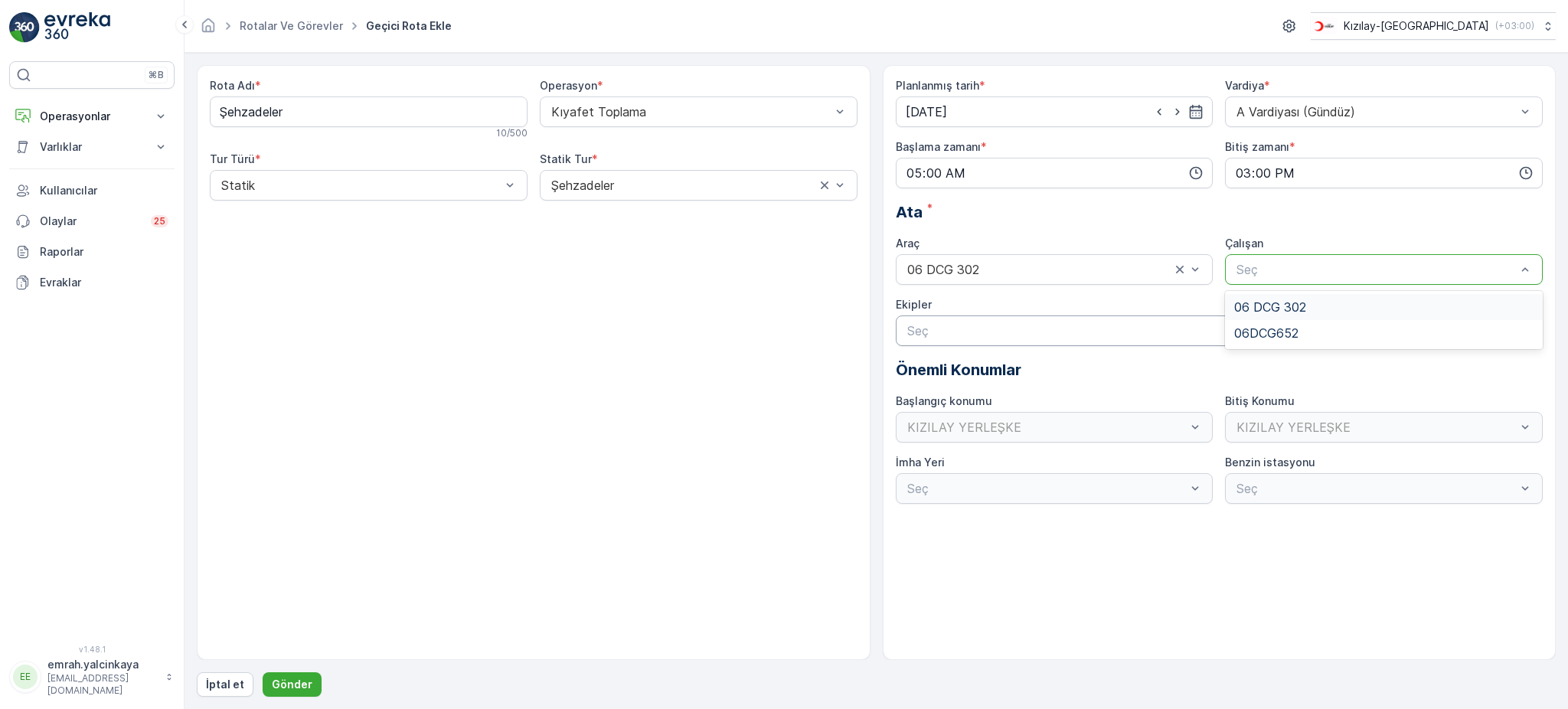
drag, startPoint x: 1252, startPoint y: 301, endPoint x: 1103, endPoint y: 338, distance: 153.5
click at [1252, 303] on span "06 DCG 302" at bounding box center [1270, 306] width 72 height 14
click at [301, 681] on p "Gönder" at bounding box center [292, 685] width 41 height 15
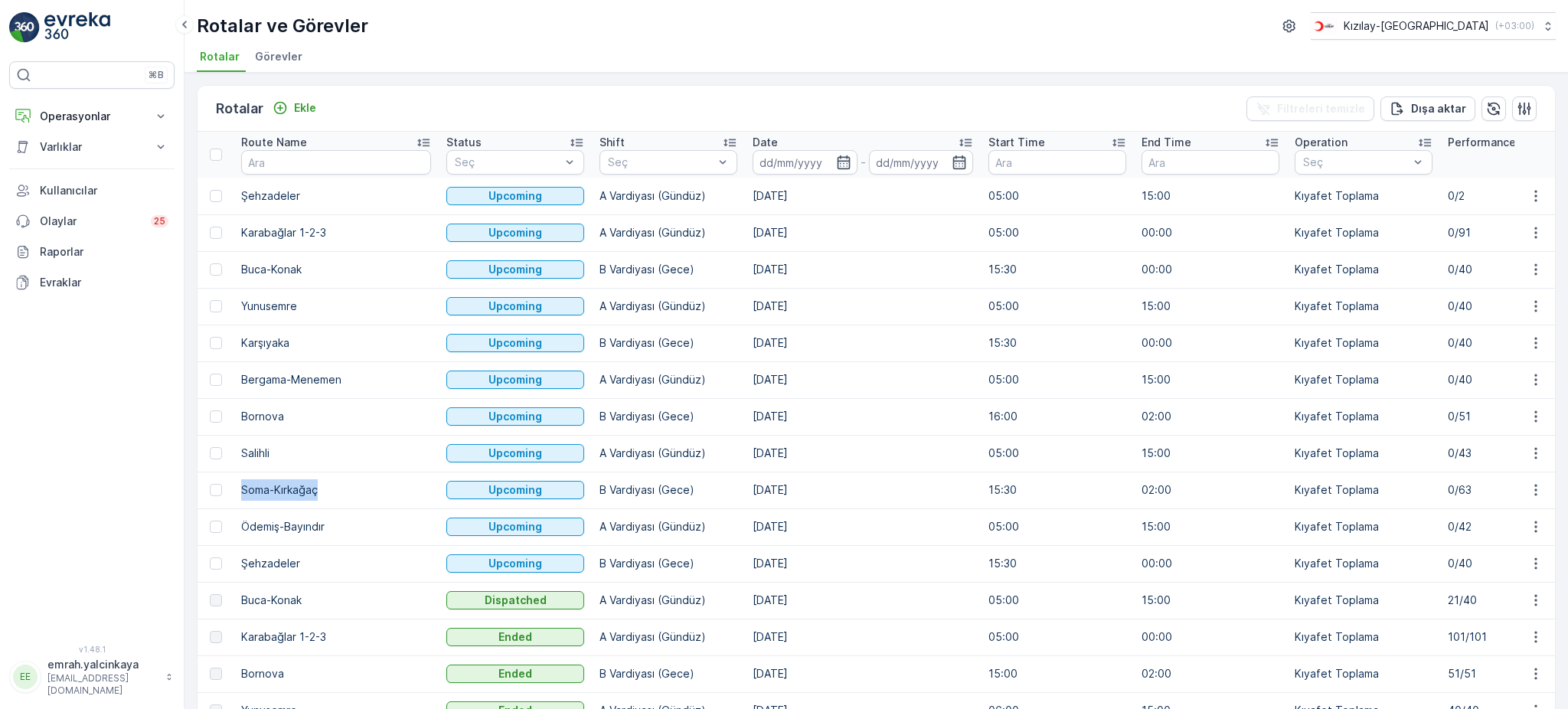
drag, startPoint x: 241, startPoint y: 489, endPoint x: 388, endPoint y: 514, distance: 149.1
click at [329, 487] on td "Soma-Kırkağaç" at bounding box center [336, 490] width 205 height 37
click at [274, 522] on td "Ödemiş-Bayındır" at bounding box center [336, 527] width 205 height 37
drag, startPoint x: 242, startPoint y: 490, endPoint x: 304, endPoint y: 491, distance: 62.0
click at [326, 501] on td "Soma-Kırkağaç" at bounding box center [336, 490] width 205 height 37
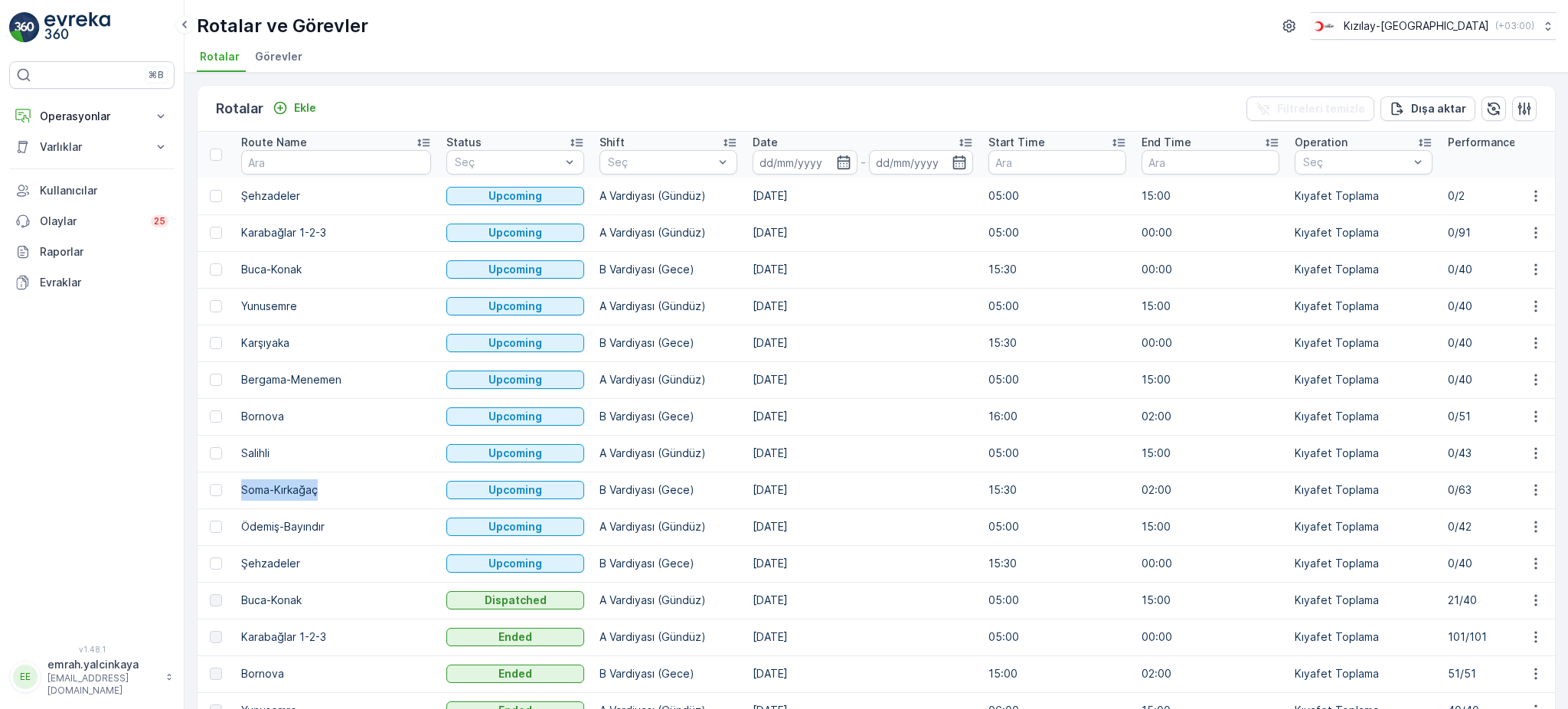
copy td "Soma-Kırkağaç"
click at [301, 102] on p "Ekle" at bounding box center [305, 108] width 23 height 15
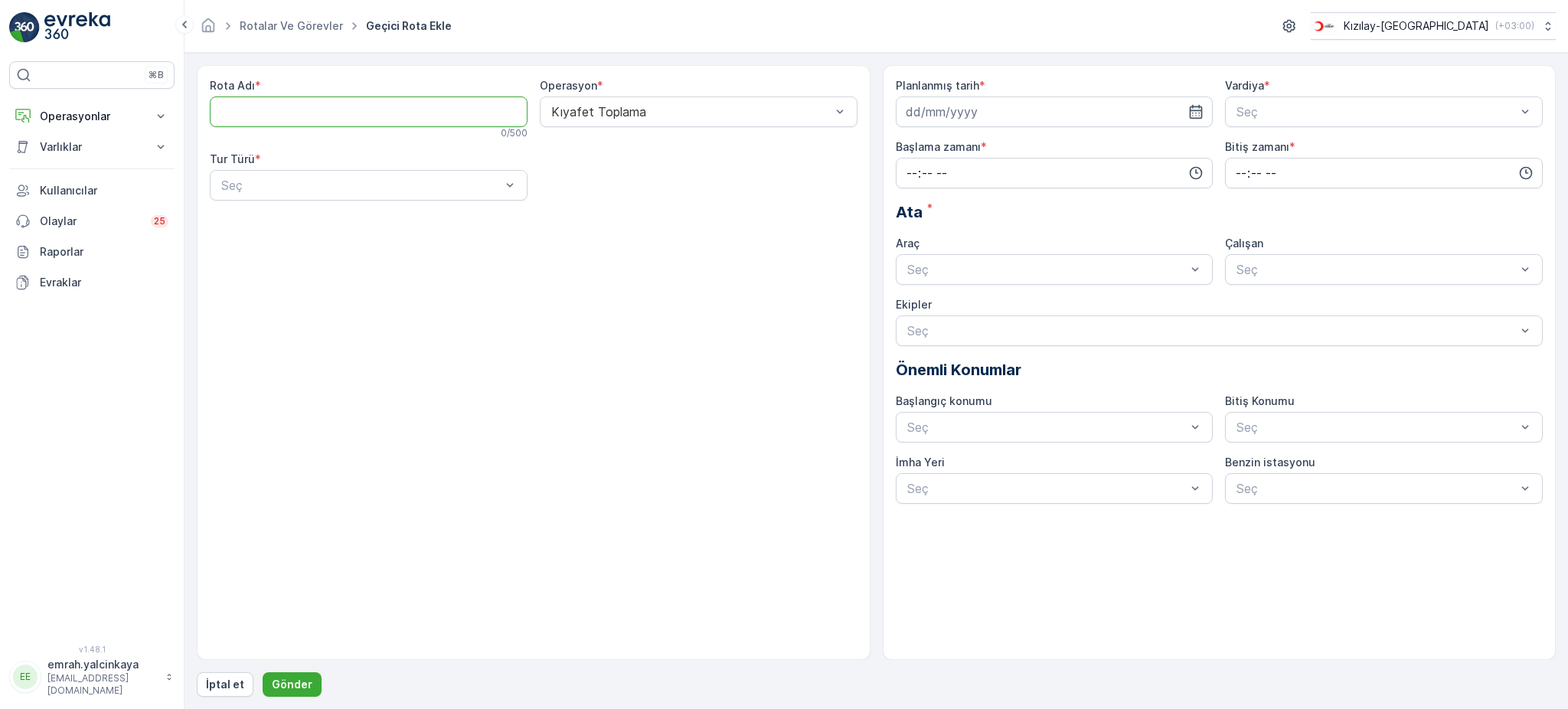
paste Adı "Soma-Kırkağaç"
type Adı "Soma-Kırkağaç"
click at [302, 189] on div at bounding box center [361, 185] width 283 height 14
click at [302, 216] on div "Statik" at bounding box center [369, 222] width 299 height 14
click at [566, 190] on div at bounding box center [692, 185] width 283 height 14
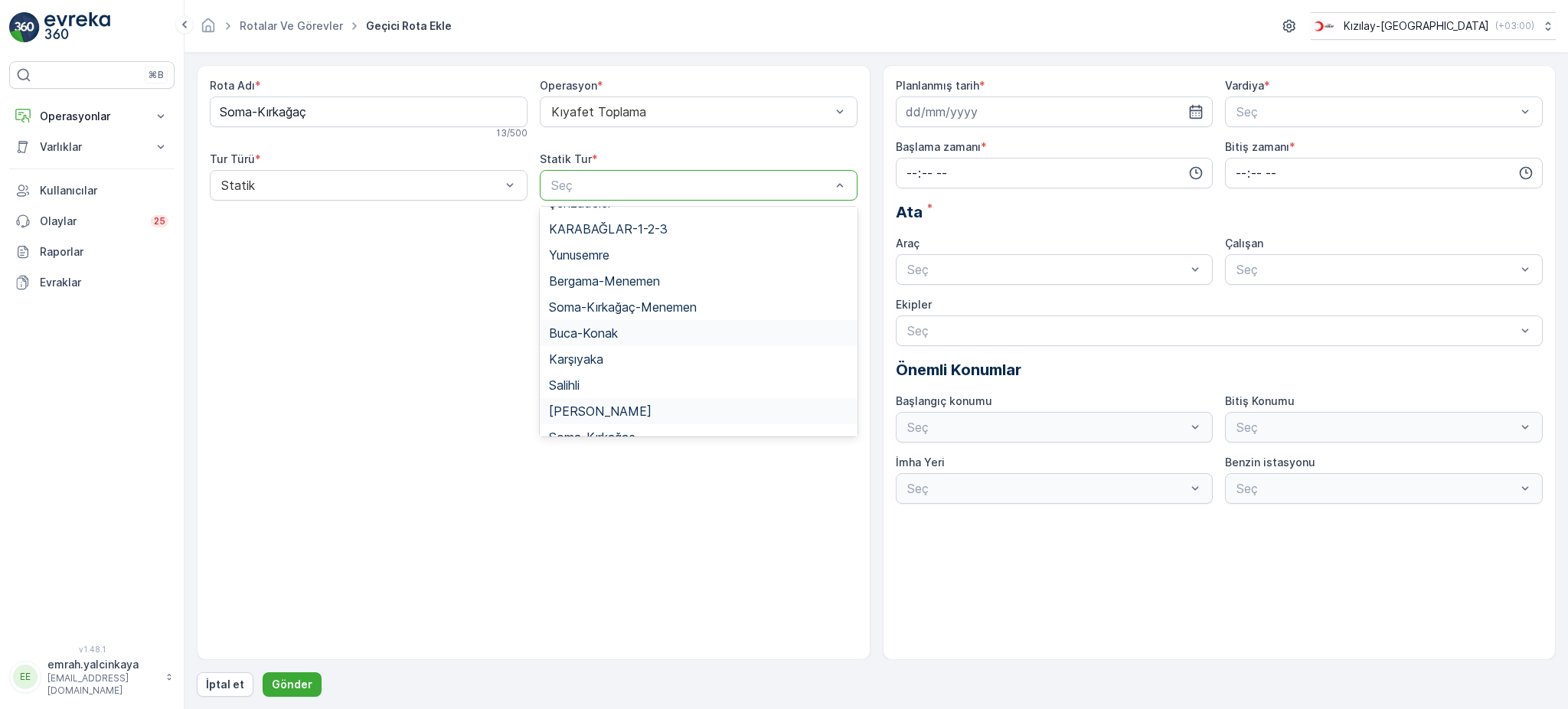
scroll to position [102, 0]
click at [645, 402] on div "Soma-Kırkağaç" at bounding box center [699, 407] width 299 height 14
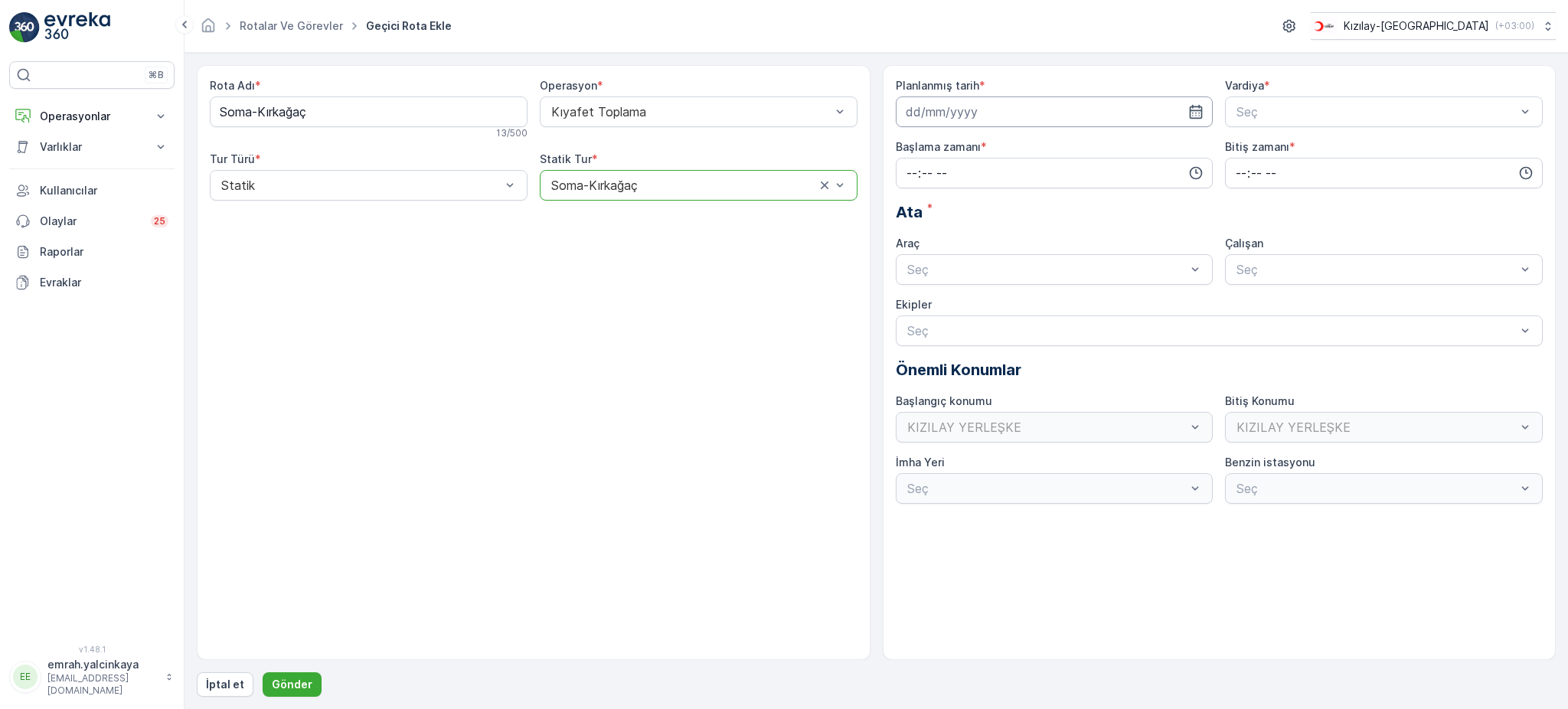
click at [909, 106] on input at bounding box center [1055, 112] width 318 height 31
click at [1086, 154] on icon "button" at bounding box center [1087, 149] width 15 height 15
click at [1007, 211] on div "4" at bounding box center [1003, 209] width 24 height 24
type input "[DATE]"
click at [1252, 118] on div at bounding box center [1377, 112] width 283 height 14
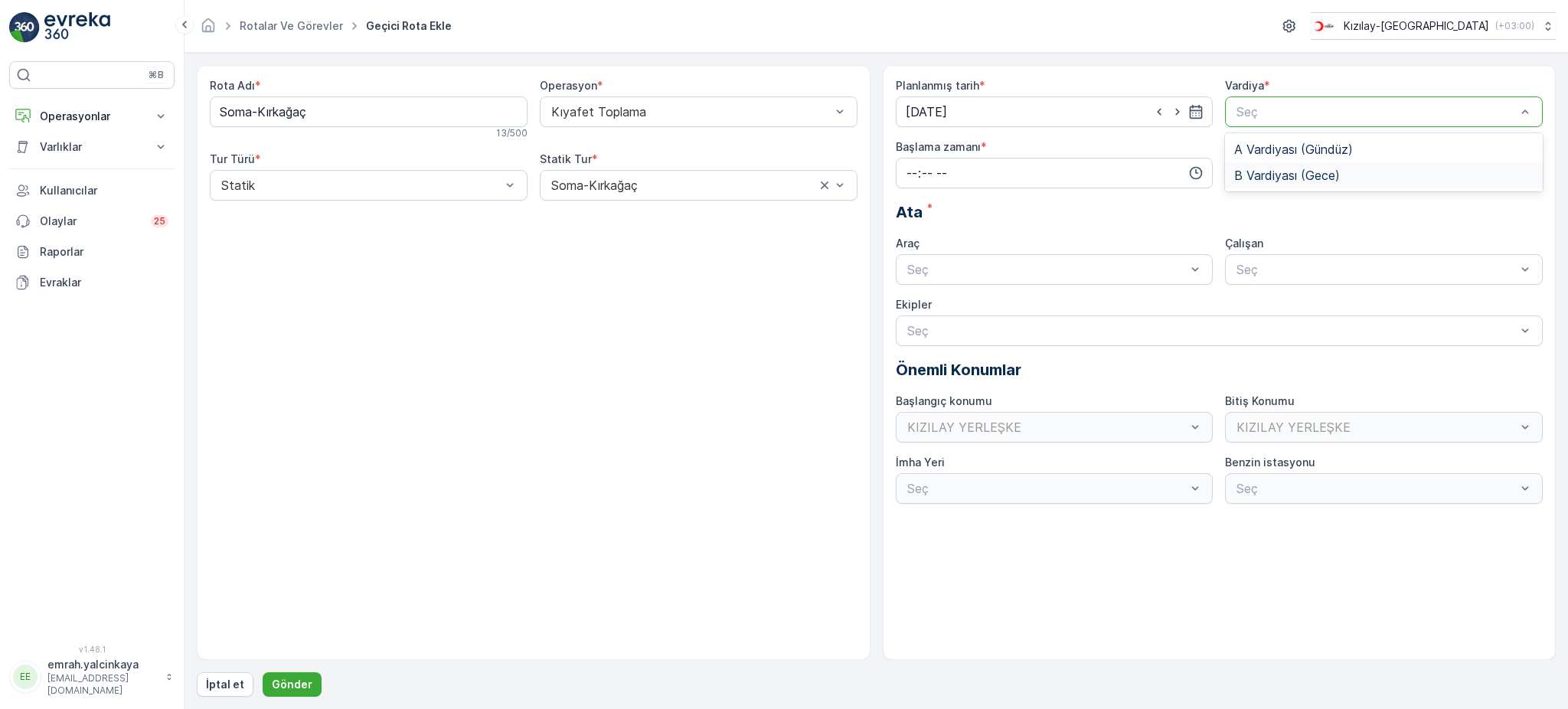
drag, startPoint x: 1268, startPoint y: 170, endPoint x: 1005, endPoint y: 143, distance: 264.4
click at [1267, 170] on span "B Vardiyası (Gece)" at bounding box center [1287, 175] width 106 height 14
click at [977, 173] on input "time" at bounding box center [1055, 173] width 318 height 31
click at [912, 203] on span "15" at bounding box center [912, 202] width 13 height 15
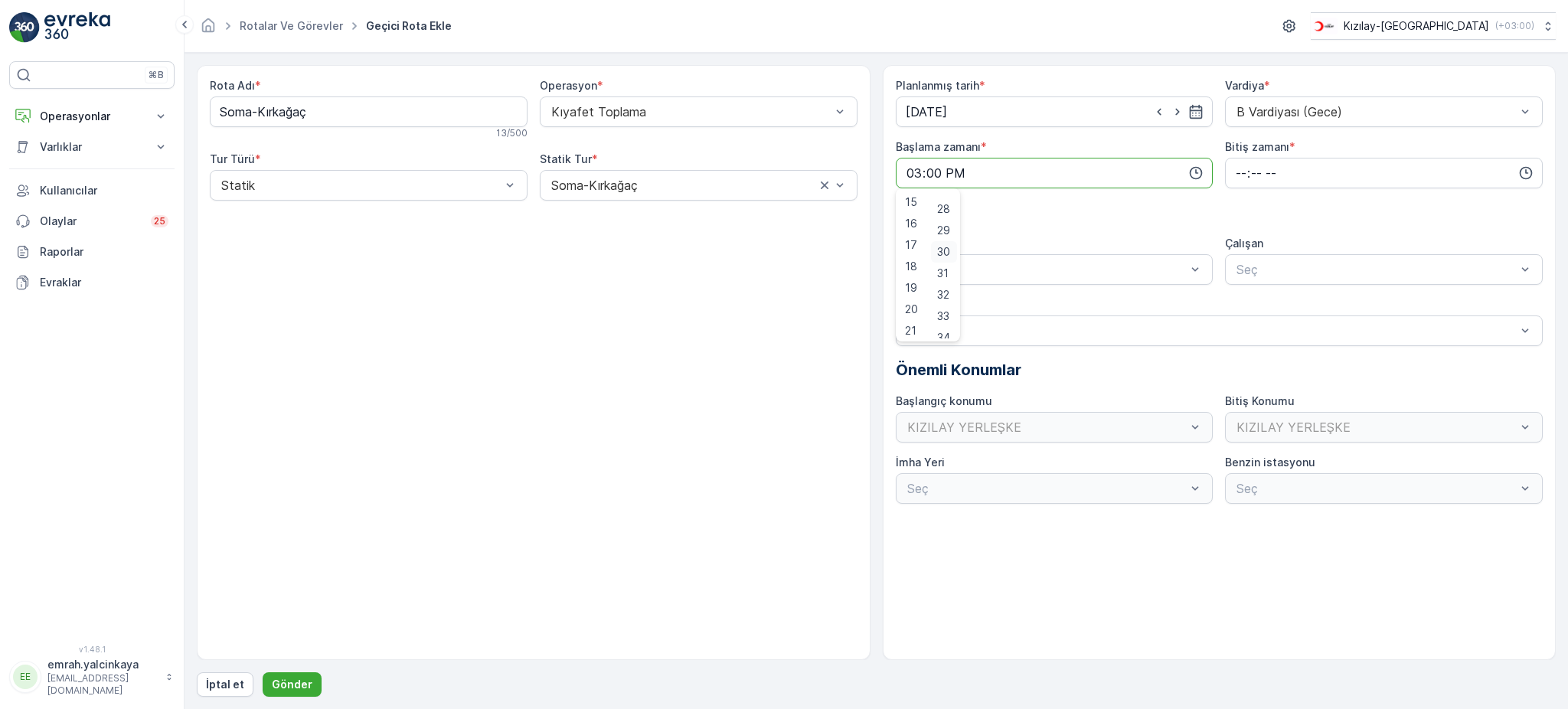
scroll to position [633, 0]
drag, startPoint x: 951, startPoint y: 214, endPoint x: 959, endPoint y: 211, distance: 8.5
click at [951, 213] on span "30" at bounding box center [944, 212] width 13 height 15
type input "15:30"
click at [1242, 170] on input "time" at bounding box center [1384, 173] width 318 height 31
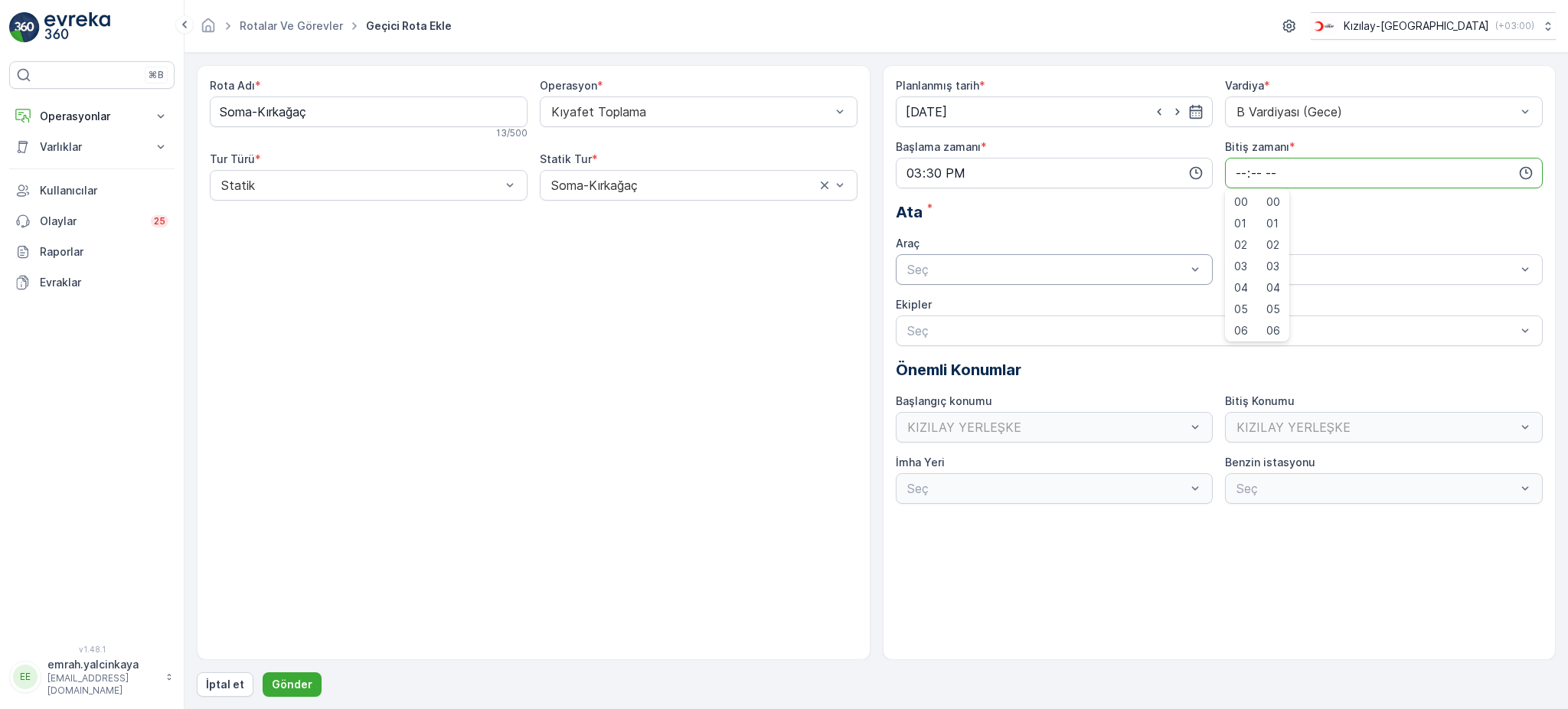
drag, startPoint x: 1244, startPoint y: 198, endPoint x: 1063, endPoint y: 277, distance: 197.5
click at [1242, 200] on span "00" at bounding box center [1241, 202] width 14 height 15
type input "00:00"
click at [1101, 313] on div "06 DCG 302" at bounding box center [1055, 306] width 318 height 26
click at [1284, 276] on div at bounding box center [1377, 269] width 283 height 14
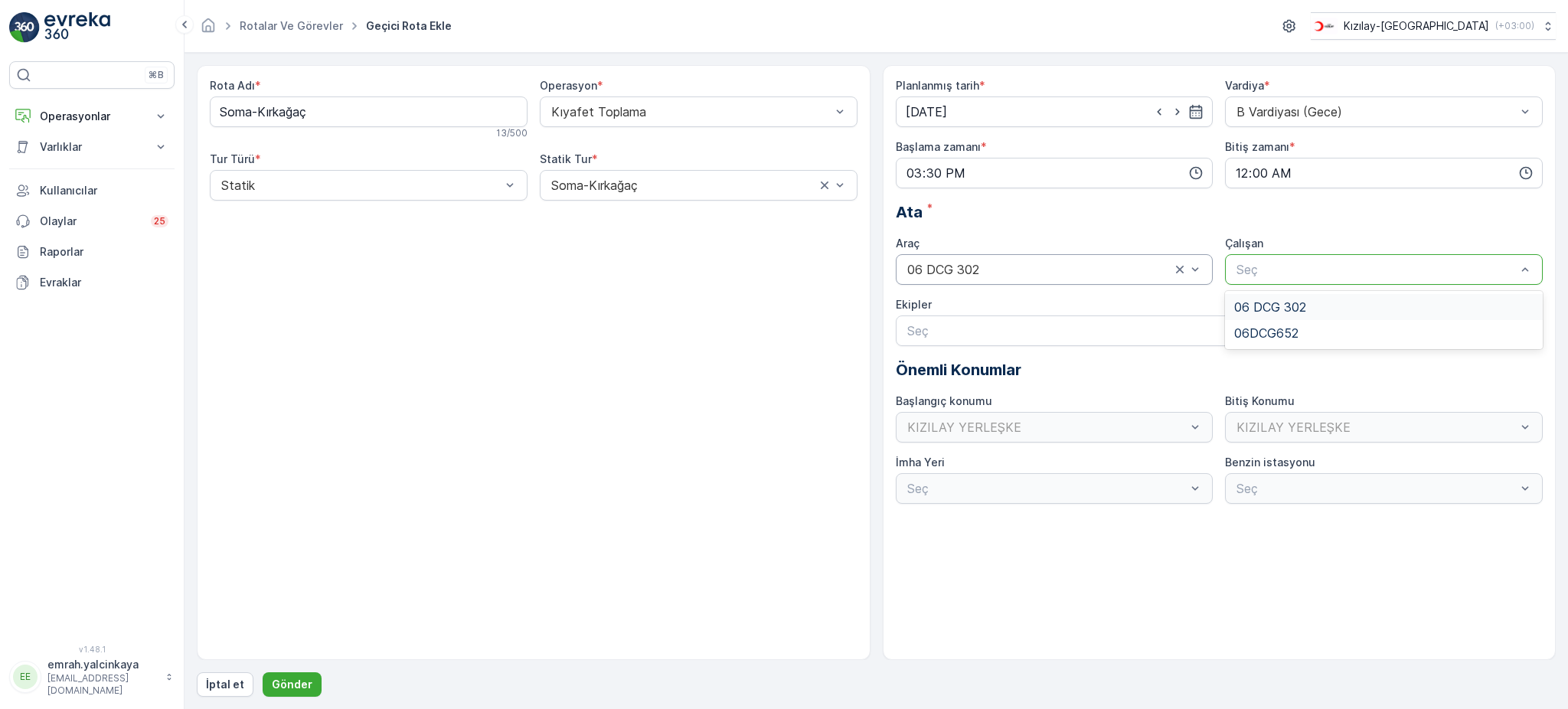
click at [1291, 305] on span "06 DCG 302" at bounding box center [1270, 306] width 72 height 14
click at [302, 679] on p "Gönder" at bounding box center [292, 685] width 41 height 15
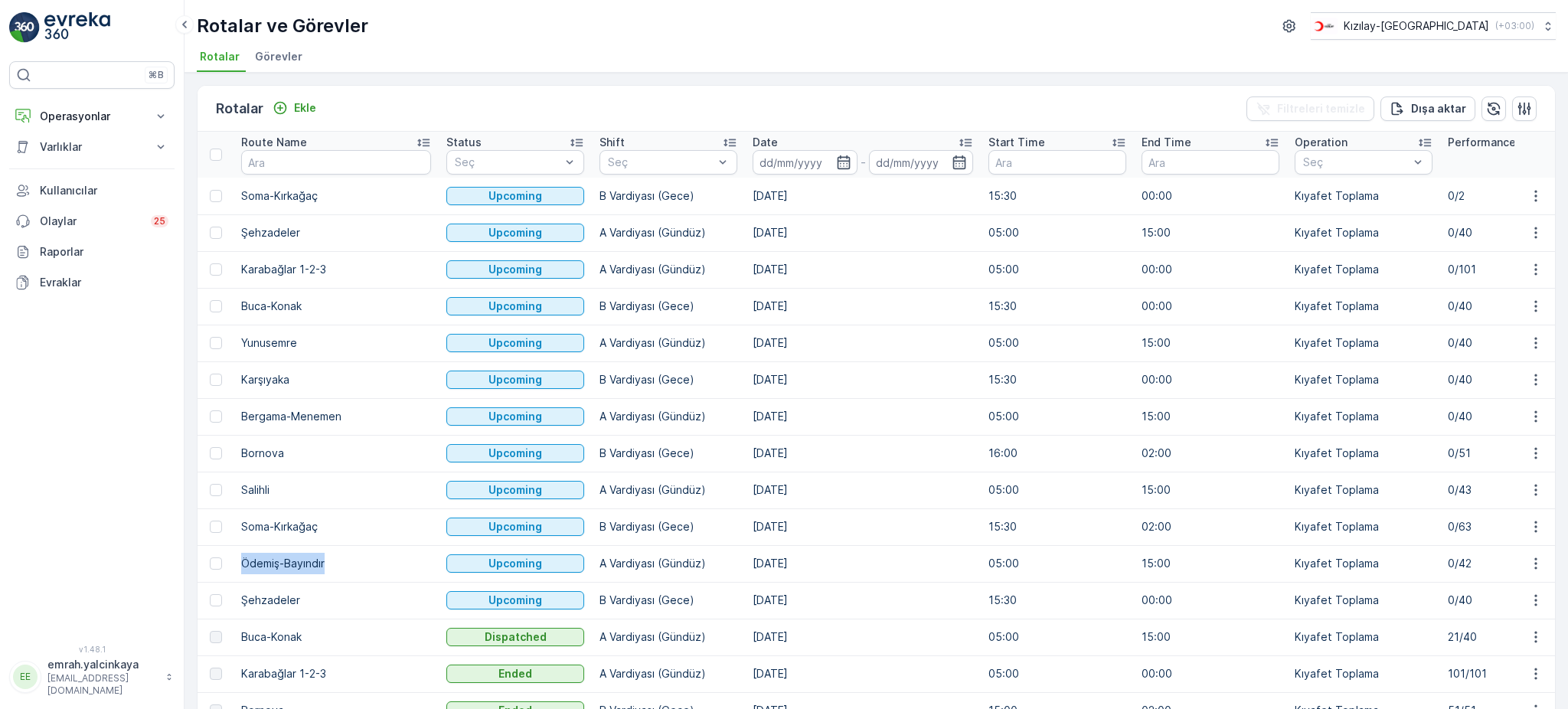
drag, startPoint x: 242, startPoint y: 559, endPoint x: 327, endPoint y: 578, distance: 87.1
click at [328, 578] on td "Ödemiş-Bayındır" at bounding box center [336, 564] width 205 height 37
copy td "Ödemiş-Bayındır"
click at [299, 102] on p "Ekle" at bounding box center [305, 108] width 23 height 15
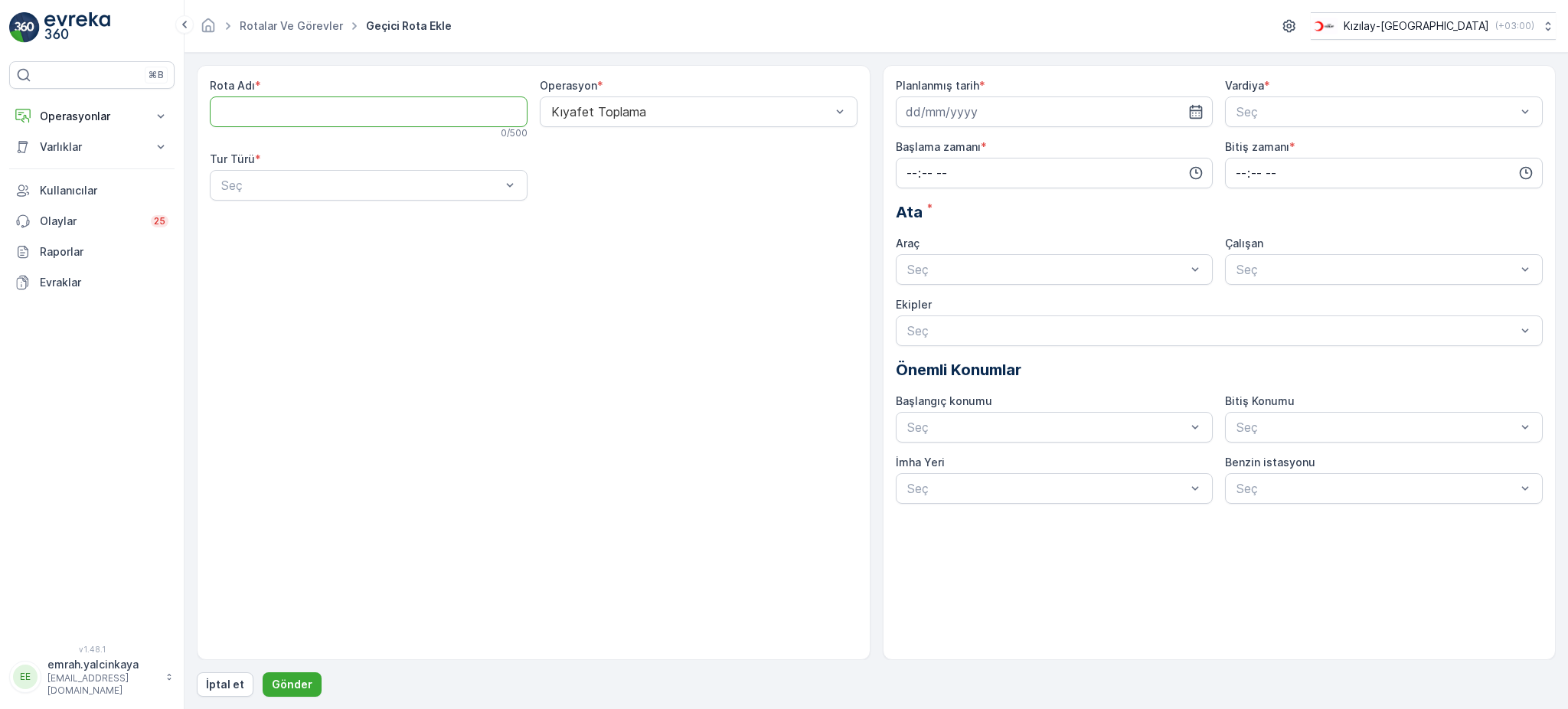
paste Adı "Ödemiş-Bayındır"
type Adı "Ödemiş-Bayındır"
click at [344, 182] on div at bounding box center [361, 185] width 283 height 14
click at [339, 215] on div "Statik" at bounding box center [369, 223] width 318 height 26
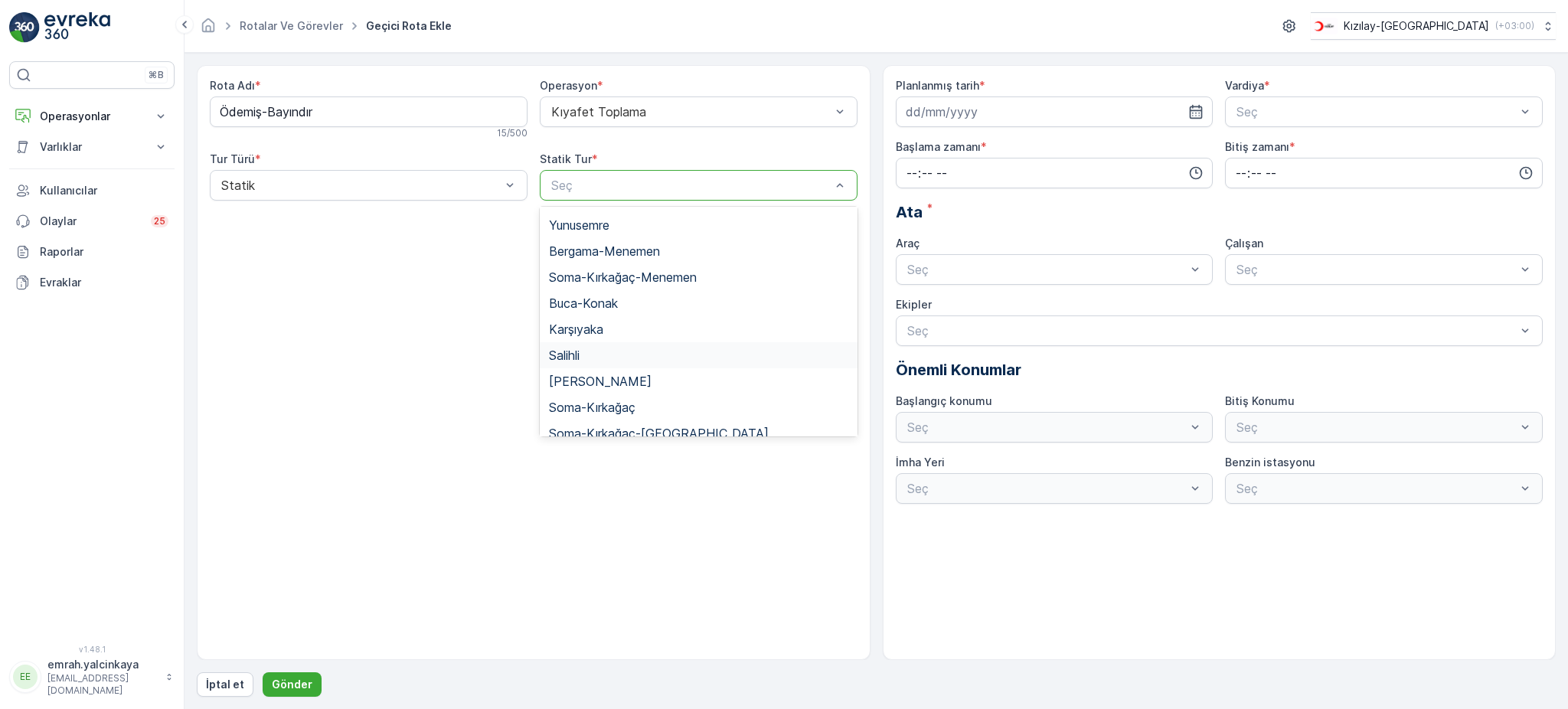
scroll to position [204, 0]
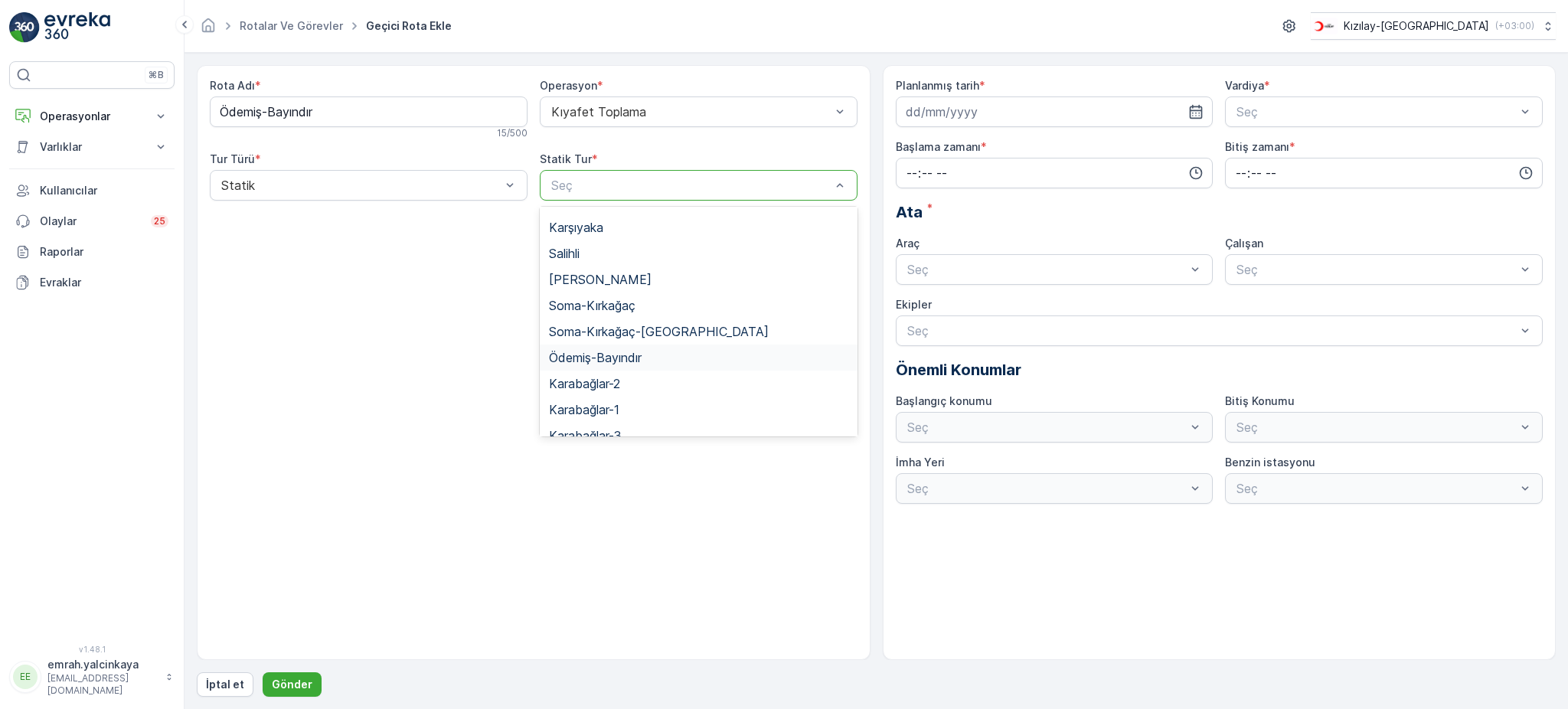
click at [664, 355] on div "Ödemiş-Bayındır" at bounding box center [699, 357] width 299 height 14
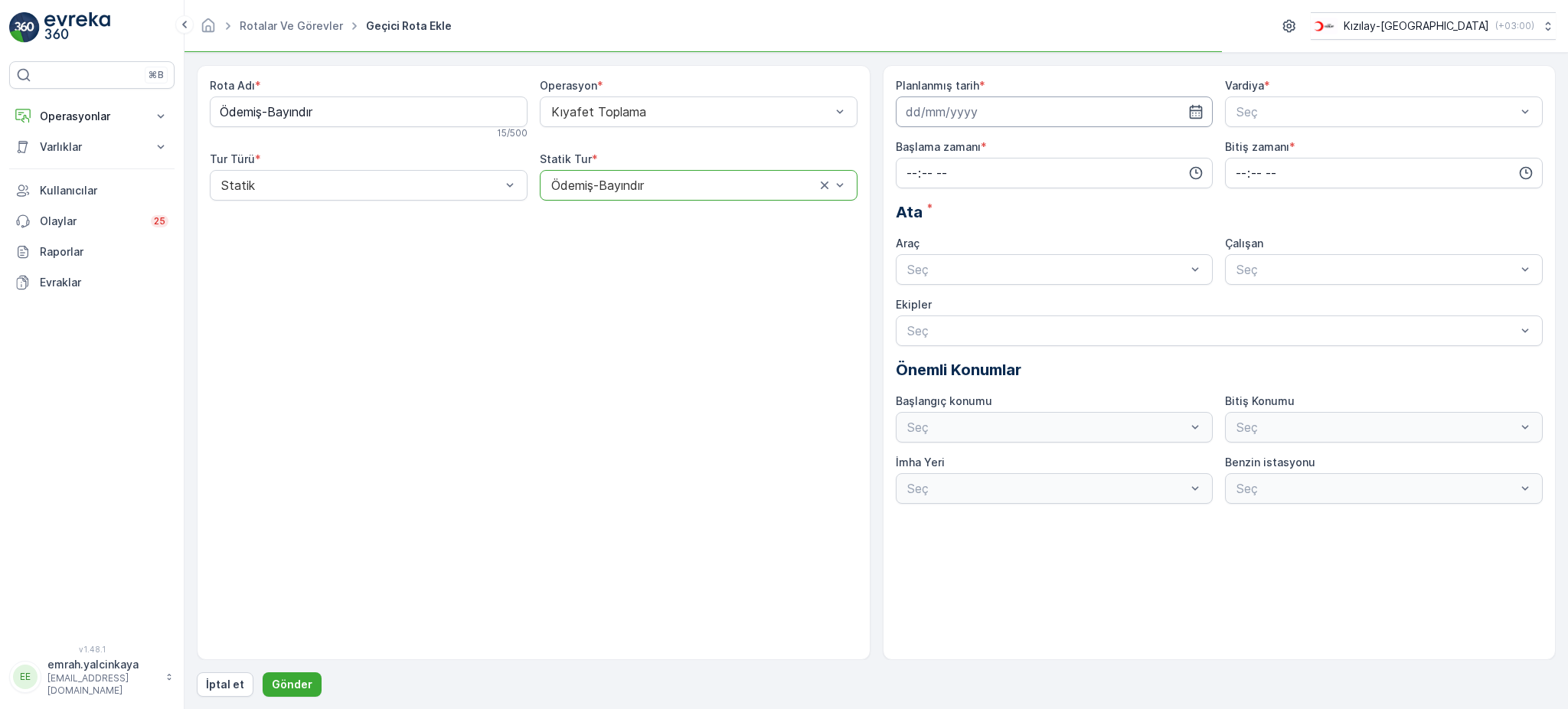
click at [939, 112] on input at bounding box center [1055, 112] width 318 height 31
click at [1084, 151] on icon "button" at bounding box center [1087, 149] width 15 height 15
click at [1031, 213] on div "5" at bounding box center [1031, 209] width 24 height 24
type input "[DATE]"
click at [1276, 148] on span "A Vardiyası (Gündüz)" at bounding box center [1293, 149] width 119 height 14
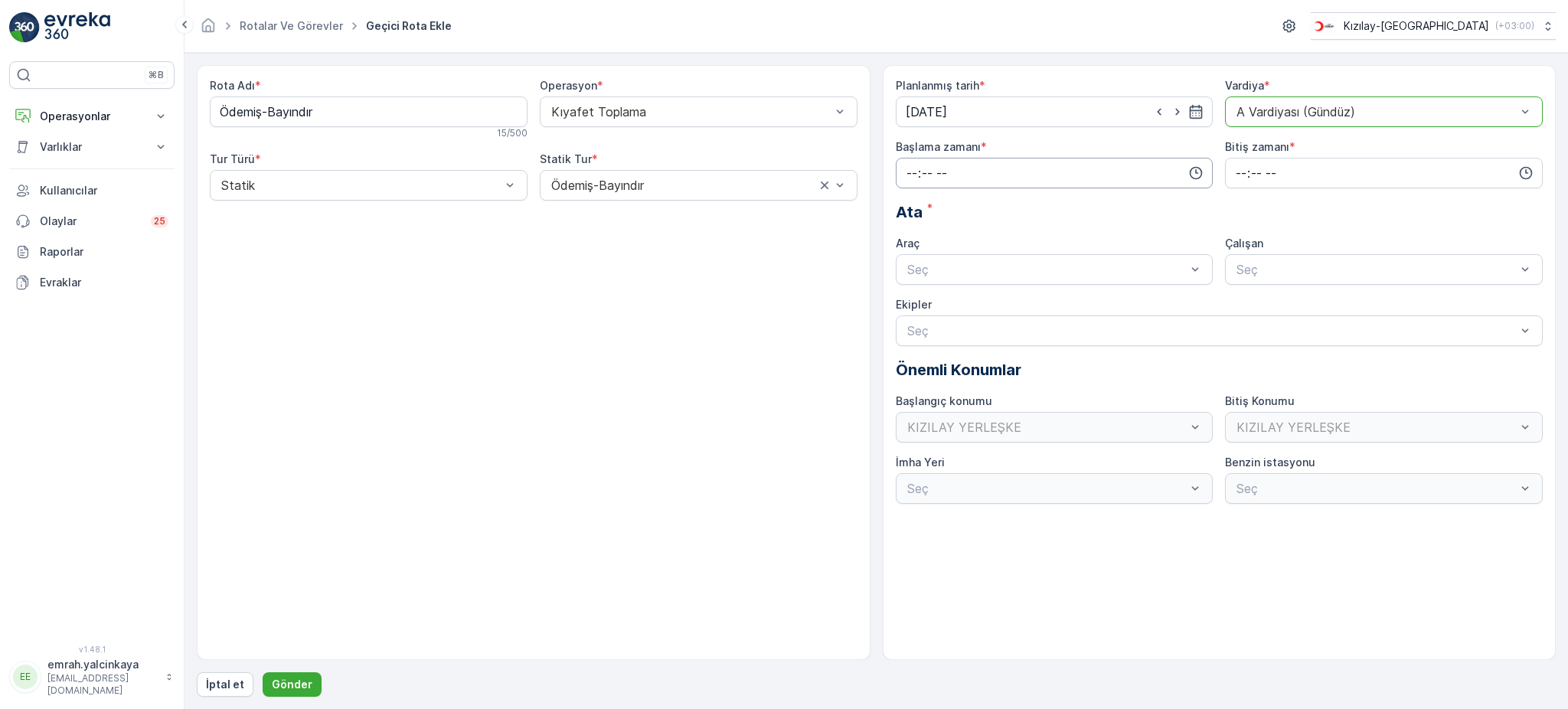
click at [934, 179] on input "time" at bounding box center [1055, 173] width 318 height 31
click at [913, 314] on span "05" at bounding box center [912, 309] width 14 height 15
type input "05:00"
click at [1244, 165] on input "time" at bounding box center [1384, 173] width 318 height 31
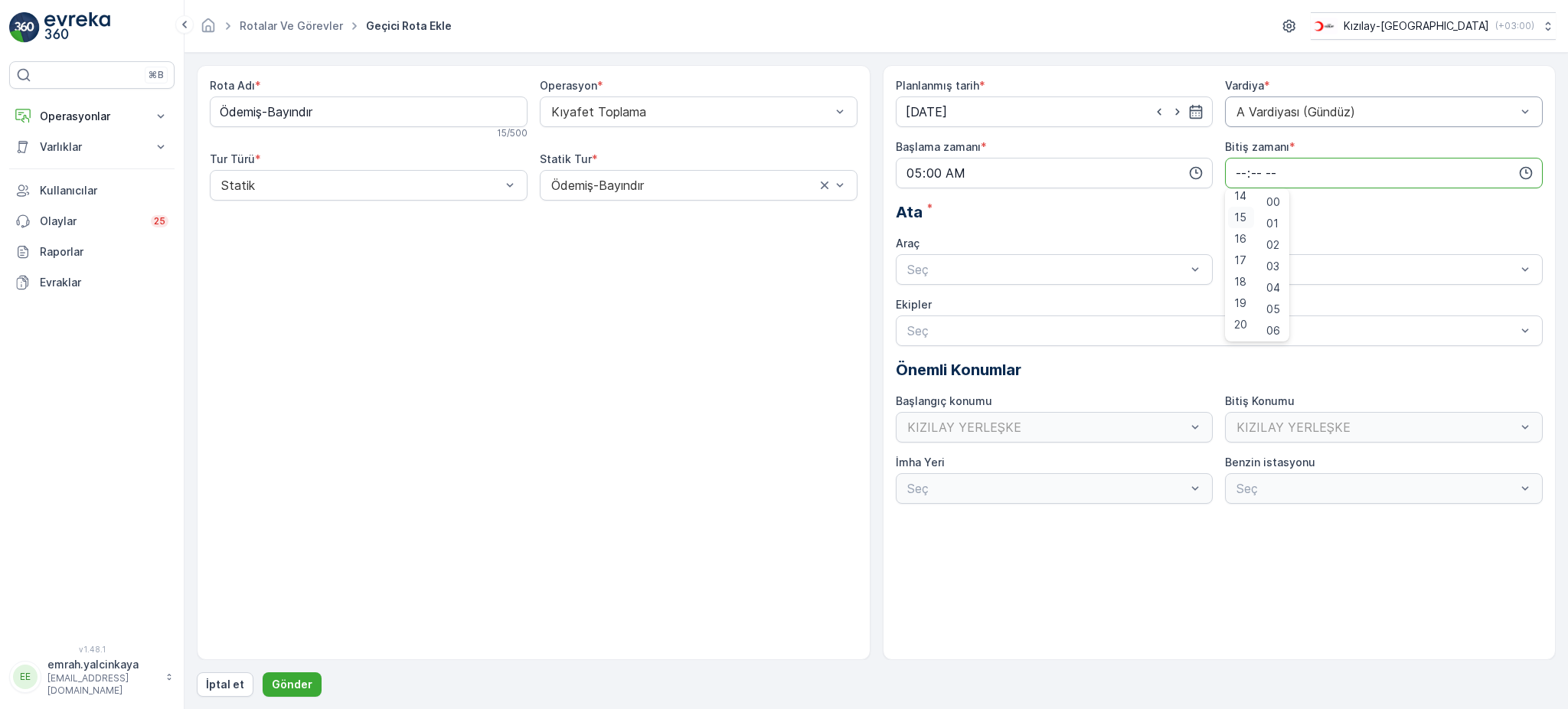
click at [1237, 219] on span "15" at bounding box center [1241, 218] width 13 height 15
type input "15:00"
drag, startPoint x: 1073, startPoint y: 268, endPoint x: 1055, endPoint y: 292, distance: 30.0
click at [1072, 269] on div at bounding box center [1048, 269] width 283 height 14
click at [1055, 303] on div "06 DCG 302" at bounding box center [1055, 306] width 299 height 14
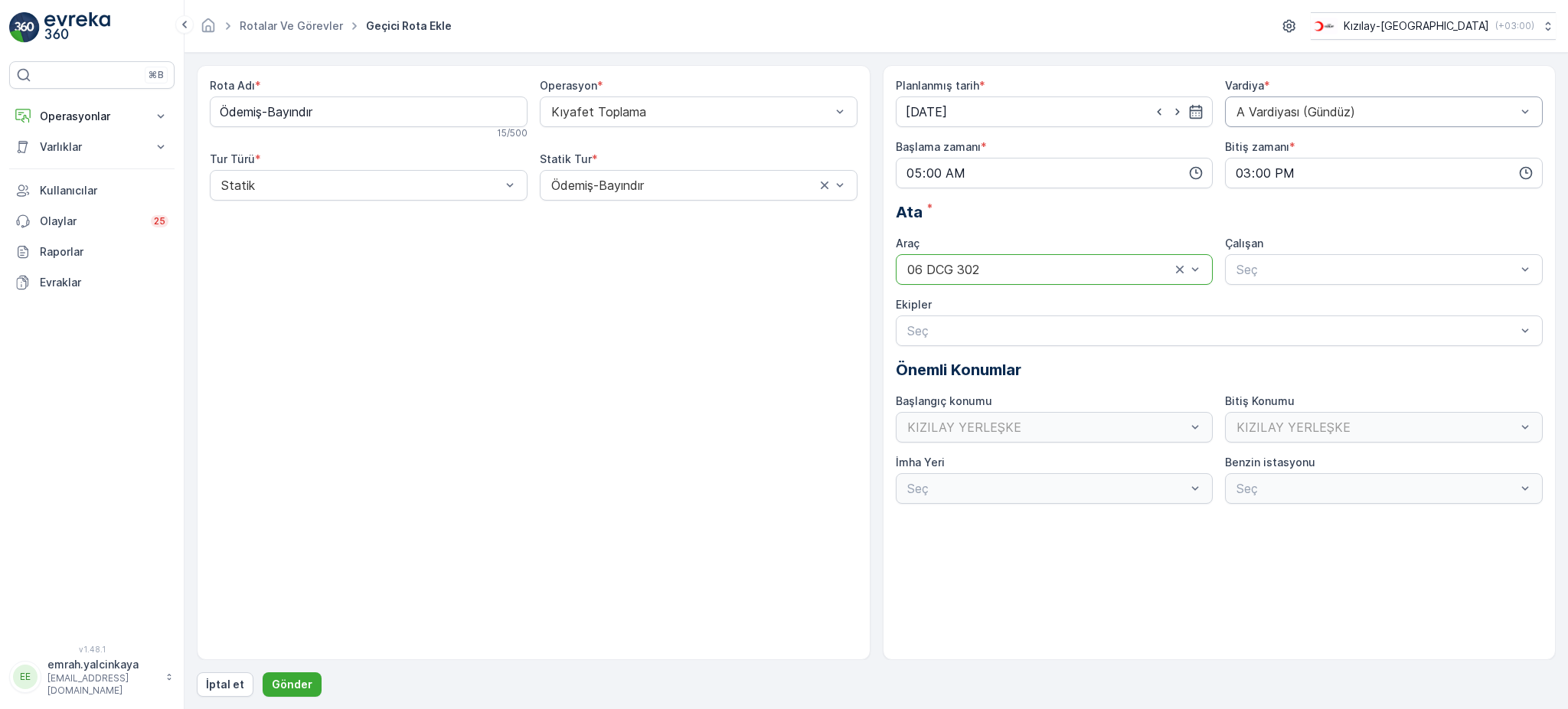
drag, startPoint x: 1272, startPoint y: 270, endPoint x: 1274, endPoint y: 287, distance: 17.1
click at [1272, 270] on div at bounding box center [1377, 269] width 283 height 14
drag, startPoint x: 1285, startPoint y: 304, endPoint x: 1049, endPoint y: 381, distance: 248.2
click at [1284, 304] on span "06 DCG 302" at bounding box center [1270, 306] width 72 height 14
click at [301, 685] on p "Gönder" at bounding box center [292, 685] width 41 height 15
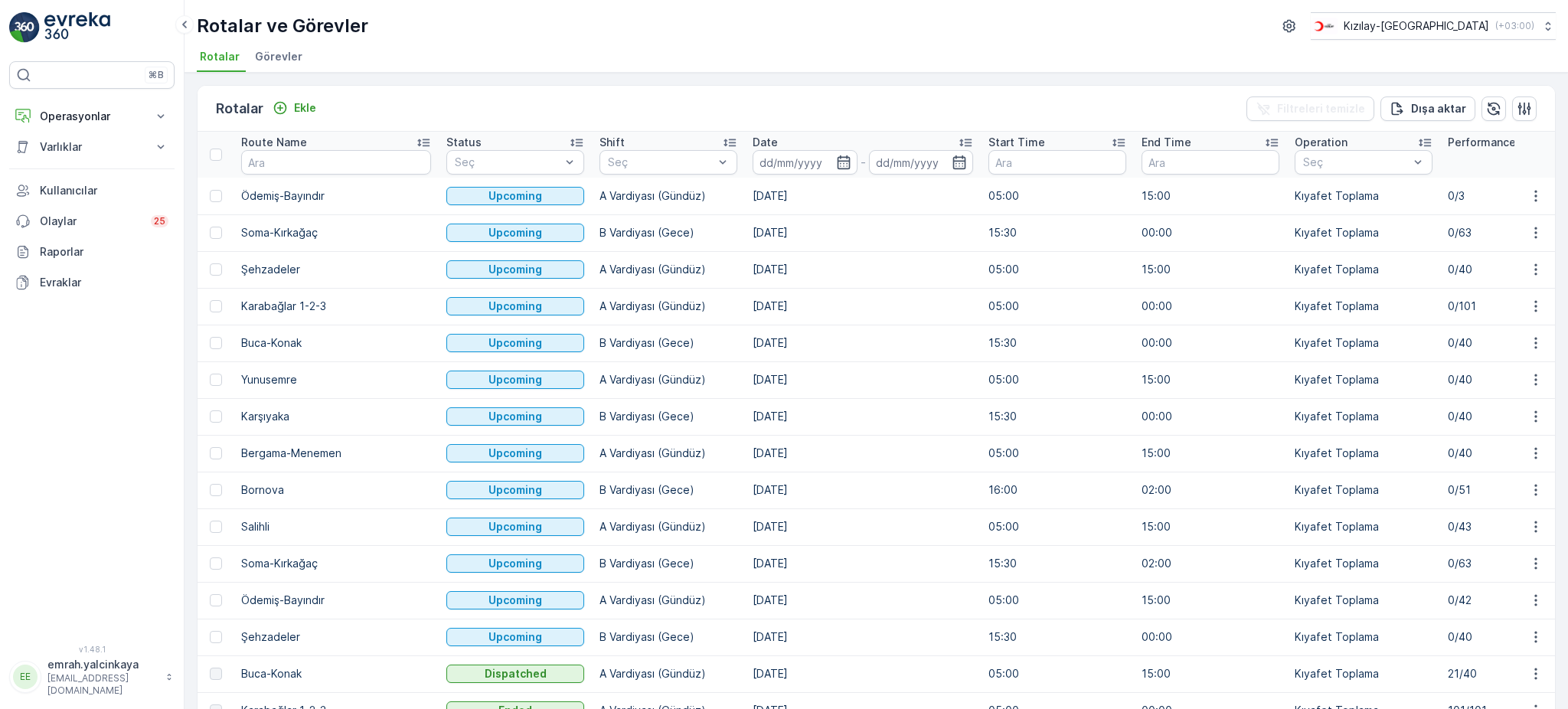
click at [249, 490] on td "Bornova" at bounding box center [336, 490] width 205 height 37
copy td "Bornova"
click at [260, 520] on td "Salihli" at bounding box center [336, 527] width 205 height 37
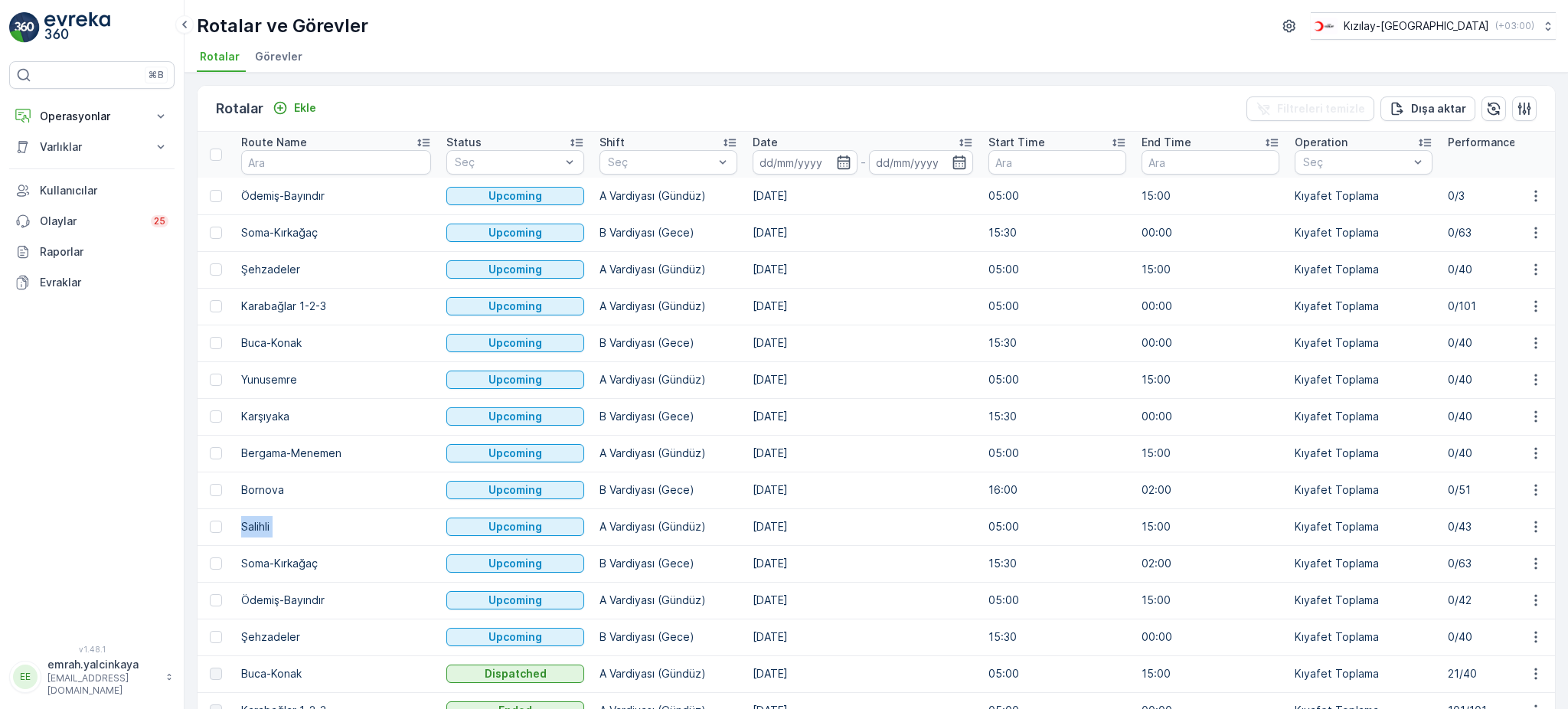
click at [260, 520] on td "Salihli" at bounding box center [336, 527] width 205 height 37
copy td "Salihli"
click at [297, 112] on p "Ekle" at bounding box center [305, 108] width 23 height 15
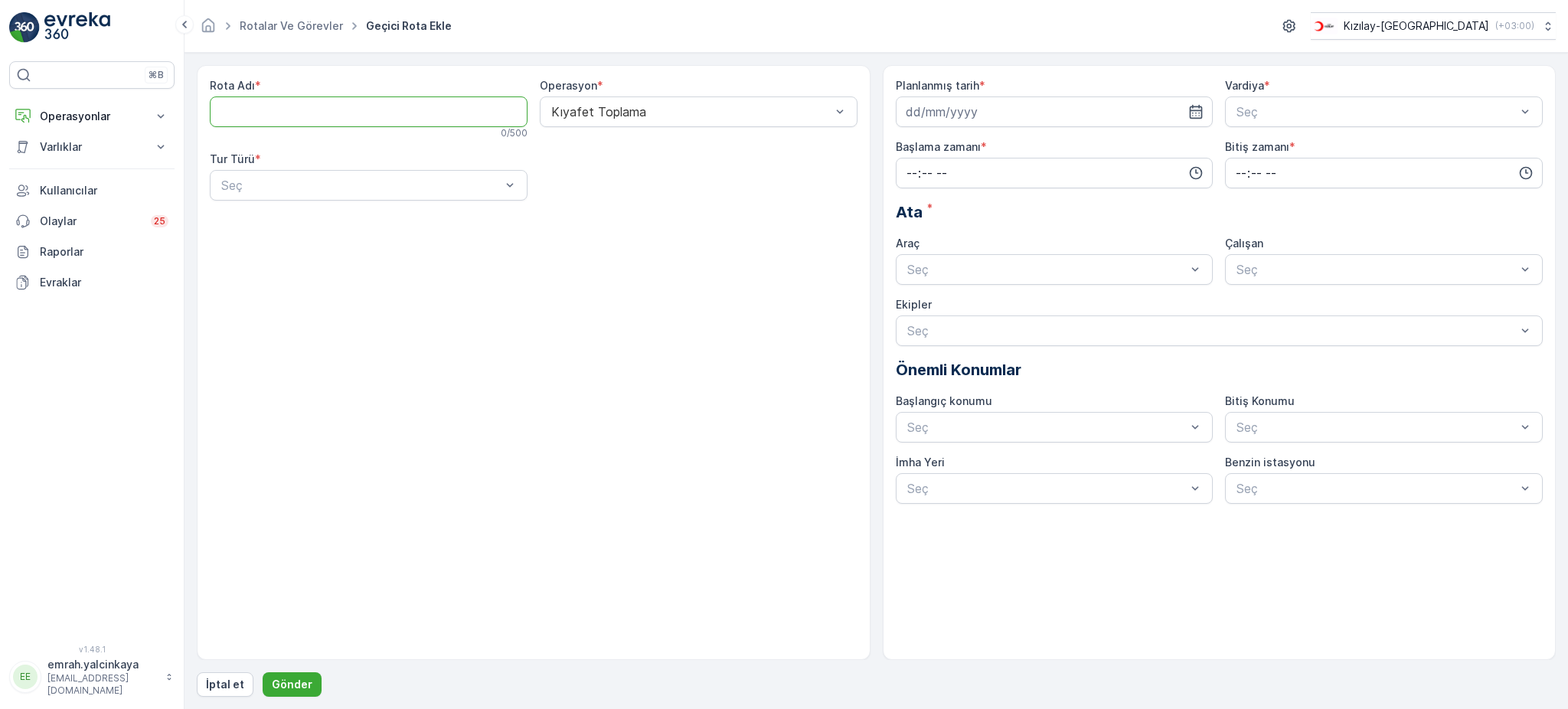
paste Adı "Salihli"
type Adı "Salihli"
click at [299, 190] on div at bounding box center [361, 185] width 283 height 14
drag, startPoint x: 295, startPoint y: 218, endPoint x: 323, endPoint y: 212, distance: 28.6
click at [296, 217] on div "Statik" at bounding box center [369, 222] width 299 height 14
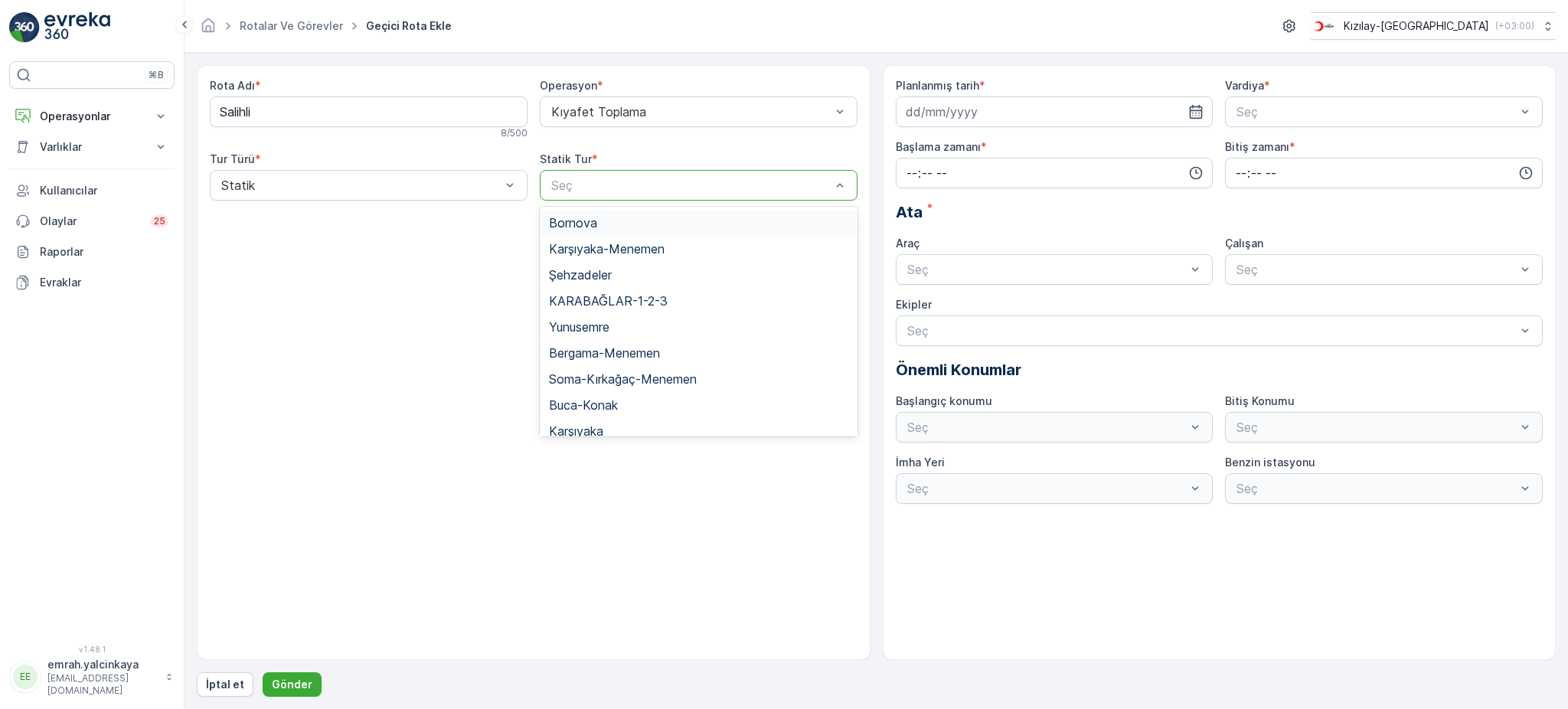
click at [611, 191] on div at bounding box center [692, 185] width 283 height 14
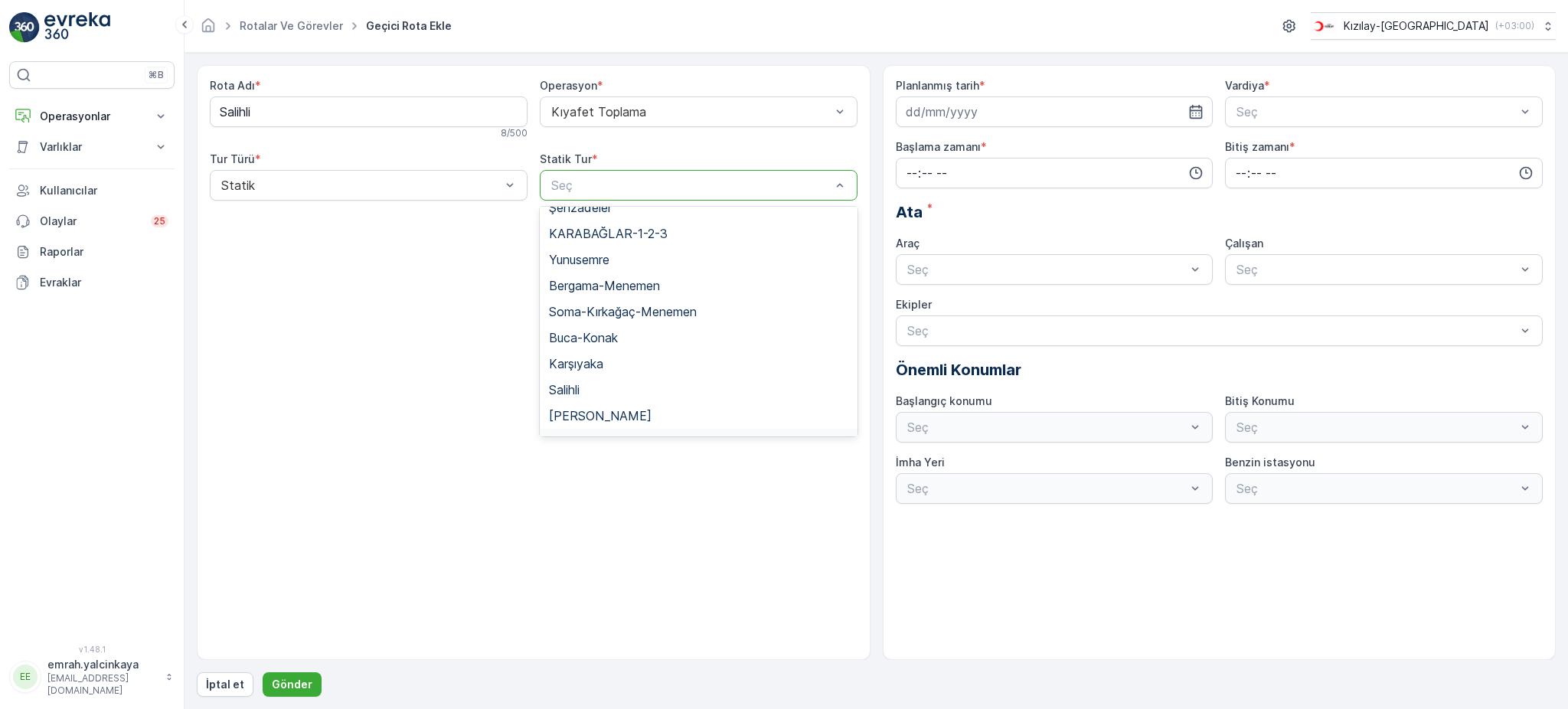
scroll to position [102, 0]
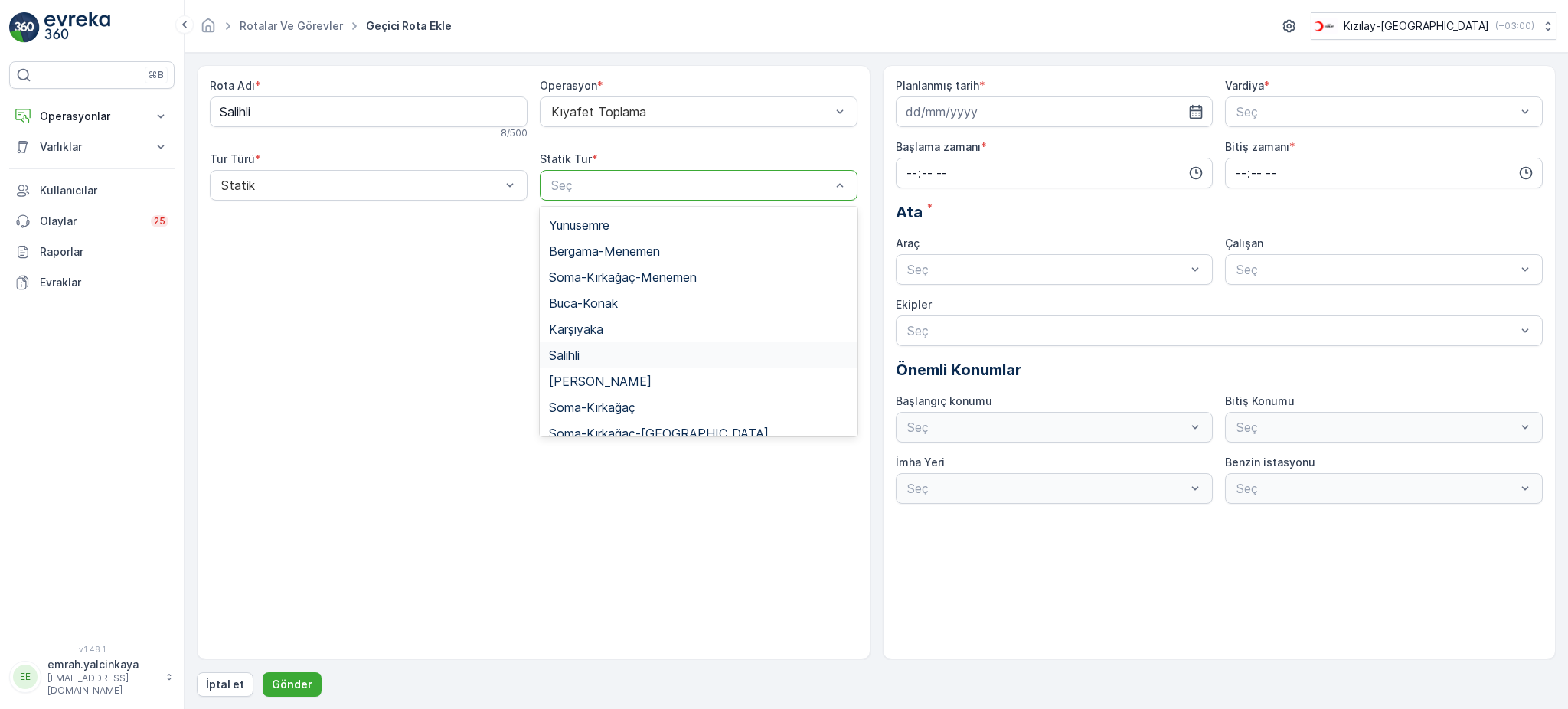
click at [611, 357] on div "Salihli" at bounding box center [699, 354] width 299 height 14
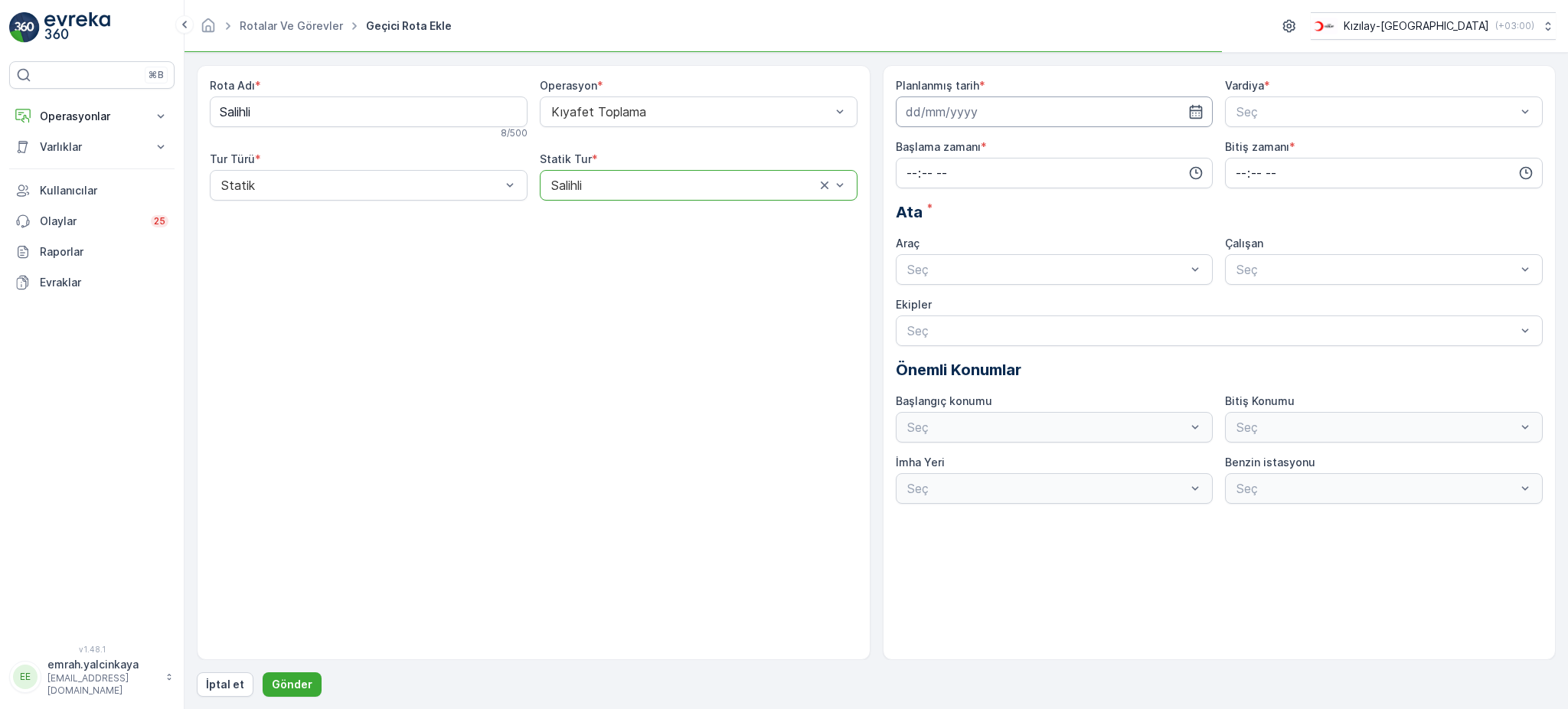
click at [951, 115] on input at bounding box center [1055, 112] width 318 height 31
click at [1089, 149] on icon "button" at bounding box center [1087, 149] width 5 height 8
click at [1034, 201] on div "5" at bounding box center [1031, 209] width 24 height 24
type input "[DATE]"
click at [1250, 111] on div at bounding box center [1377, 112] width 283 height 14
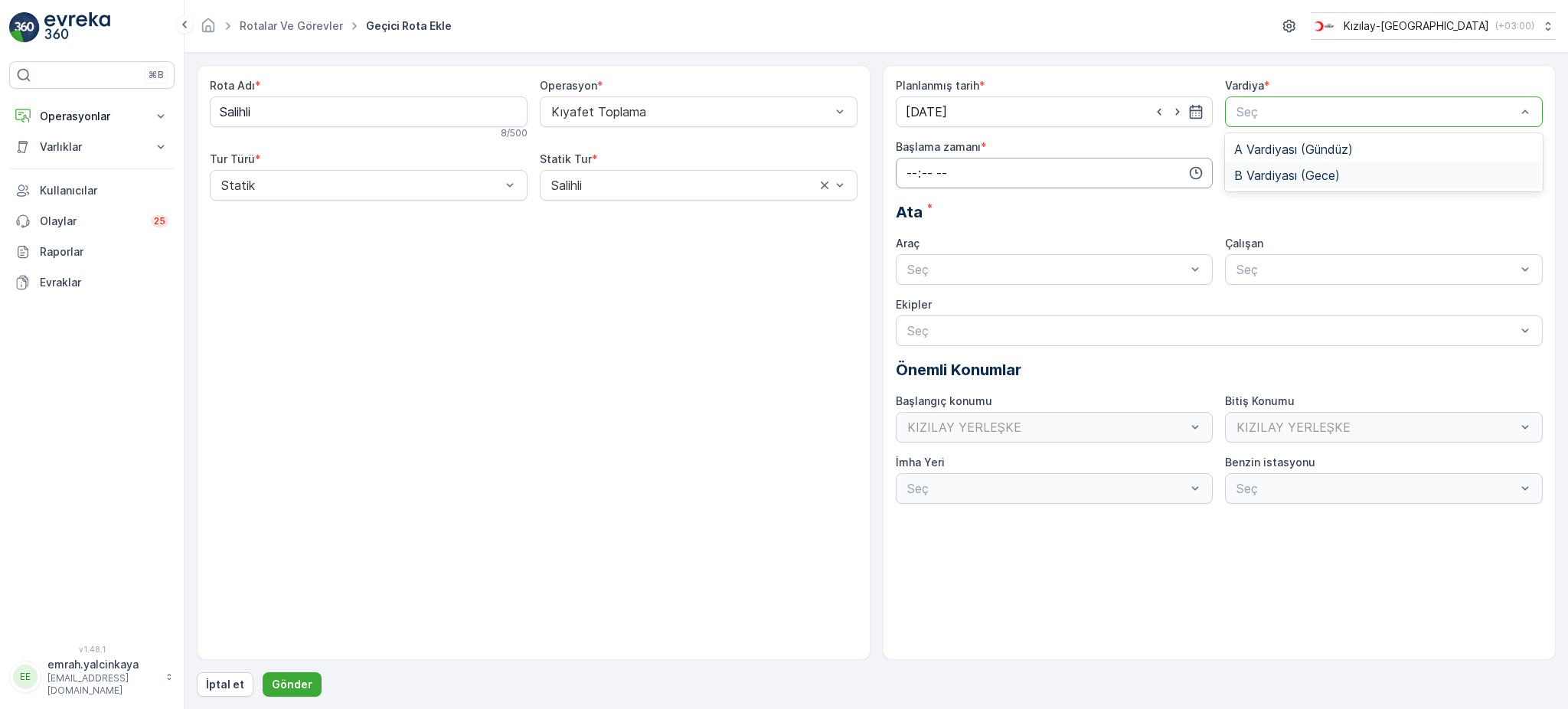
drag, startPoint x: 1276, startPoint y: 171, endPoint x: 1119, endPoint y: 182, distance: 157.4
click at [1275, 171] on span "B Vardiyası (Gece)" at bounding box center [1287, 175] width 106 height 14
click at [1020, 180] on input "time" at bounding box center [1055, 173] width 318 height 31
click at [909, 211] on span "15" at bounding box center [912, 214] width 13 height 15
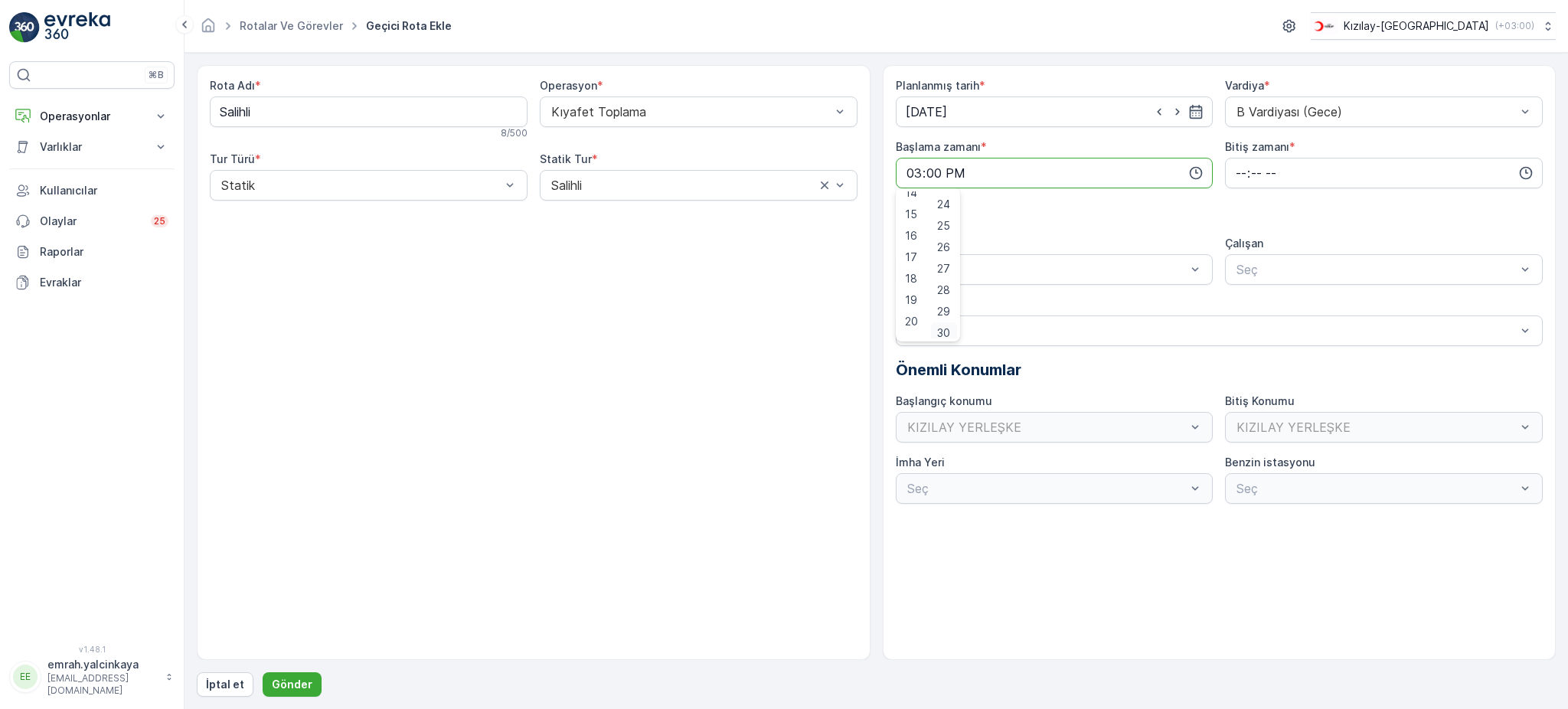
scroll to position [518, 0]
click at [949, 325] on span "30" at bounding box center [944, 327] width 13 height 15
type input "15:30"
click at [1238, 181] on input "time" at bounding box center [1384, 173] width 318 height 31
drag, startPoint x: 1245, startPoint y: 209, endPoint x: 1117, endPoint y: 234, distance: 130.4
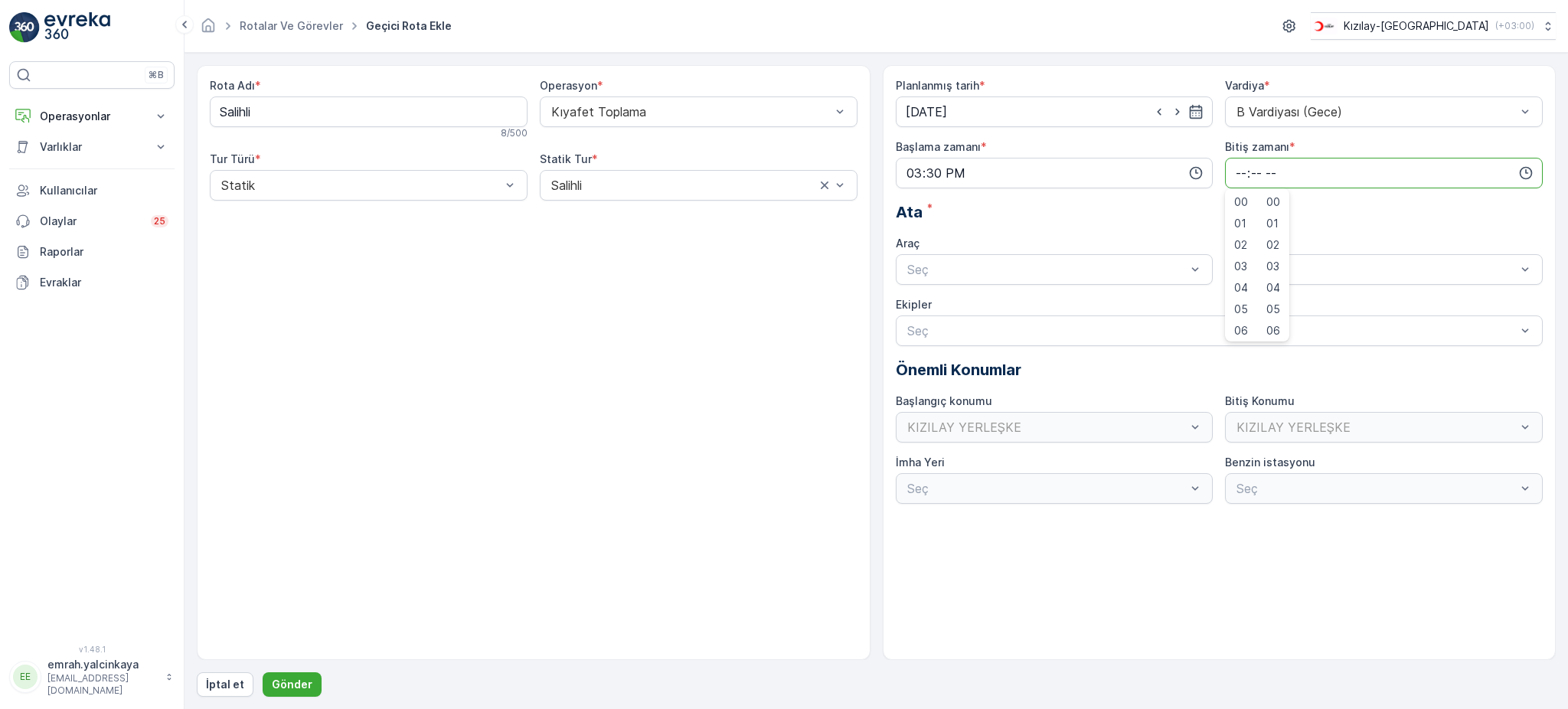
click at [1245, 209] on span "00" at bounding box center [1241, 202] width 14 height 15
type input "00:00"
click at [1000, 313] on div "06 DCG 302" at bounding box center [1055, 306] width 299 height 14
click at [1253, 270] on div at bounding box center [1377, 269] width 283 height 14
click at [1256, 302] on span "06 DCG 302" at bounding box center [1270, 306] width 72 height 14
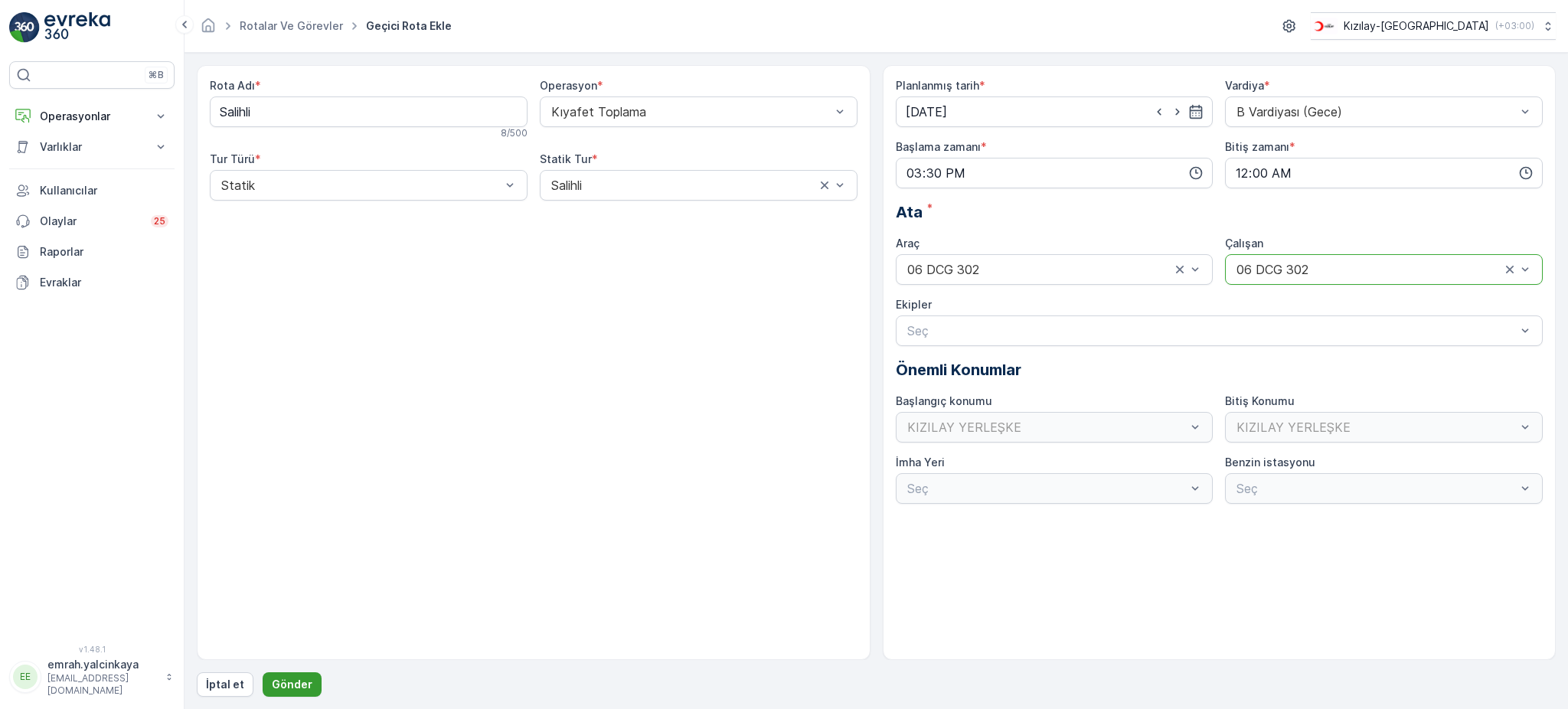
click at [304, 682] on p "Gönder" at bounding box center [292, 685] width 41 height 15
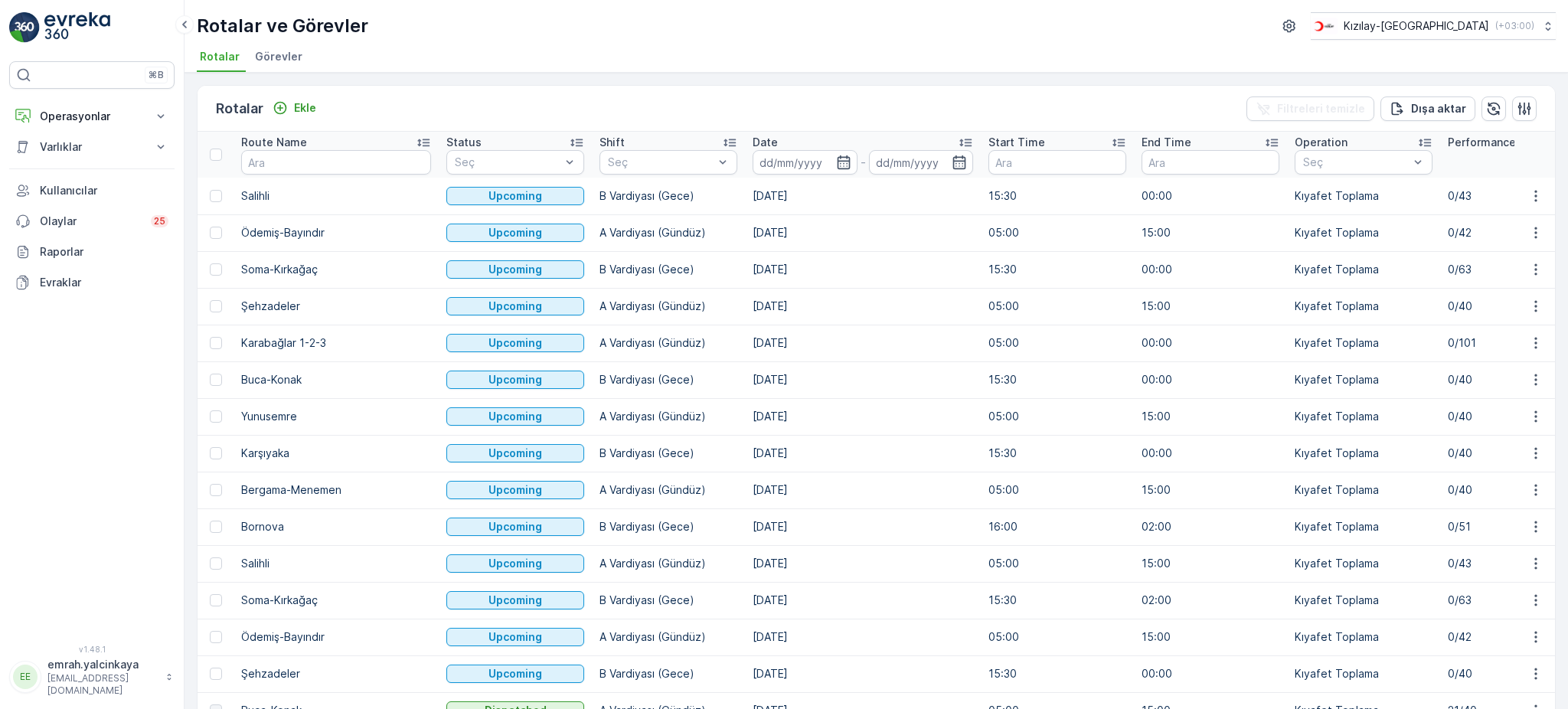
click at [745, 528] on td "[DATE]" at bounding box center [863, 527] width 236 height 37
click at [748, 398] on td "[DATE]" at bounding box center [863, 416] width 236 height 37
click at [795, 96] on div "Rotalar Ekle Filtreleri temizle [PERSON_NAME]" at bounding box center [876, 109] width 1358 height 46
